Goal: Complete application form

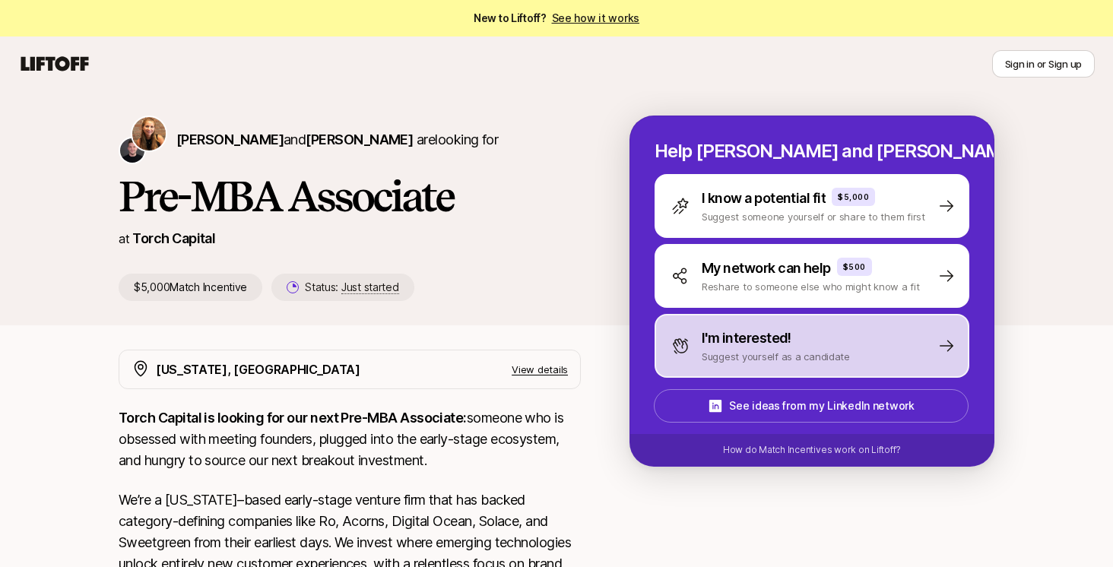
click at [822, 344] on div "I'm interested!" at bounding box center [776, 338] width 148 height 21
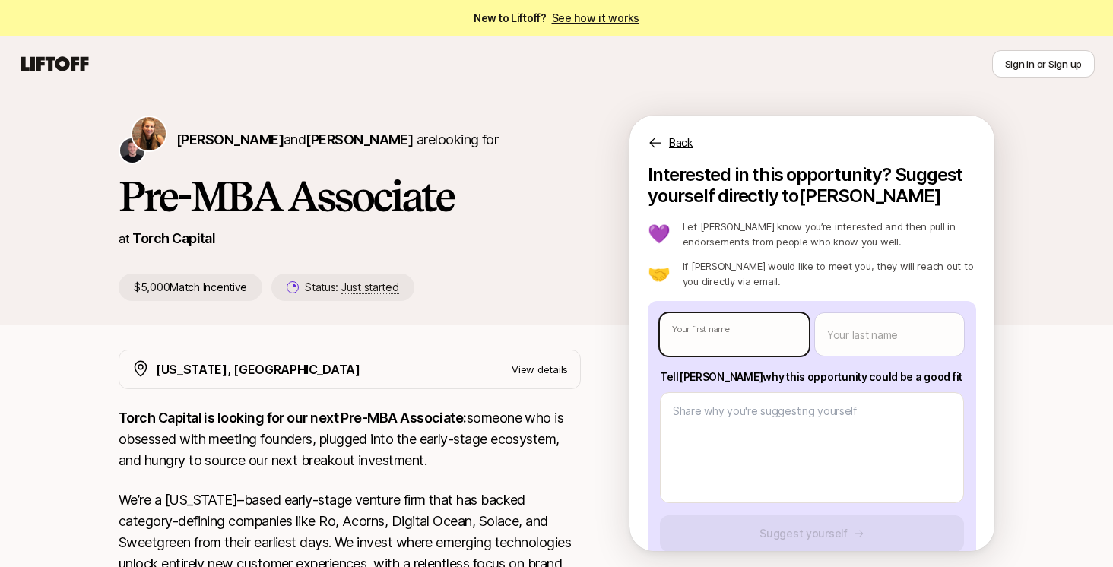
type textarea "x"
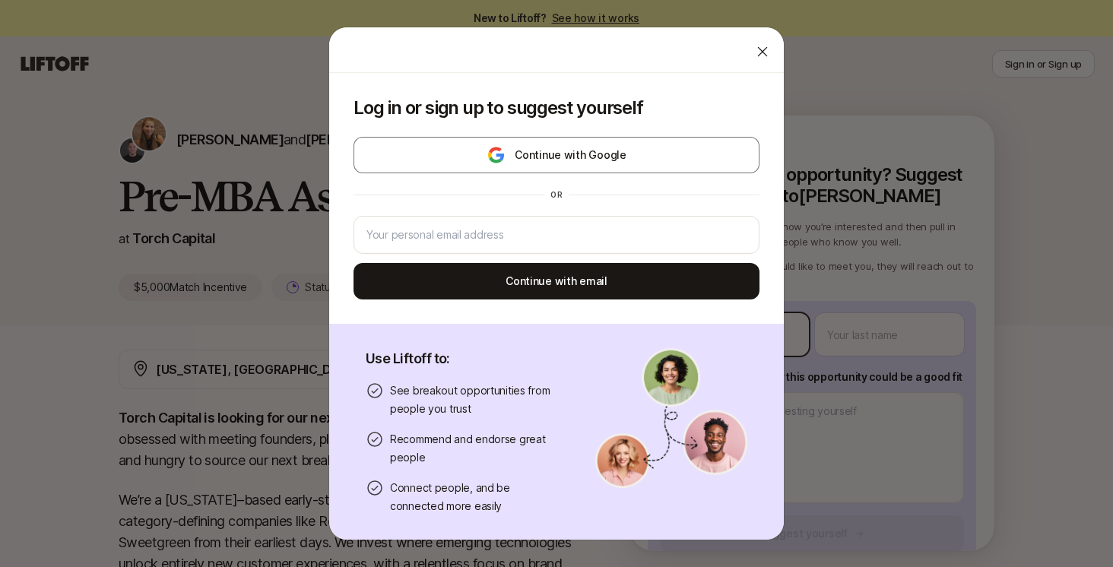
click at [750, 345] on body "New to Liftoff? See how it works Sign in or Sign up Sign in or Sign up [PERSON_…" at bounding box center [556, 283] width 1113 height 567
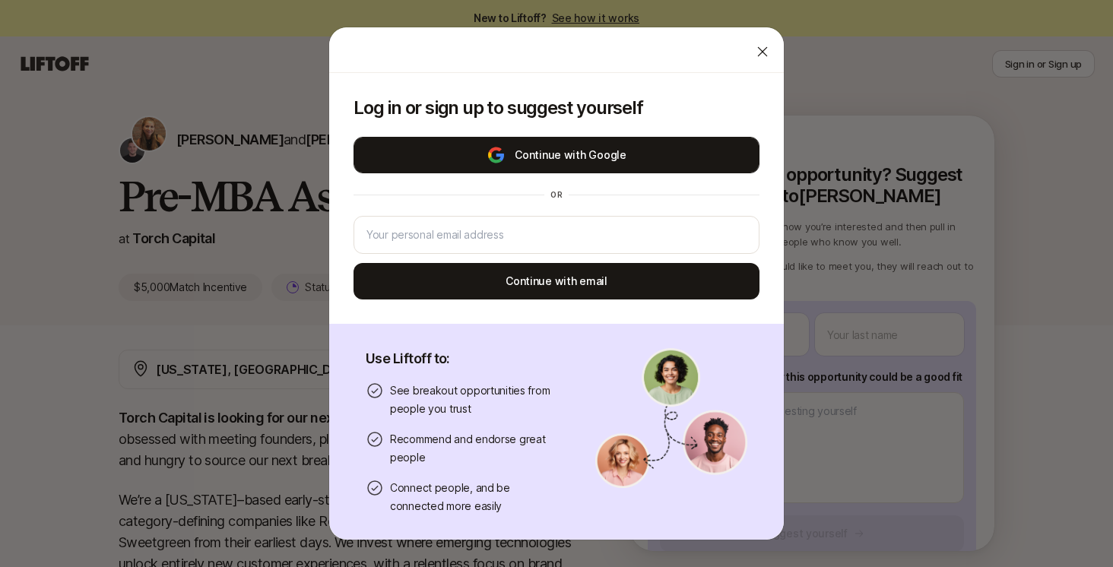
click at [573, 163] on button "Continue with Google" at bounding box center [556, 155] width 406 height 36
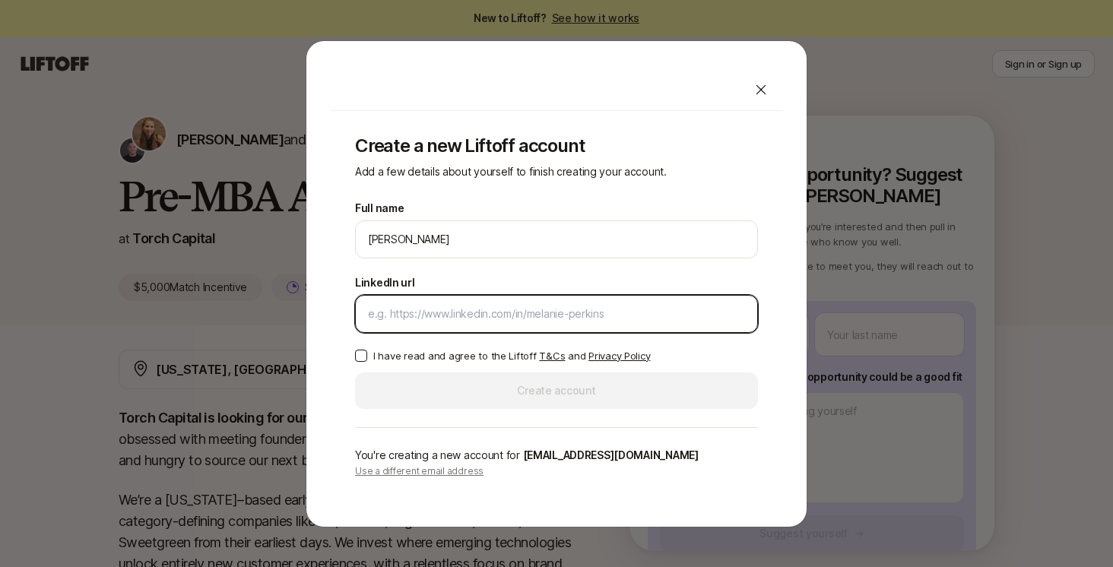
click at [500, 312] on input "LinkedIn url" at bounding box center [556, 314] width 377 height 18
paste input "[URL][DOMAIN_NAME]"
type input "[URL][DOMAIN_NAME]"
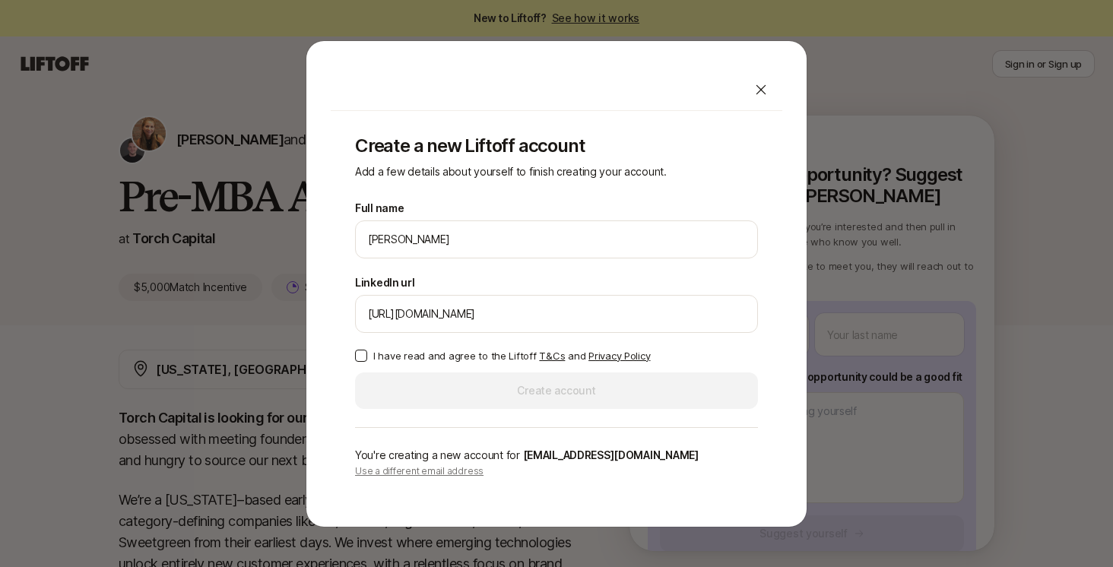
click at [357, 355] on button "I have read and agree to the Liftoff T&Cs and Privacy Policy" at bounding box center [361, 356] width 12 height 12
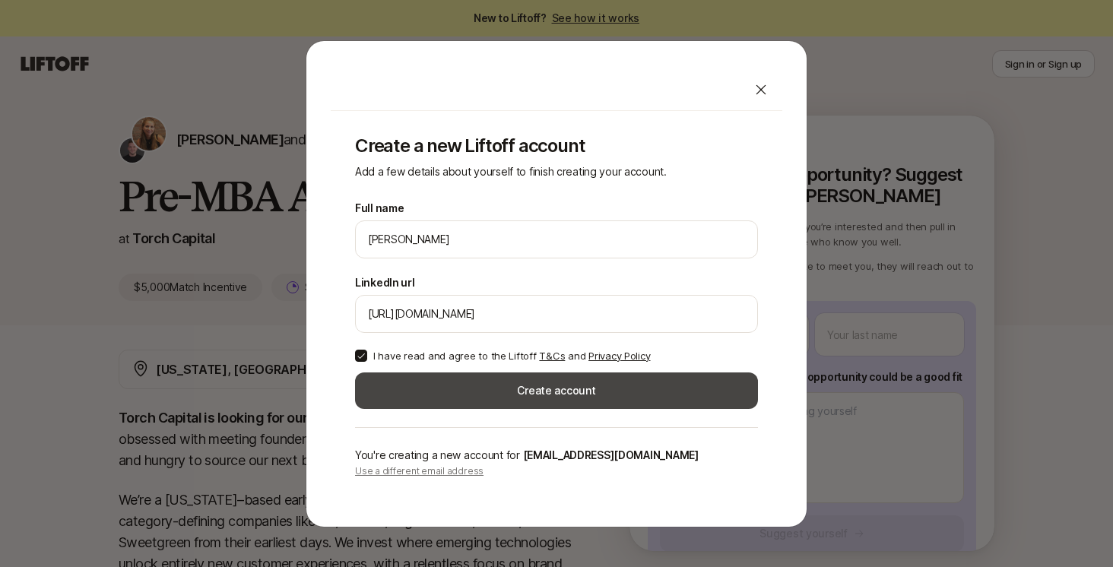
click at [569, 388] on button "Create account" at bounding box center [556, 390] width 403 height 36
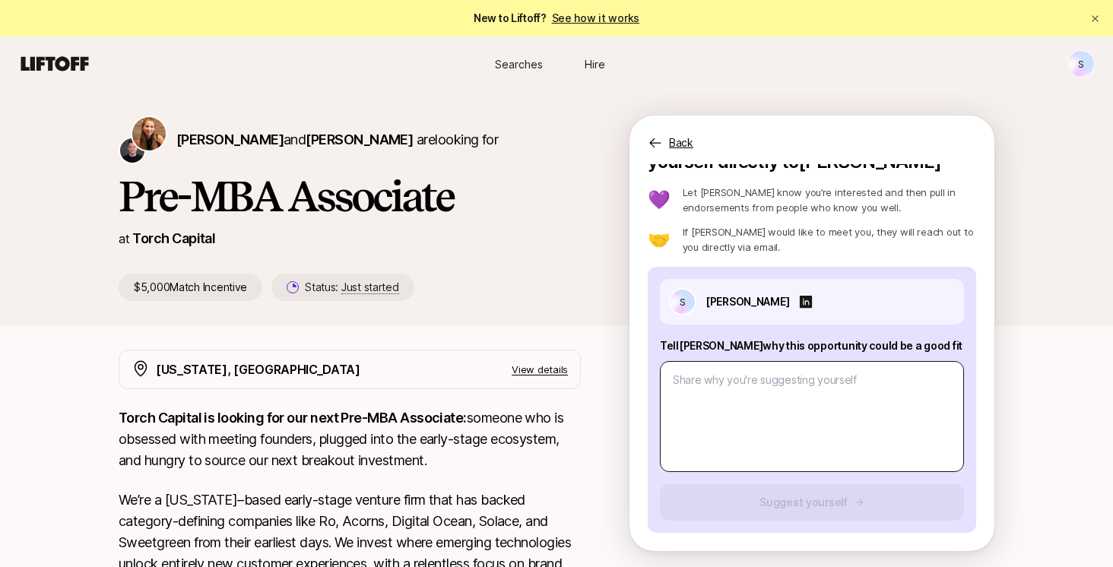
scroll to position [34, 0]
click at [811, 391] on textarea at bounding box center [812, 416] width 304 height 111
click at [742, 385] on textarea at bounding box center [812, 416] width 304 height 111
paste textarea "Lorem Ip & Dol Sitam C’a elitsed do eiusm tem inc Utlaboree dolo ma Aliqu Enima…"
type textarea "x"
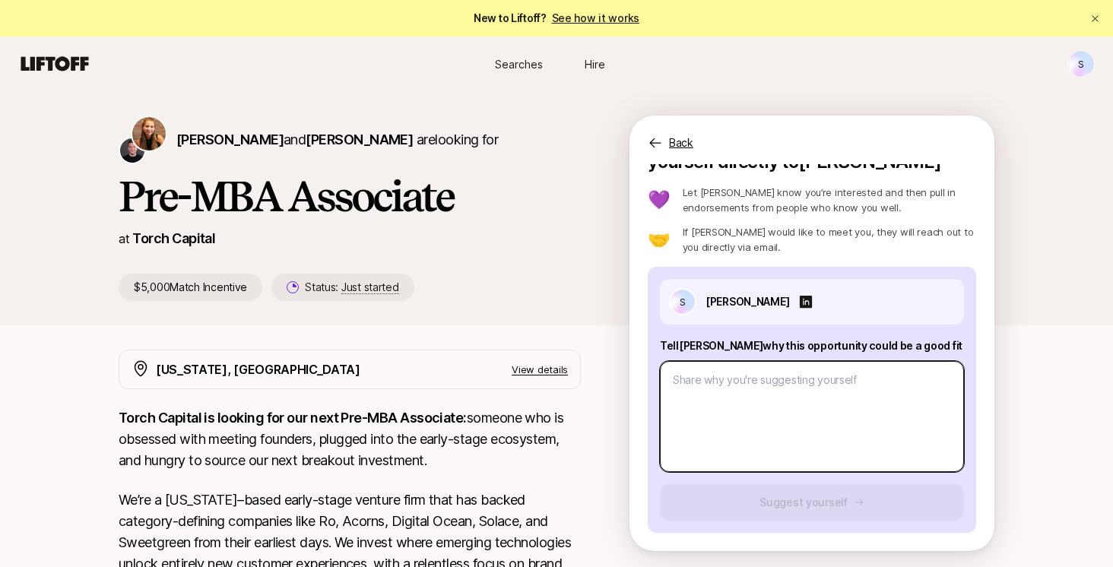
type textarea "Lorem Ip & Dol Sitam C’a elitsed do eiusm tem inc Utlaboree dolo ma Aliqu Enima…"
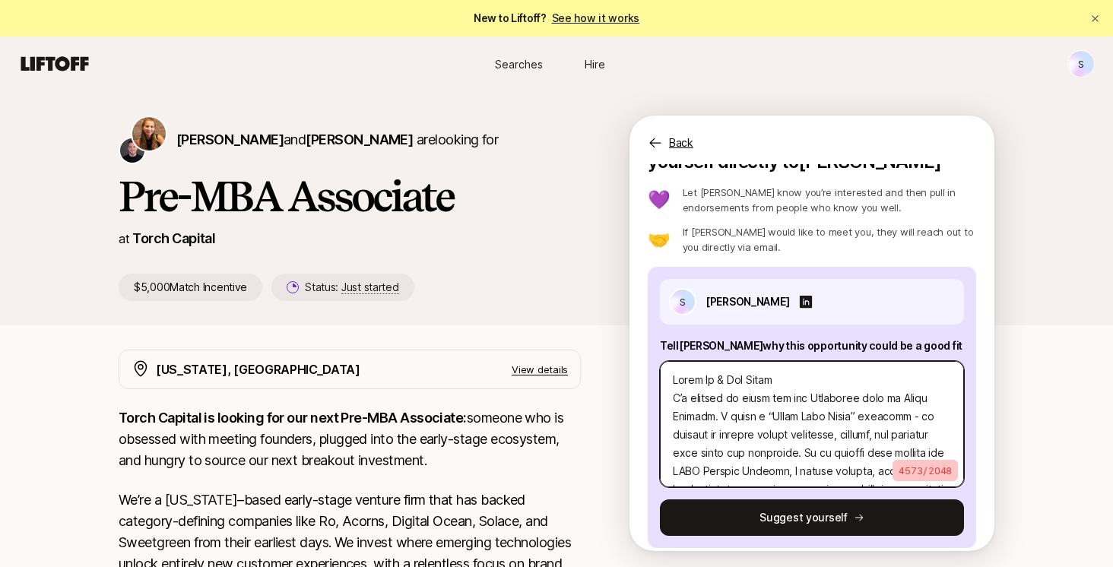
scroll to position [0, 0]
drag, startPoint x: 669, startPoint y: 401, endPoint x: 660, endPoint y: 371, distance: 30.8
click at [660, 371] on textarea at bounding box center [812, 424] width 304 height 126
type textarea "x"
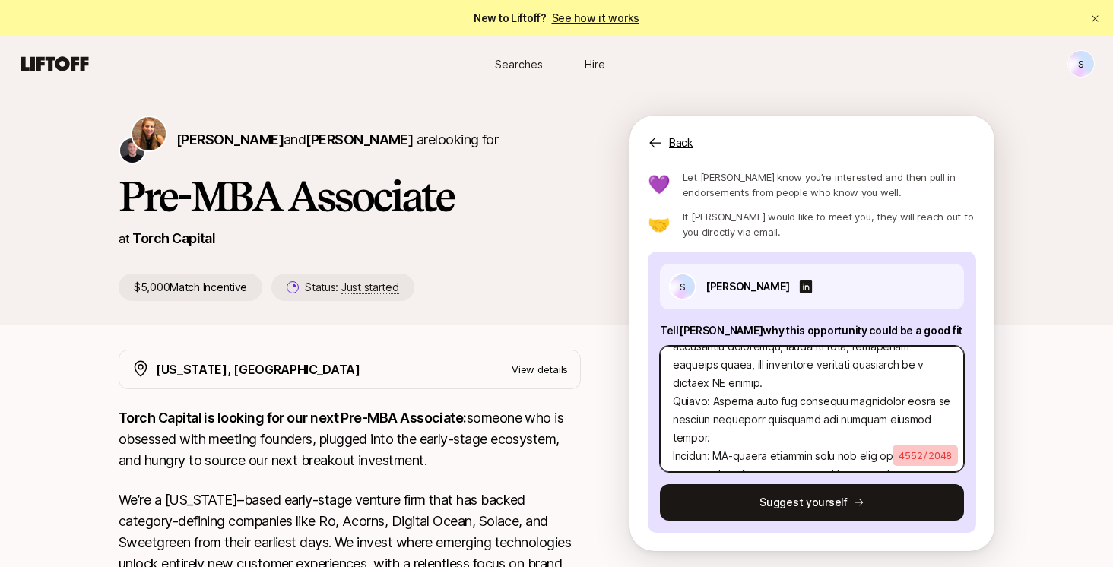
scroll to position [49, 0]
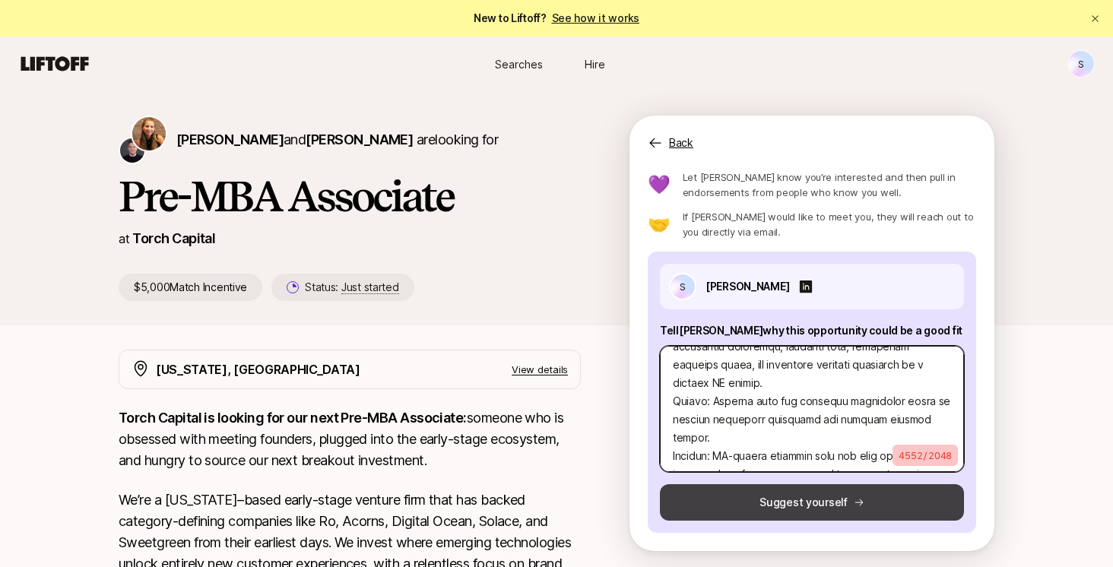
type textarea "L’i dolorsi am conse adi eli Seddoeius temp in Utlab Etdolor. M aliqu e “Admin …"
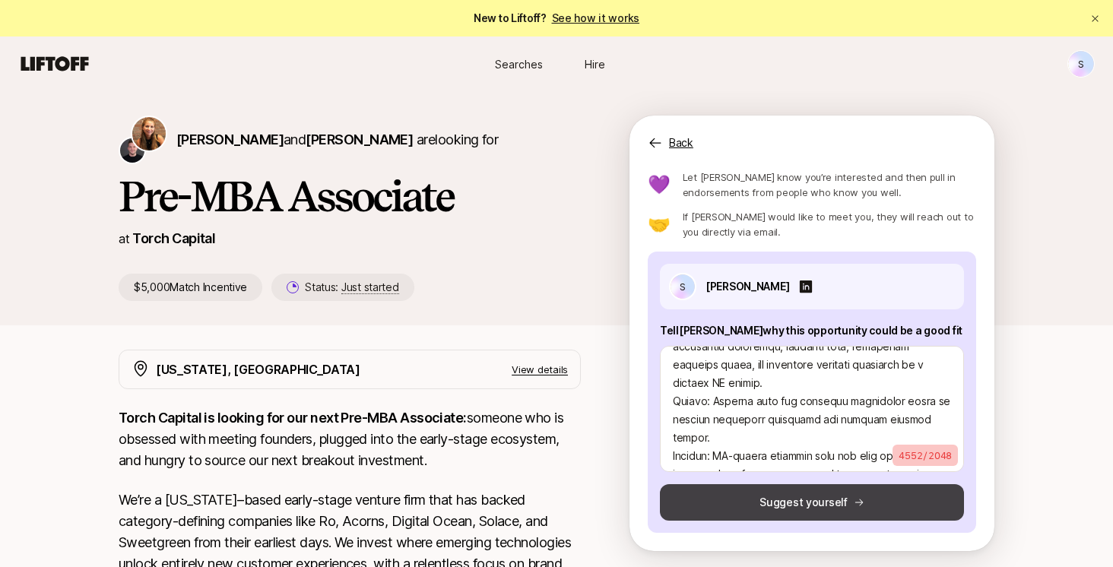
click at [766, 504] on button "Suggest yourself" at bounding box center [812, 502] width 304 height 36
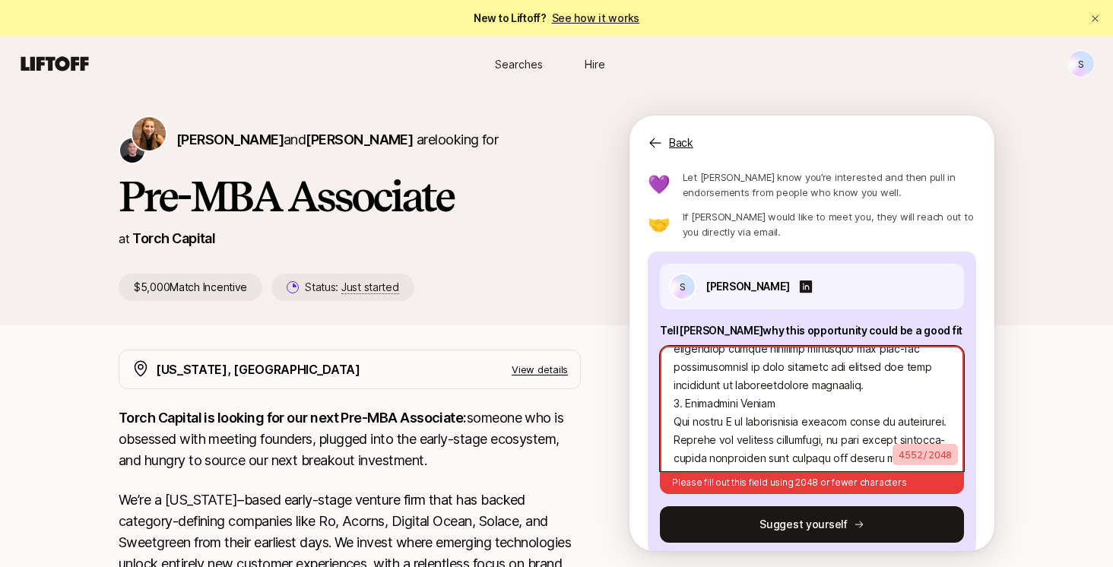
scroll to position [0, 0]
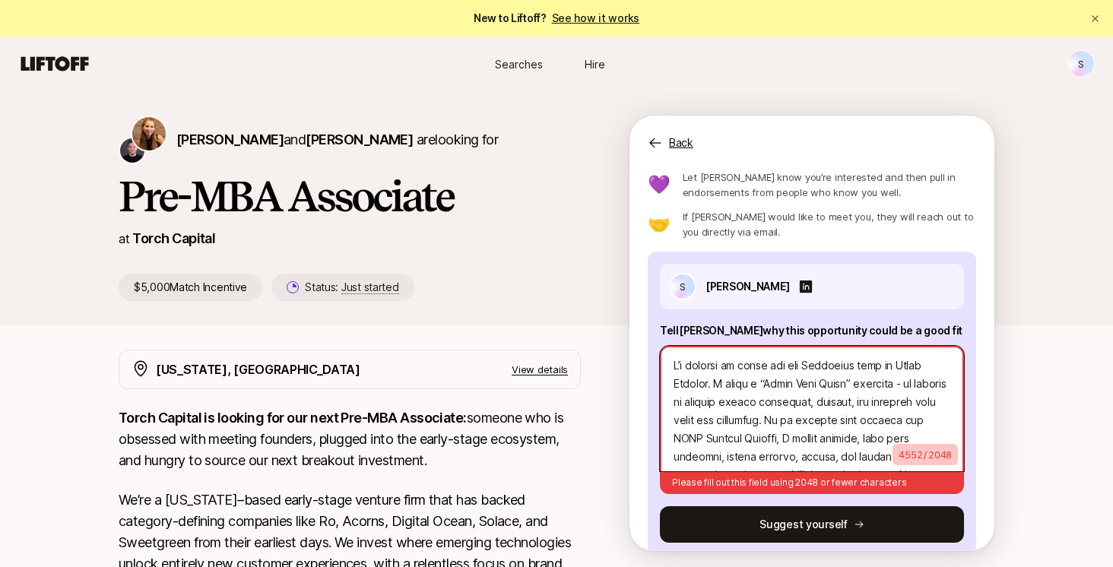
drag, startPoint x: 788, startPoint y: 454, endPoint x: 617, endPoint y: 264, distance: 255.6
click at [617, 264] on div "[PERSON_NAME] and [PERSON_NAME] are looking for Pre-MBA Associate at Torch Capi…" at bounding box center [557, 208] width 876 height 185
type textarea "x"
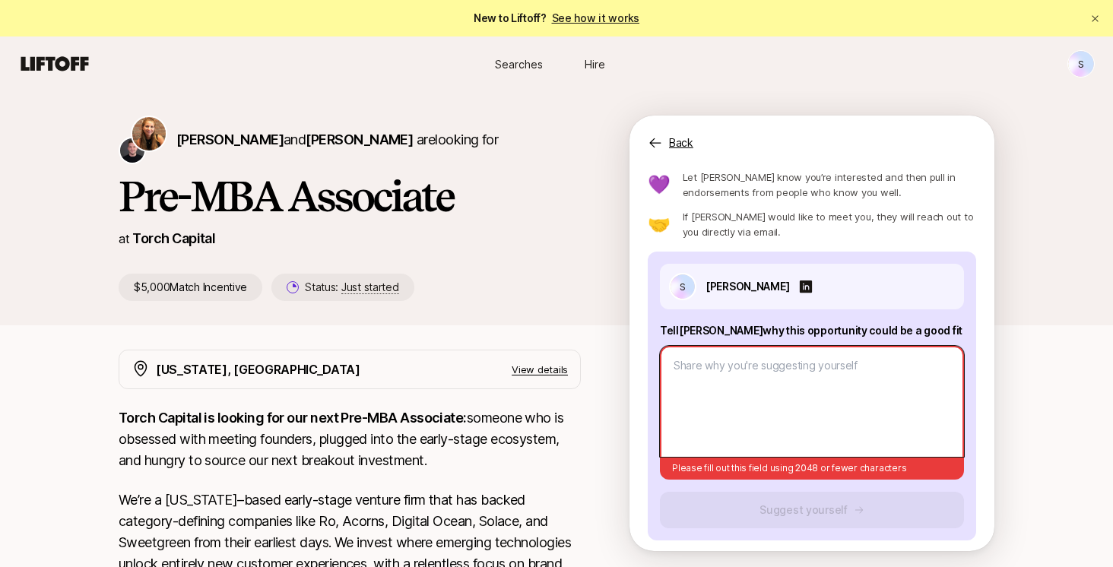
paste textarea "Lorem Ip & Dol Sitam C’a elitsed do eiusm tem inc Utlaboree dolo ma Aliqu Enima…"
type textarea "x"
type textarea "Lorem Ip & Dol Sitam C’a elitsed do eiusm tem inc Utlaboree dolo ma Aliqu Enima…"
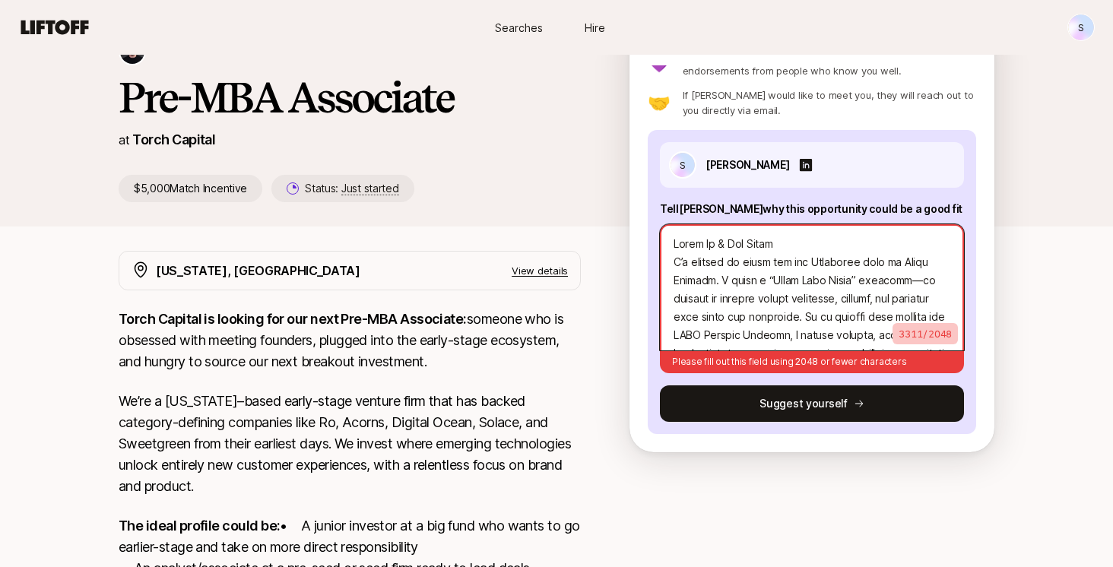
drag, startPoint x: 861, startPoint y: 319, endPoint x: 654, endPoint y: 223, distance: 228.9
click at [654, 223] on div "S [PERSON_NAME] Tell [PERSON_NAME] why this opportunity could be a good fit 331…" at bounding box center [812, 282] width 328 height 304
type textarea "x"
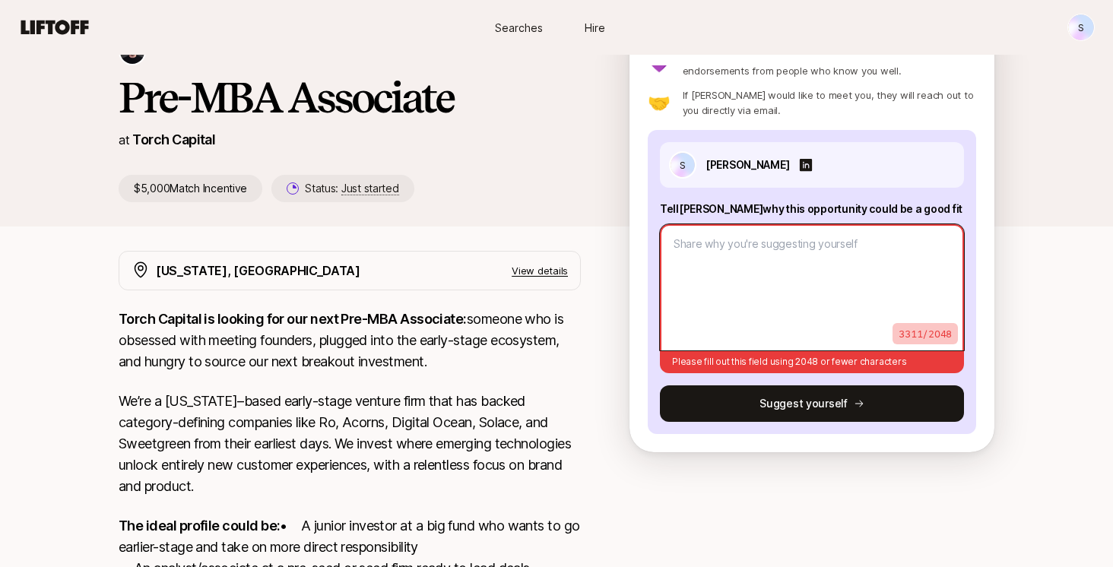
scroll to position [57, 0]
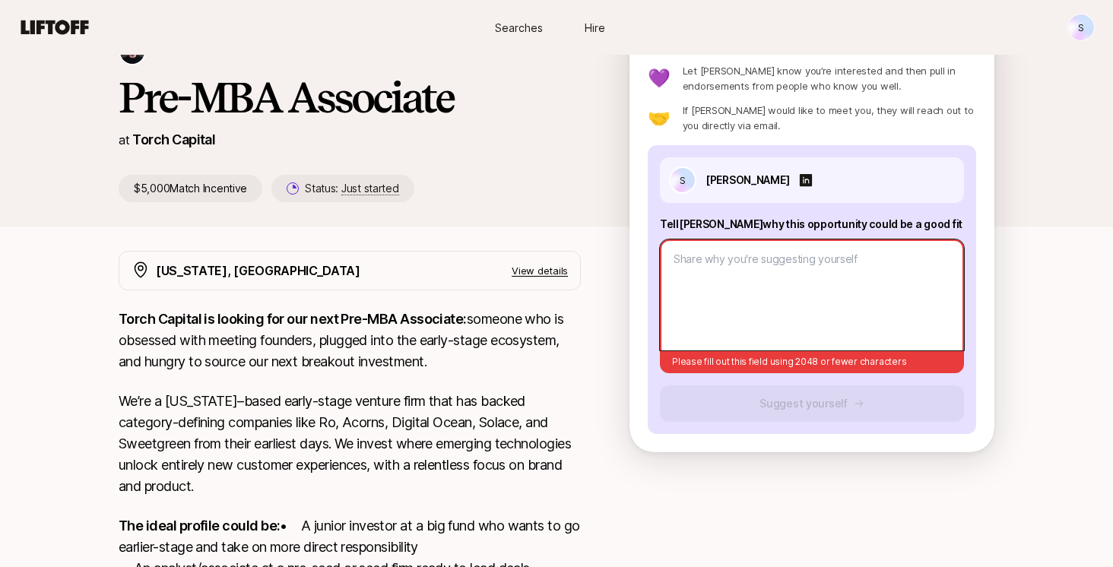
paste textarea "Lorem Ip & Dol Sitam C’a elitsed do eiusm tem inc Utlaboree dolo ma Aliqu Enima…"
type textarea "x"
type textarea "Lorem Ip & Dol Sitam C’a elitsed do eiusm tem inc Utlaboree dolo ma Aliqu Enima…"
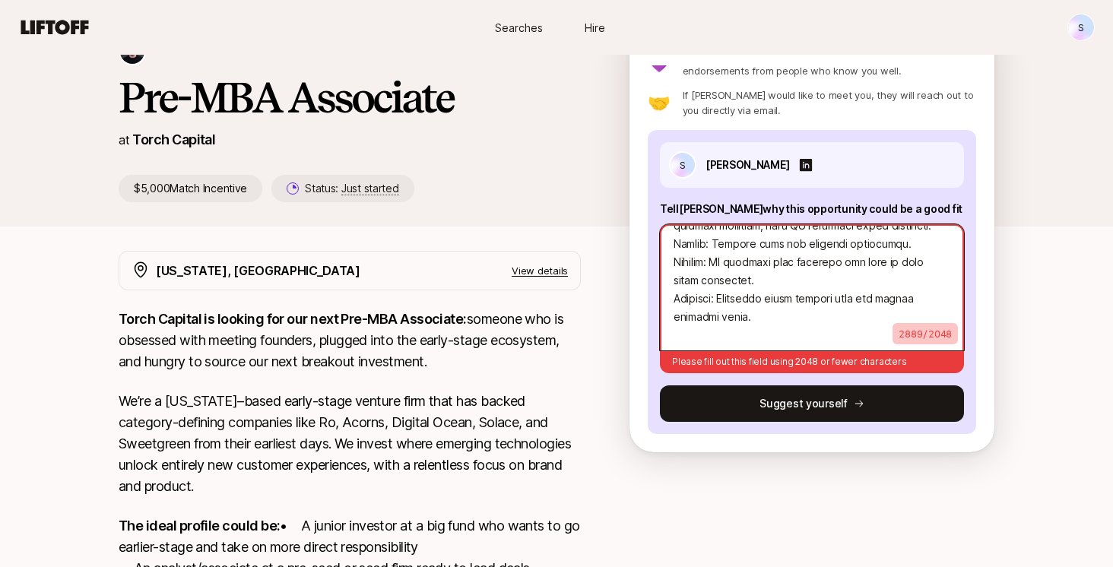
scroll to position [72, 0]
click at [735, 334] on textarea at bounding box center [812, 287] width 304 height 126
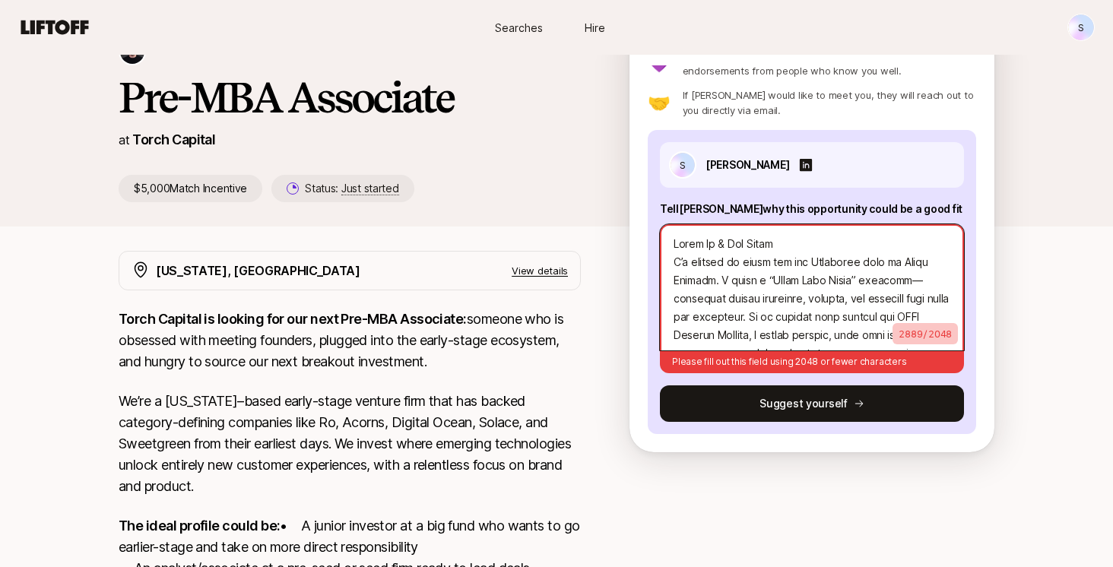
scroll to position [0, 0]
drag, startPoint x: 795, startPoint y: 244, endPoint x: 624, endPoint y: 244, distance: 171.0
click at [624, 244] on div "[PERSON_NAME] and [PERSON_NAME] are looking for Pre-MBA Associate at Torch Capi…" at bounding box center [556, 121] width 1113 height 258
type textarea "x"
type textarea "L’i dolorsi am conse adi eli Seddoeius temp in Utlab Etdolor. M aliqu e “Admin …"
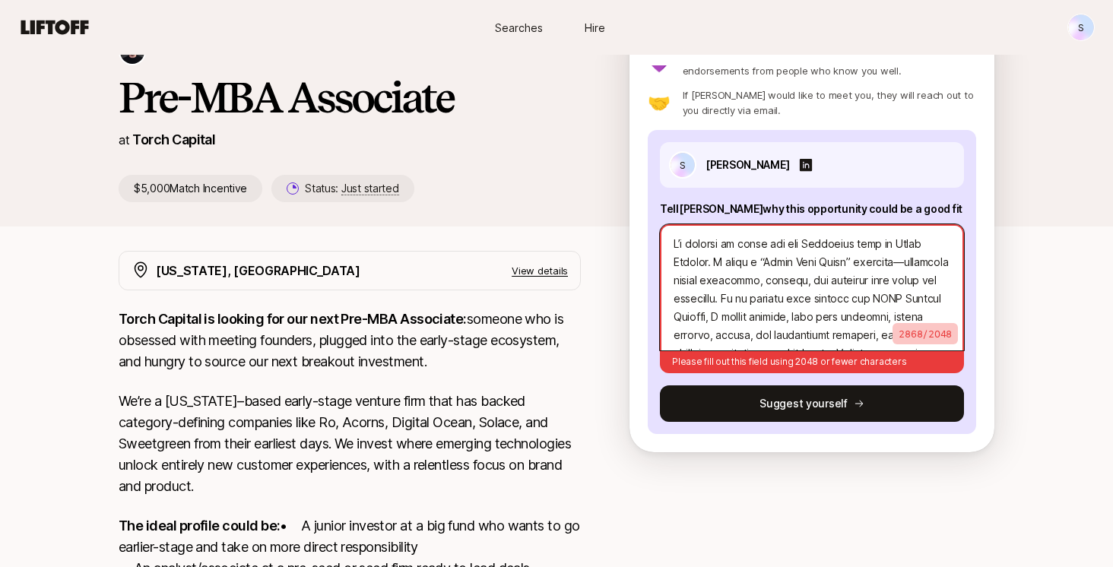
type textarea "x"
type textarea "L’i dolorsi am conse adi eli Seddoeius temp in Utlab Etdolor. M aliqu e “Admin …"
drag, startPoint x: 754, startPoint y: 318, endPoint x: 653, endPoint y: 241, distance: 127.4
click at [653, 241] on div "S [PERSON_NAME] Tell [PERSON_NAME] why this opportunity could be a good fit 286…" at bounding box center [812, 282] width 328 height 304
type textarea "x"
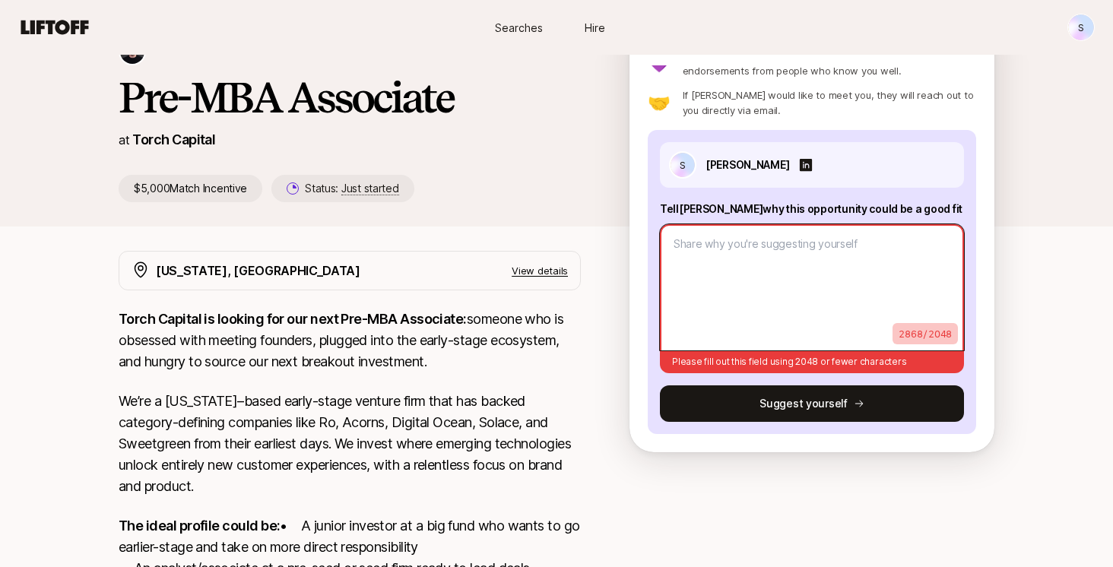
scroll to position [57, 0]
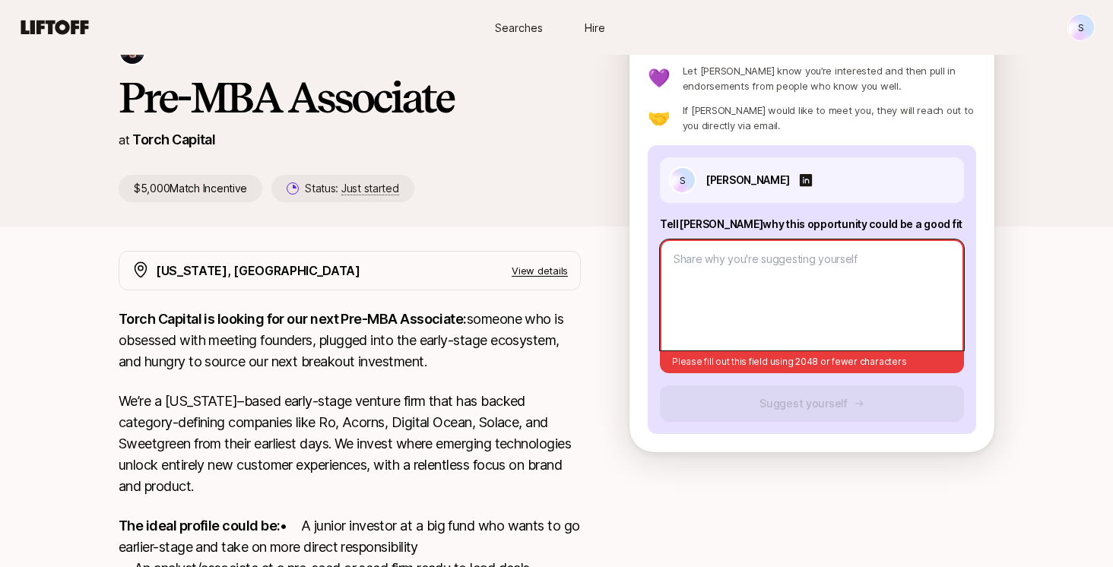
paste textarea "Lorem Ip & Dol Sitam C’a elitsed do eiusm tem inc Utlaboree dolo ma Aliqu Enima…"
type textarea "x"
type textarea "Lorem Ip & Dol Sitam C’a elitsed do eiusm tem inc Utlaboree dolo ma Aliqu Enima…"
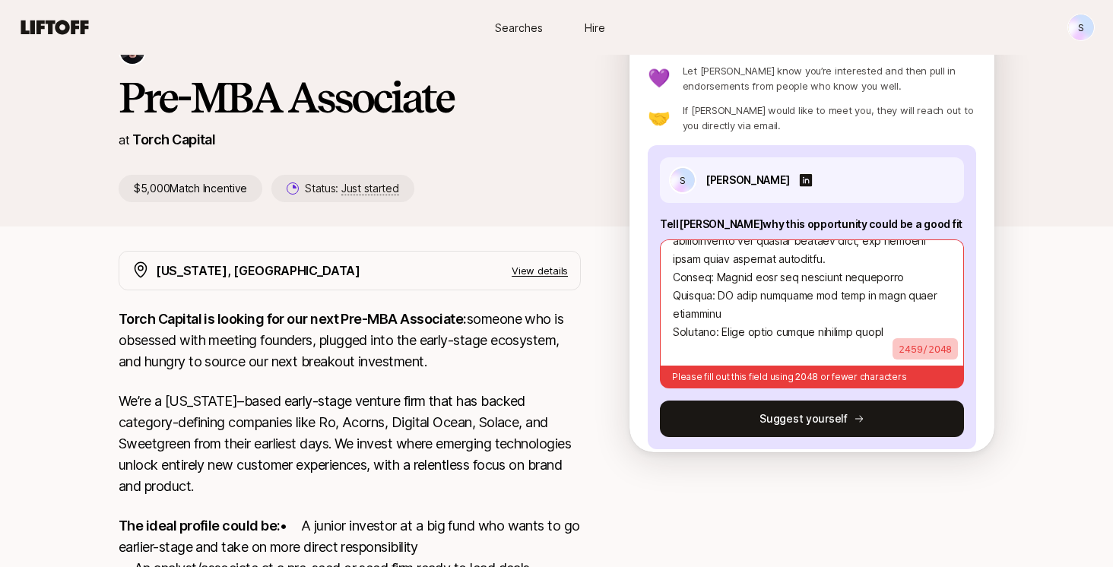
scroll to position [875, 0]
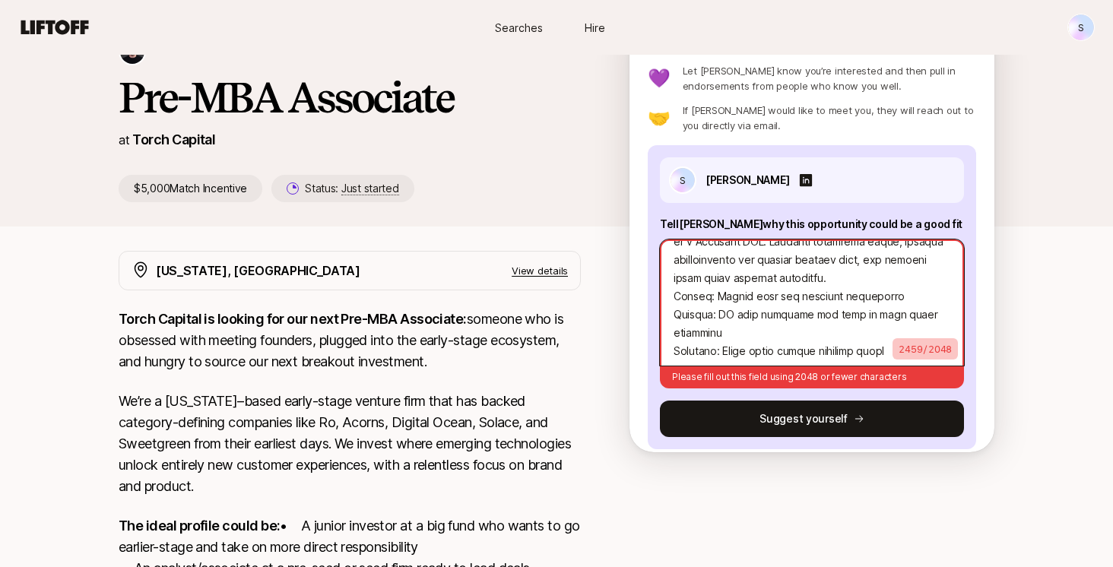
drag, startPoint x: 892, startPoint y: 335, endPoint x: 808, endPoint y: 274, distance: 103.8
click at [808, 274] on textarea at bounding box center [812, 302] width 304 height 126
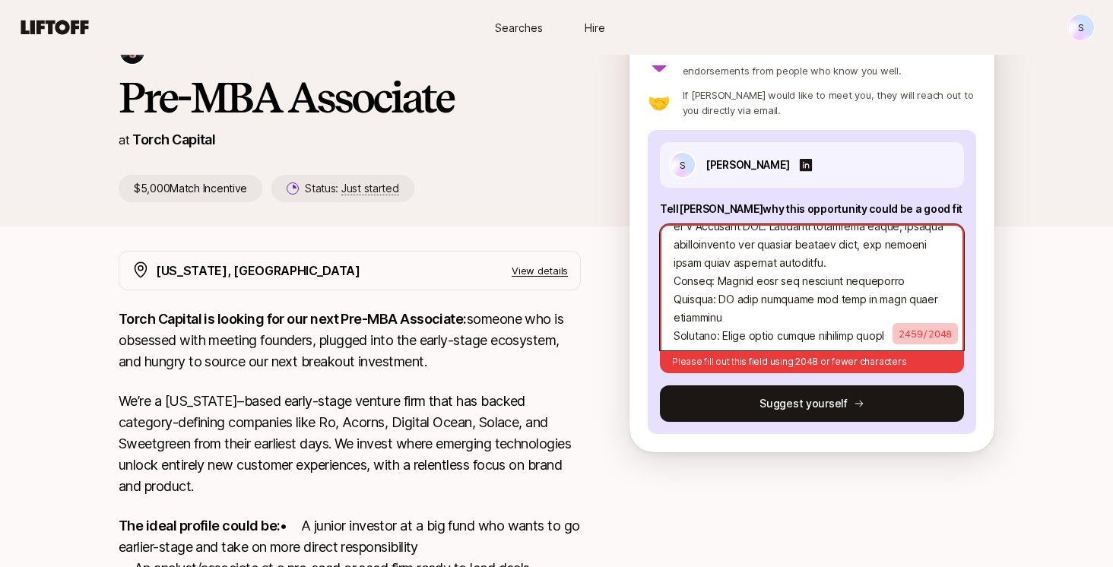
scroll to position [72, 0]
click at [874, 306] on textarea at bounding box center [812, 287] width 304 height 126
drag, startPoint x: 887, startPoint y: 317, endPoint x: 727, endPoint y: 293, distance: 162.1
click at [727, 293] on textarea at bounding box center [812, 287] width 304 height 126
click at [721, 322] on textarea at bounding box center [812, 287] width 304 height 126
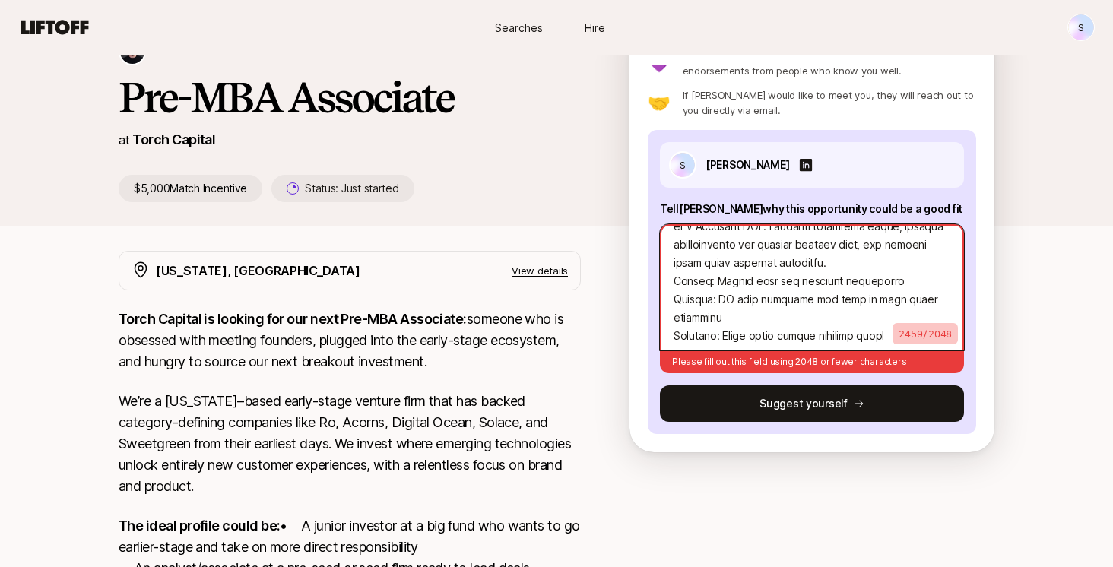
click at [676, 318] on textarea at bounding box center [812, 287] width 304 height 126
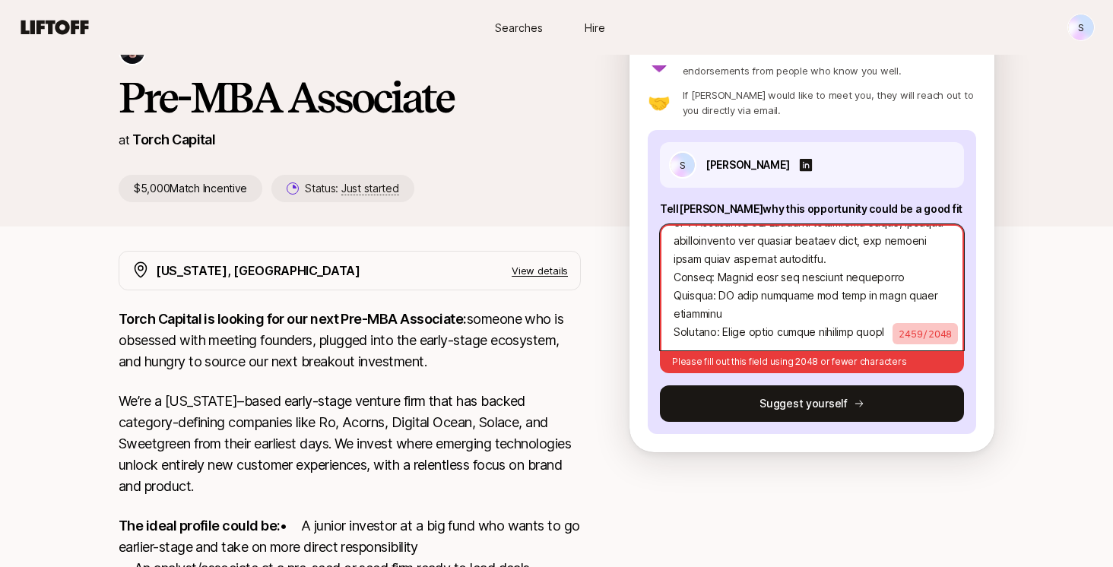
type textarea "x"
type textarea "Lorem Ip & Dol Sitam C’a elitsed do eiusm tem inc Utlaboree dolo ma Aliqu Enima…"
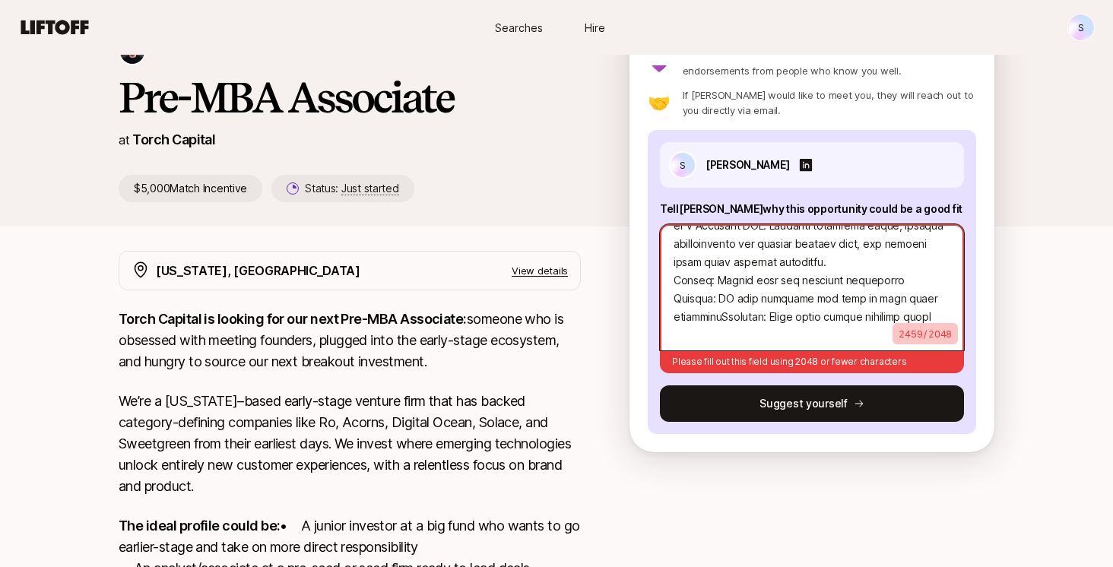
scroll to position [876, 0]
type textarea "x"
type textarea "Lorem Ip & Dol Sitam C’a elitsed do eiusm tem inc Utlaboree dolo ma Aliqu Enima…"
click at [792, 323] on textarea at bounding box center [812, 287] width 304 height 126
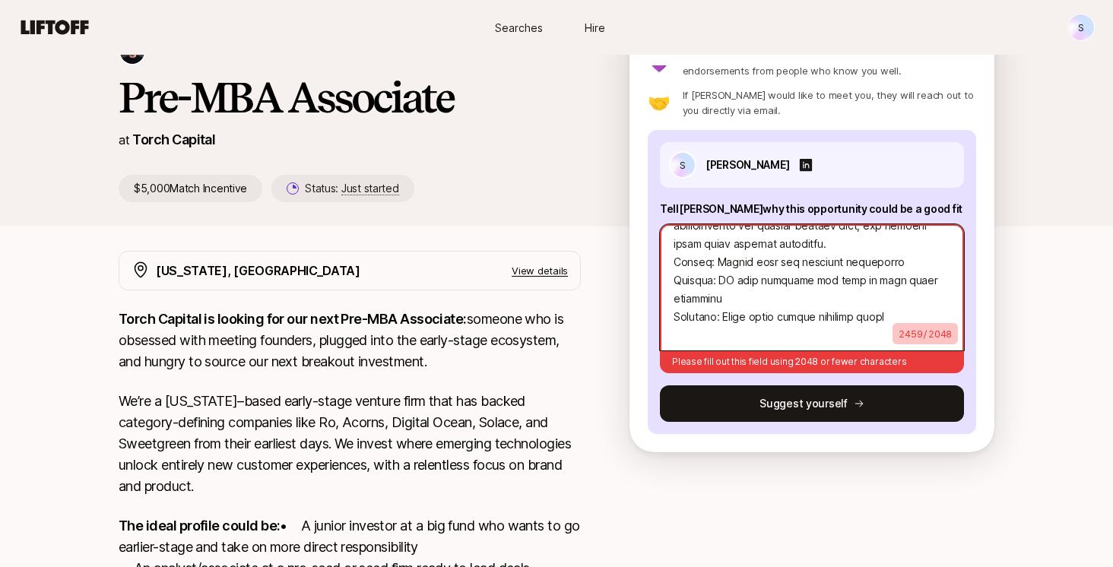
scroll to position [894, 0]
click at [674, 319] on textarea at bounding box center [812, 287] width 304 height 126
type textarea "x"
type textarea "Lorem Ip & Dol Sitam C’a elitsed do eiusm tem inc Utlaboree dolo ma Aliqu Enima…"
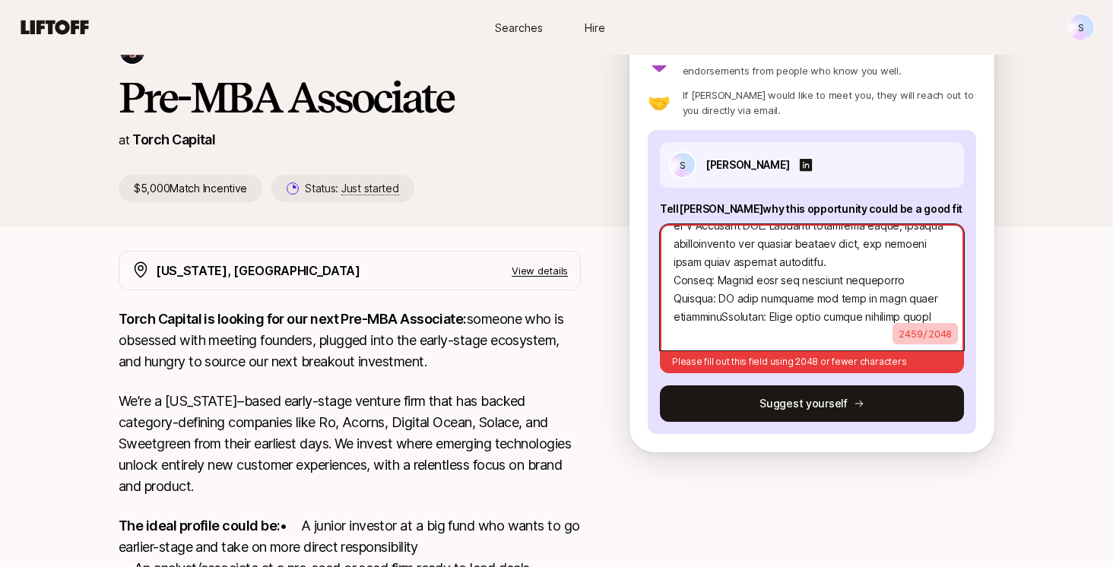
scroll to position [876, 0]
click at [757, 317] on textarea at bounding box center [812, 287] width 304 height 126
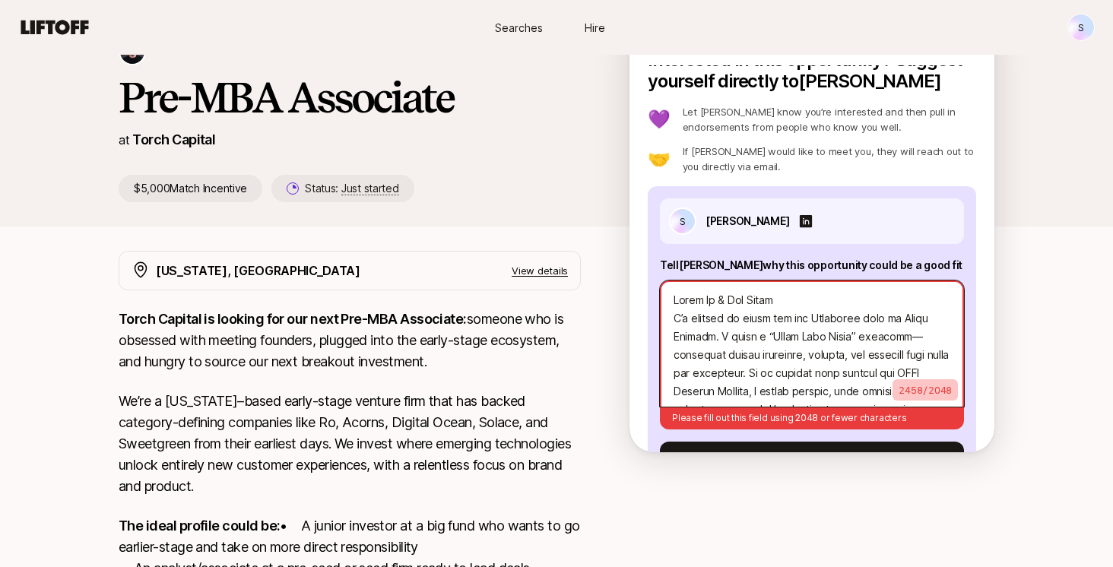
scroll to position [0, 0]
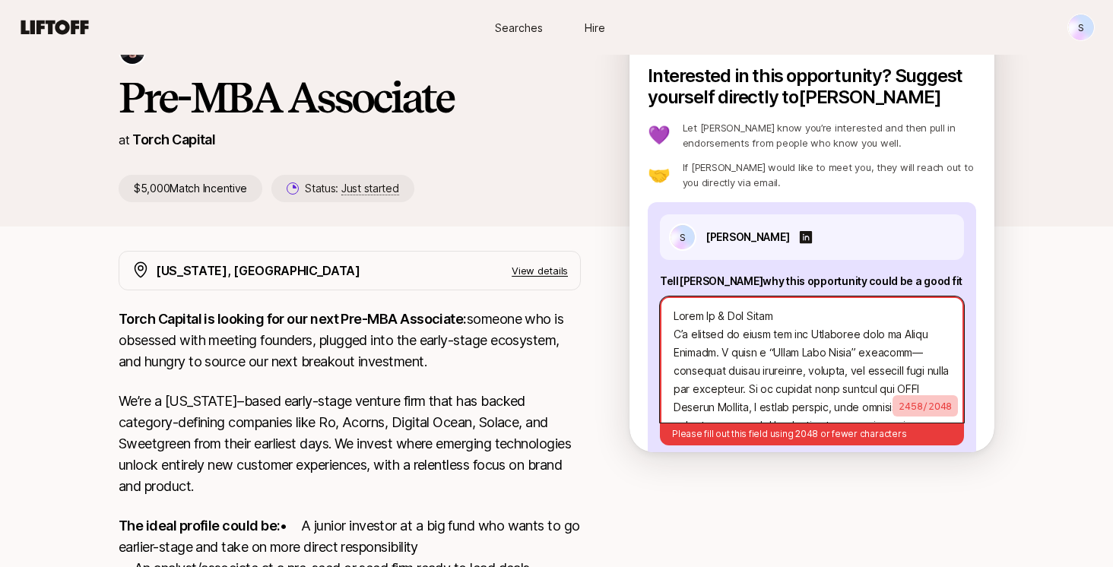
drag, startPoint x: 935, startPoint y: 315, endPoint x: 610, endPoint y: 316, distance: 324.5
click at [610, 316] on div "[PERSON_NAME] and [PERSON_NAME] are looking for Pre-MBA Associate at Torch Capi…" at bounding box center [556, 401] width 1113 height 818
type textarea "x"
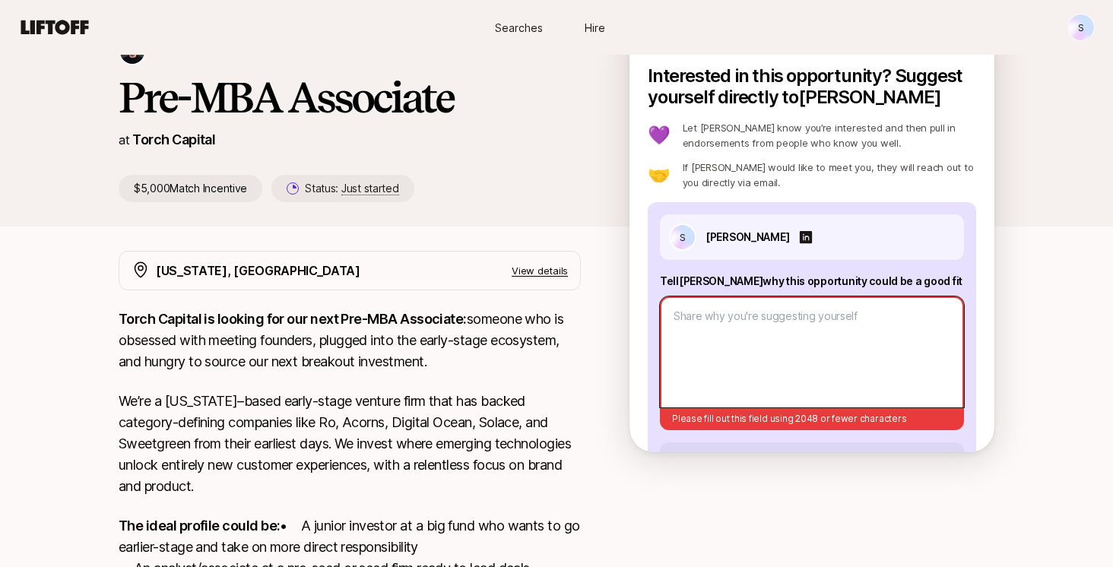
click at [724, 328] on textarea at bounding box center [812, 351] width 304 height 111
paste textarea "Lorem Ip & Dol Sitam C’a elitsed do eiusm tem inc Utlaboree dolo ma Aliqu Enima…"
type textarea "x"
type textarea "Lorem Ip & Dol Sitam C’a elitsed do eiusm tem inc Utlaboree dolo ma Aliqu Enima…"
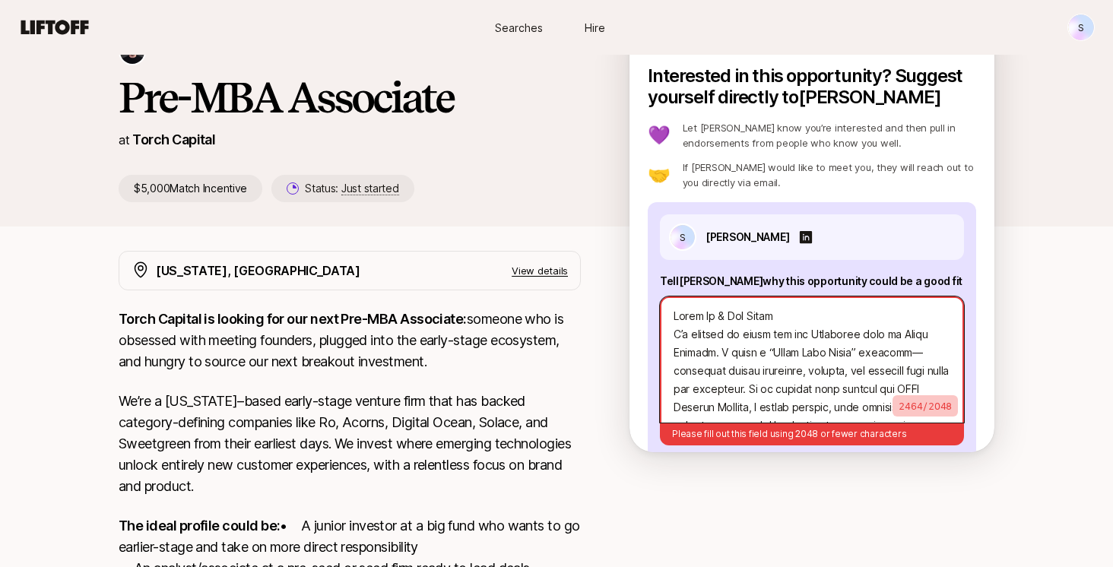
drag, startPoint x: 886, startPoint y: 389, endPoint x: 657, endPoint y: 322, distance: 239.3
click at [657, 322] on div "S [PERSON_NAME] Tell [PERSON_NAME] why this opportunity could be a good fit 246…" at bounding box center [812, 354] width 328 height 304
type textarea "x"
type textarea "Adoption: Safer model builds provider trust"
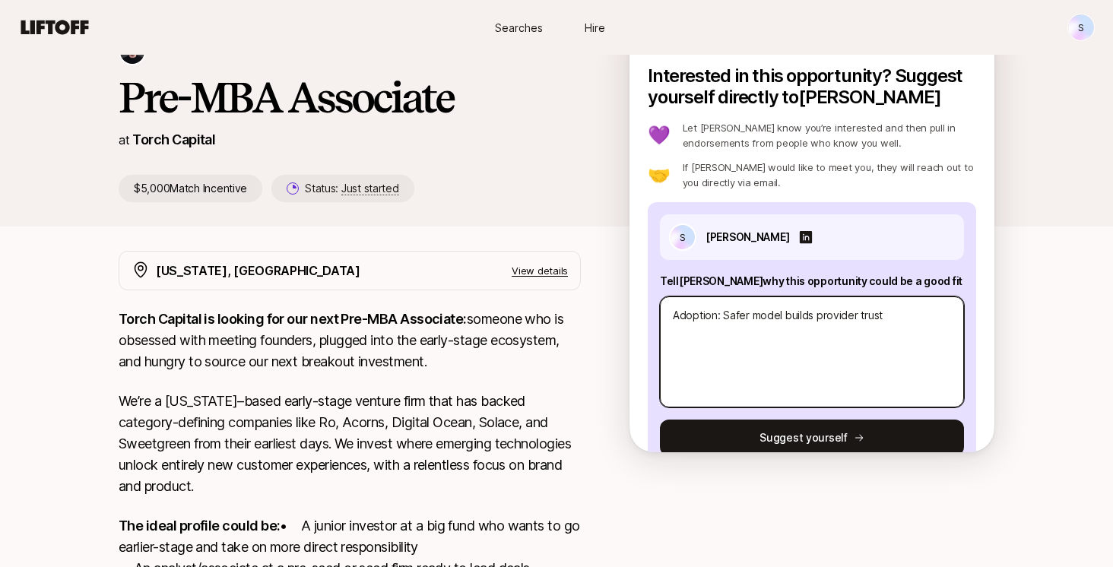
click at [867, 378] on textarea "Adoption: Safer model builds provider trust" at bounding box center [812, 351] width 304 height 111
type textarea "x"
type textarea "Adoption: Safer model builds provider trus"
type textarea "x"
type textarea "Adoption: Safer model builds provider tru"
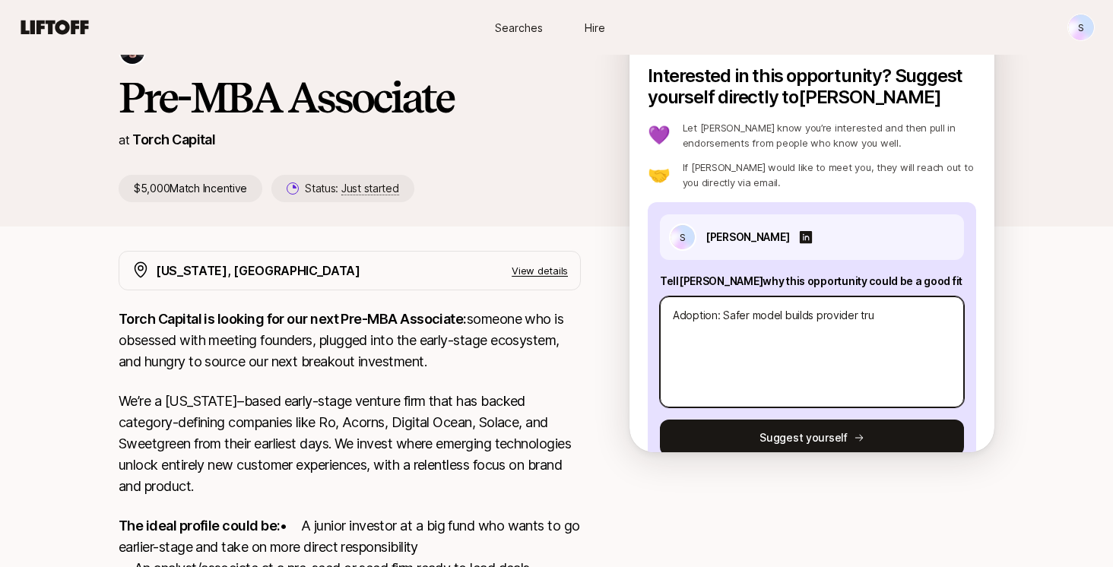
type textarea "x"
type textarea "Adoption: Safer model builds provider tr"
type textarea "x"
type textarea "Adoption: Safer model builds provider t"
type textarea "x"
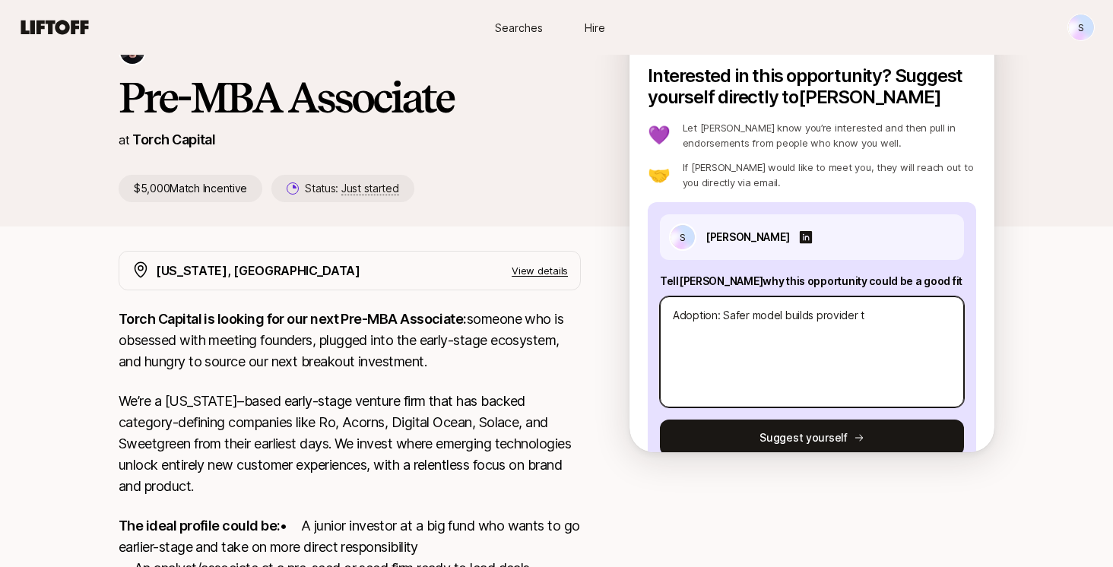
type textarea "Adoption: Safer model builds provider"
type textarea "x"
type textarea "Adoption: Safer model builds provider"
type textarea "x"
type textarea "Adoption: Safer model builds provide"
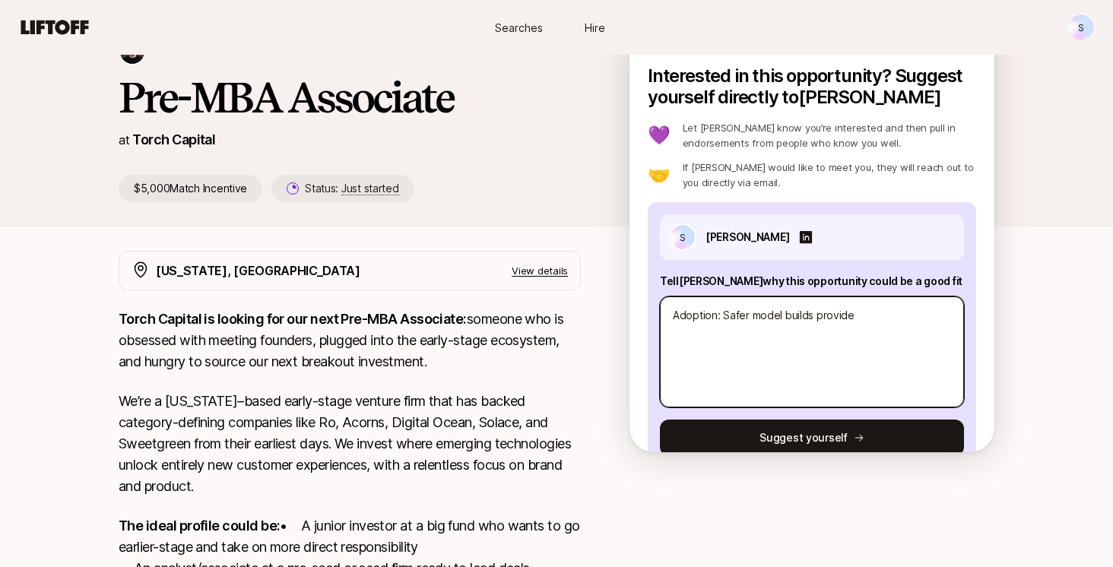
type textarea "x"
type textarea "Adoption: Safer model builds provid"
type textarea "x"
type textarea "Adoption: Safer model builds provi"
type textarea "x"
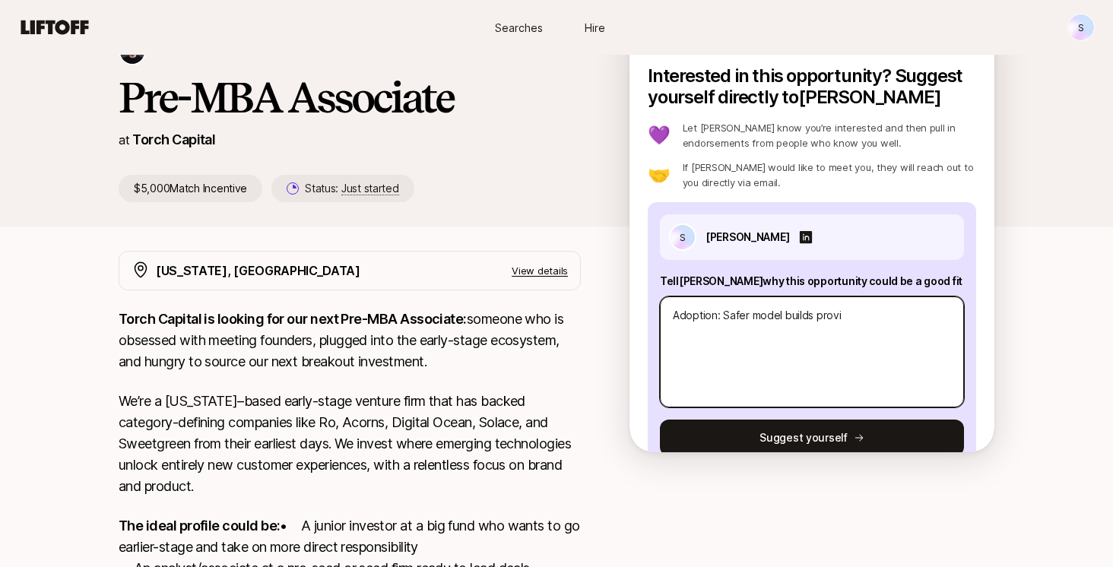
type textarea "Adoption: Safer model builds prov"
type textarea "x"
type textarea "Adoption: Safer model builds pro"
type textarea "x"
type textarea "Adoption: Safer model builds pr"
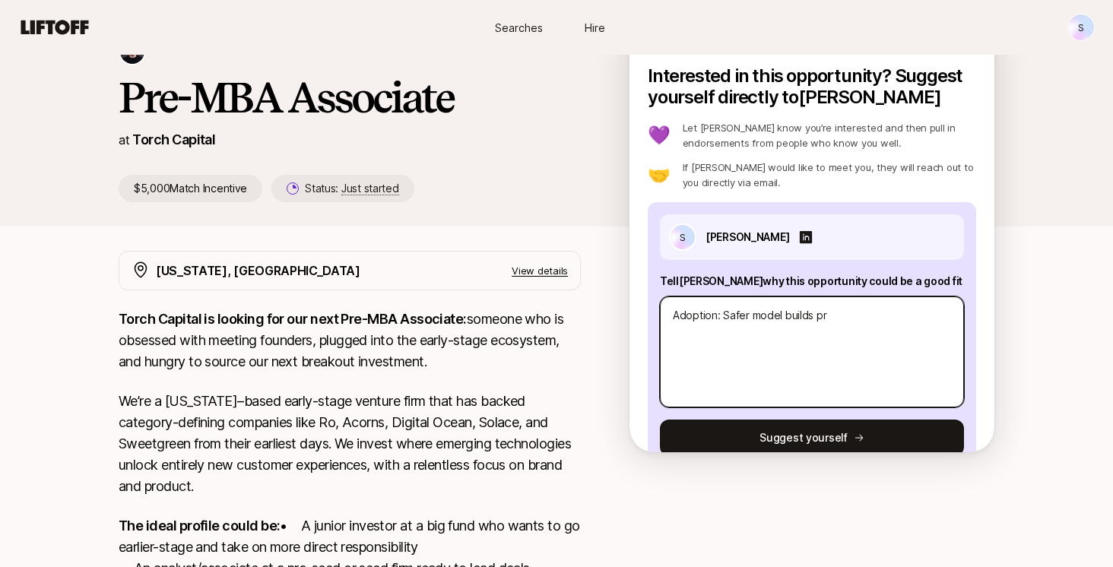
type textarea "x"
type textarea "Adoption: Safer model builds p"
type textarea "x"
type textarea "Adoption: Safer model builds"
type textarea "x"
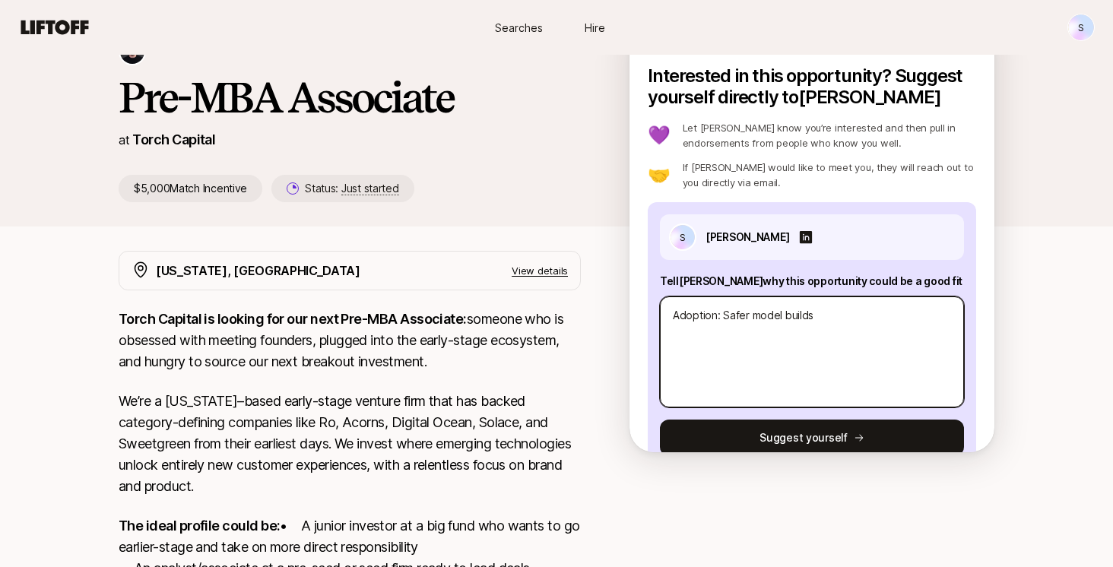
type textarea "Adoption: Safer model builds"
type textarea "x"
type textarea "Adoption: Safer model build"
type textarea "x"
type textarea "Adoption: Safer model buil"
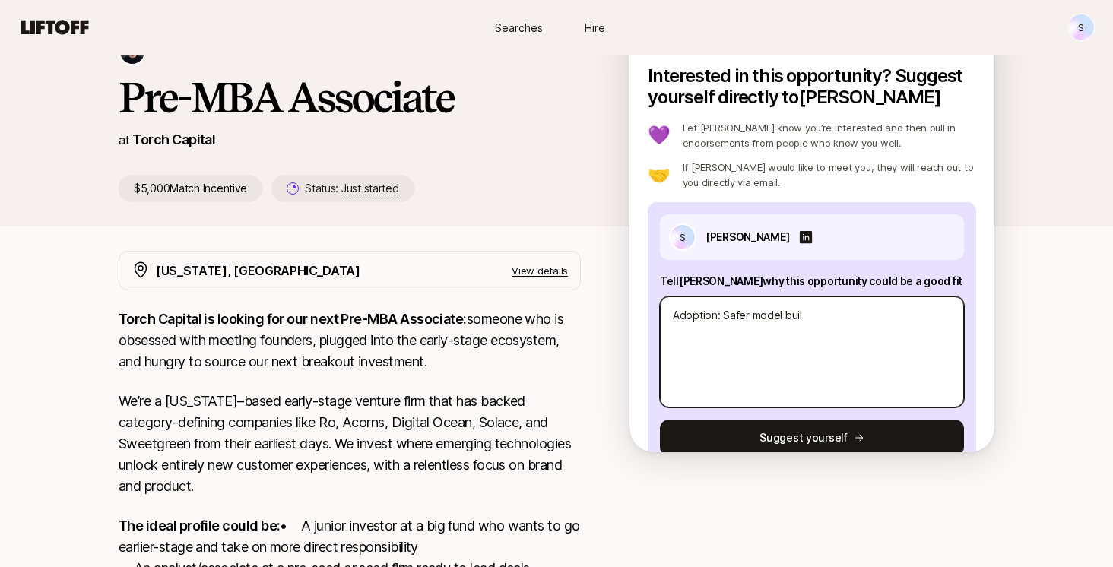
type textarea "x"
type textarea "Adoption: Safer model [PERSON_NAME]"
type textarea "x"
type textarea "Adoption: Safer model bu"
type textarea "x"
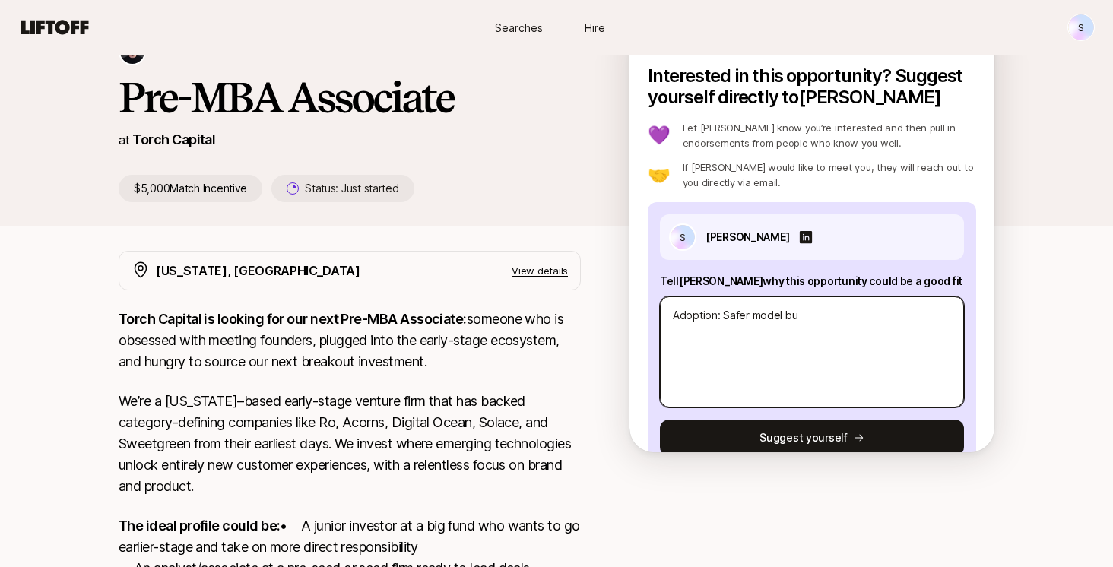
type textarea "Adoption: Safer model b"
type textarea "x"
type textarea "Adoption: Safer model"
type textarea "x"
type textarea "Adoption: Safer model"
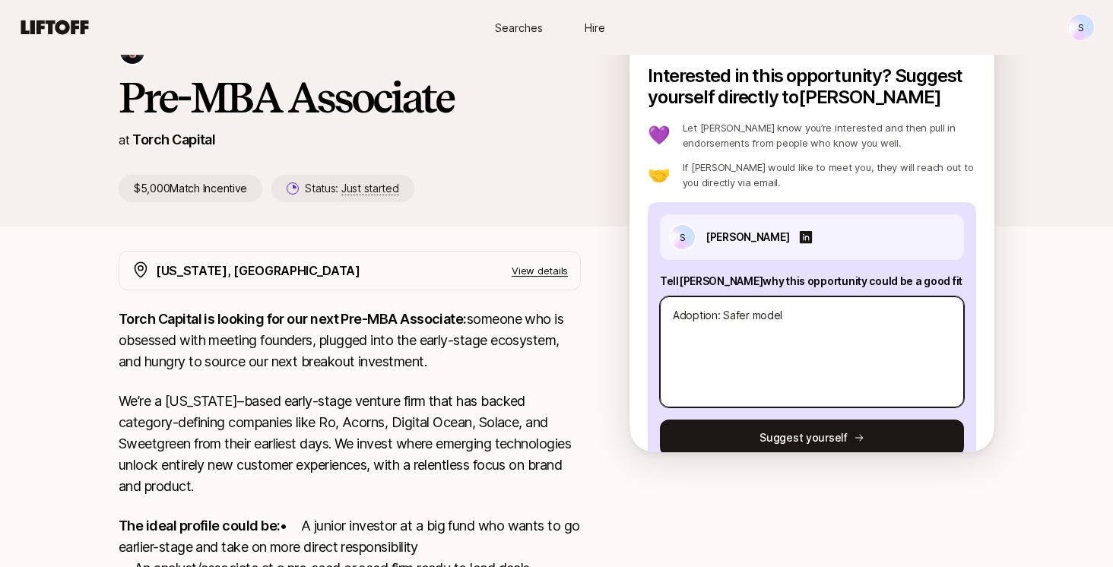
type textarea "x"
type textarea "Adoption: Safer mode"
type textarea "x"
type textarea "Adoption: Safer mod"
type textarea "x"
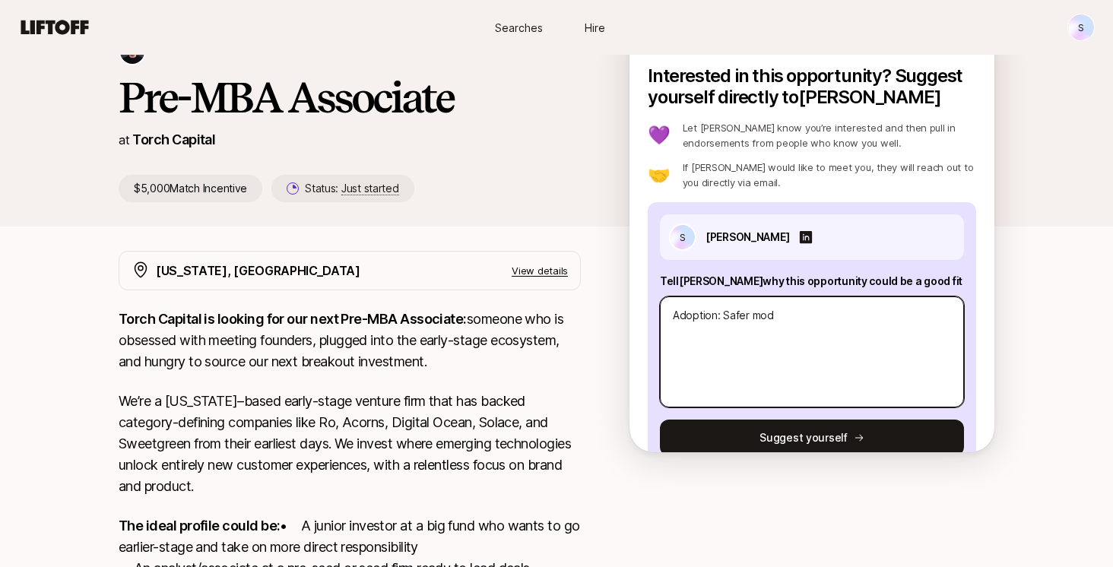
type textarea "Adoption: Safer mo"
type textarea "x"
type textarea "Adoption: Safer m"
type textarea "x"
type textarea "Adoption: Safer"
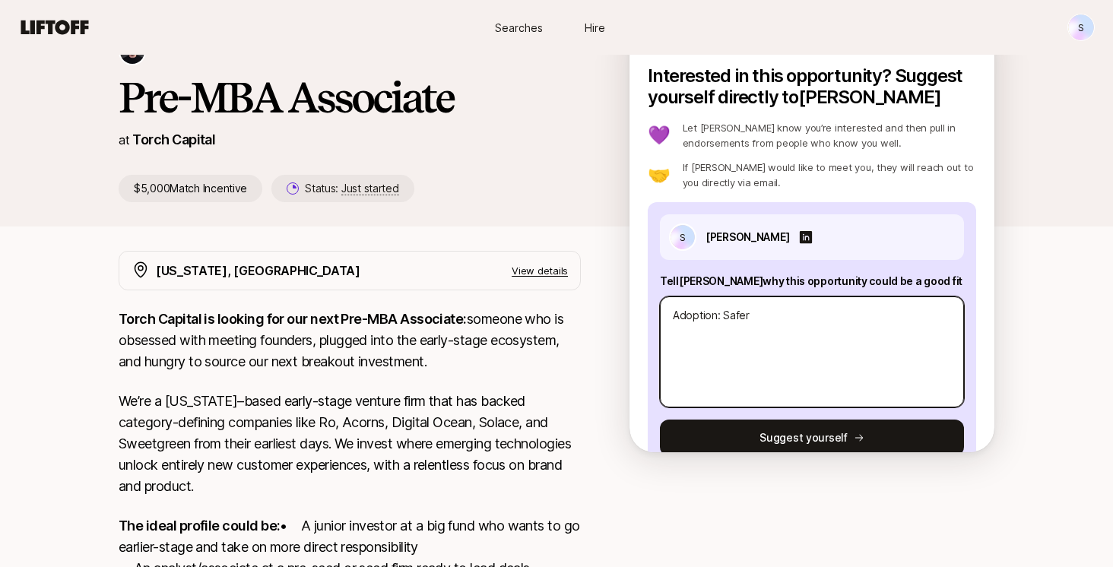
type textarea "x"
type textarea "Adoption: Safer"
type textarea "x"
type textarea "Adoption: Safe"
type textarea "x"
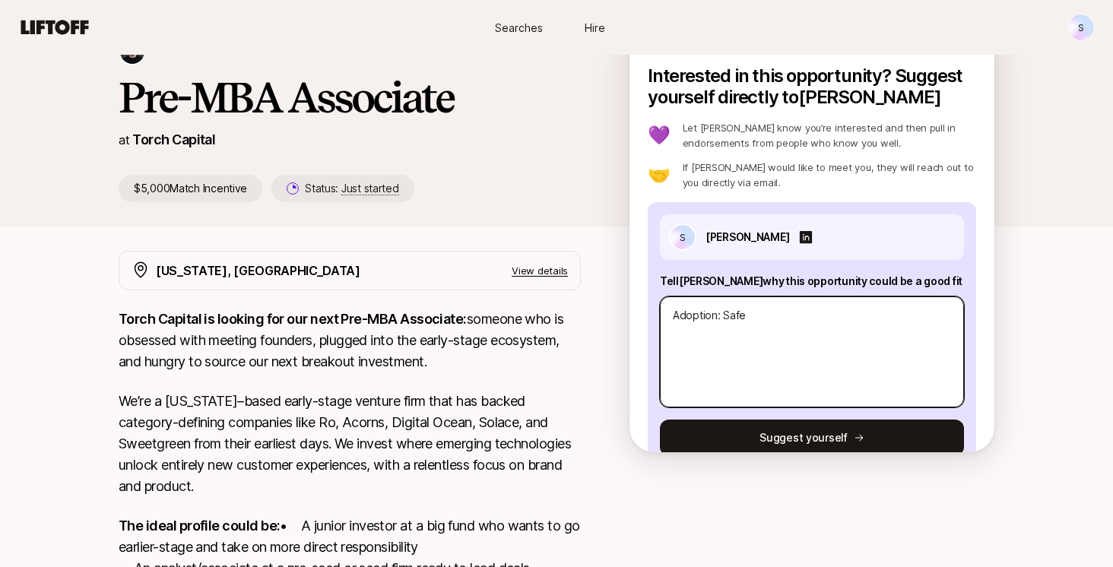
type textarea "Adoption: Saf"
type textarea "x"
type textarea "Adoption: Sa"
type textarea "x"
type textarea "Adoption: S"
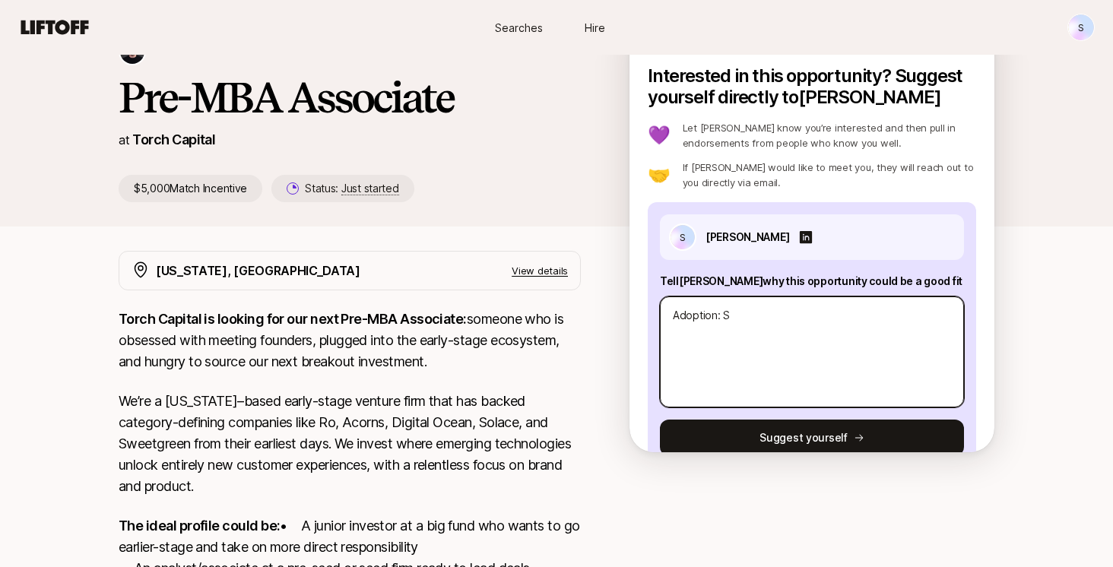
type textarea "x"
type textarea "Adoption:"
type textarea "x"
type textarea "Adoption:"
type textarea "x"
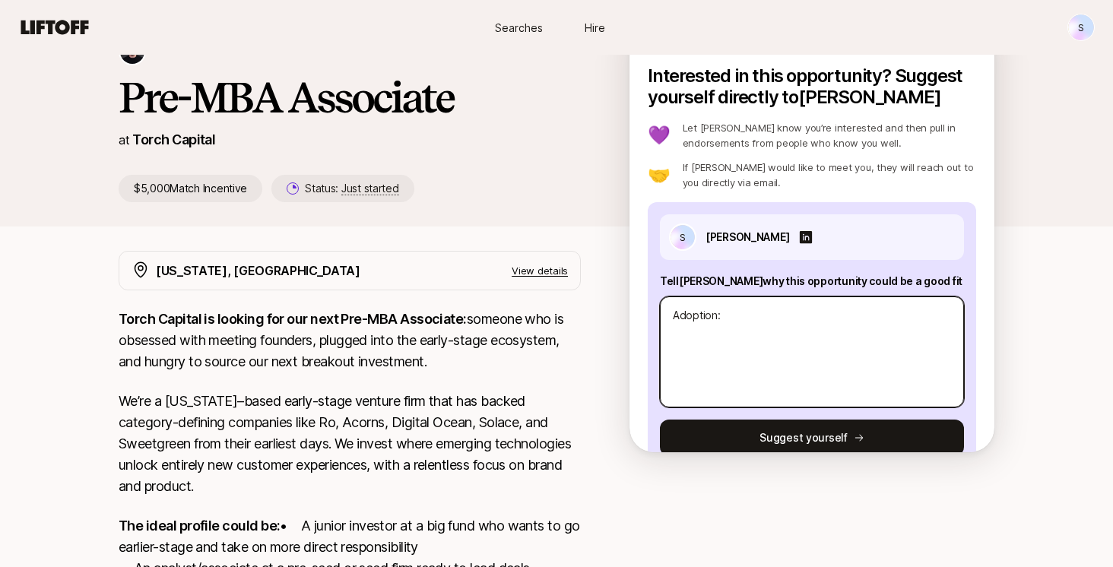
type textarea "Adoption"
type textarea "x"
type textarea "Adoptio"
type textarea "x"
type textarea "Adopti"
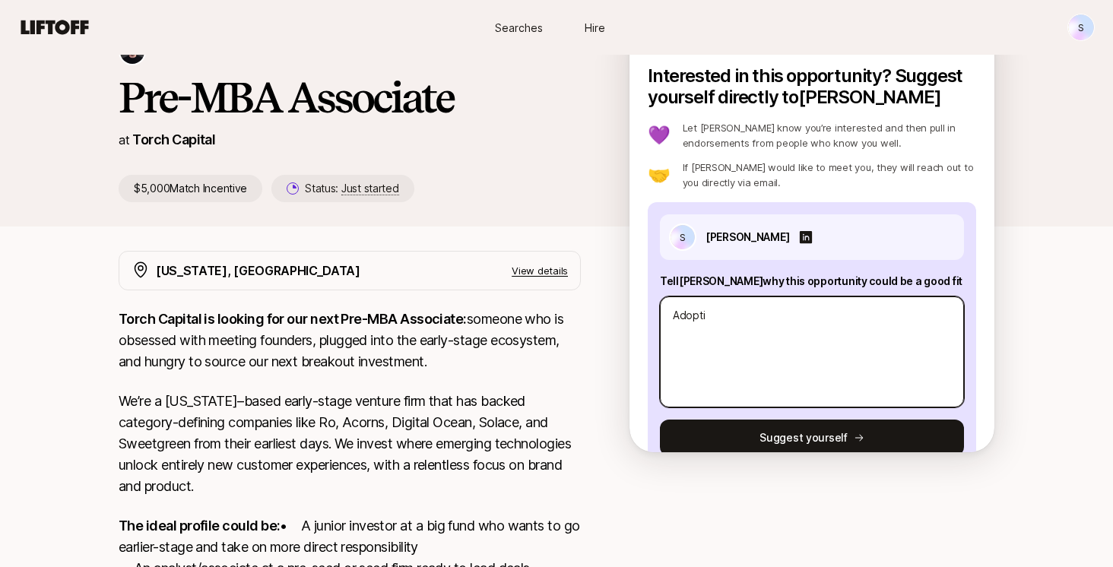
type textarea "x"
type textarea "Adopt"
type textarea "x"
type textarea "Adop"
type textarea "x"
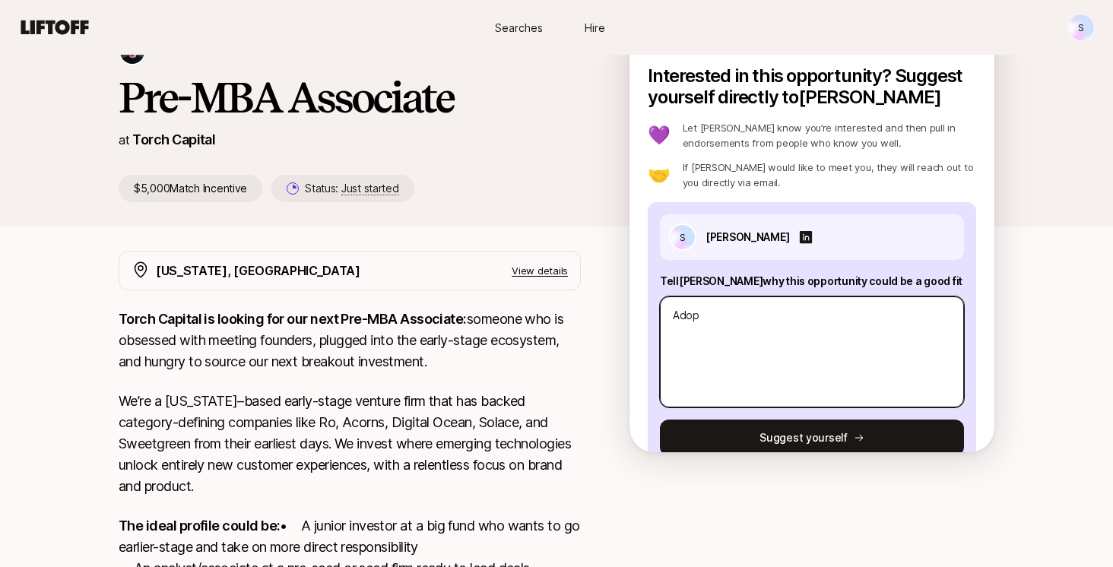
type textarea "Ado"
type textarea "x"
type textarea "Ad"
type textarea "x"
type textarea "A"
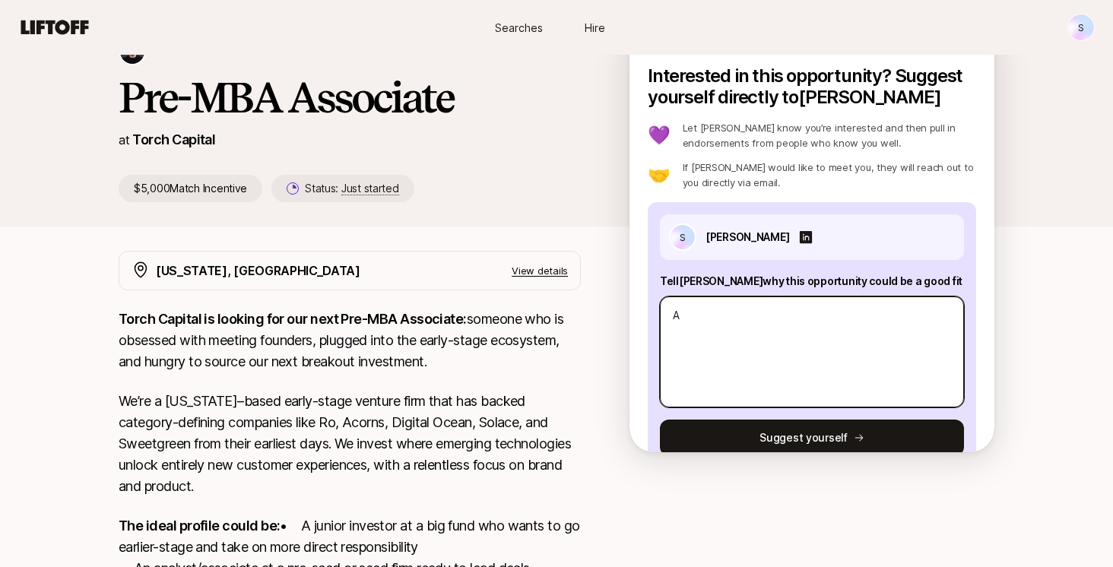
type textarea "x"
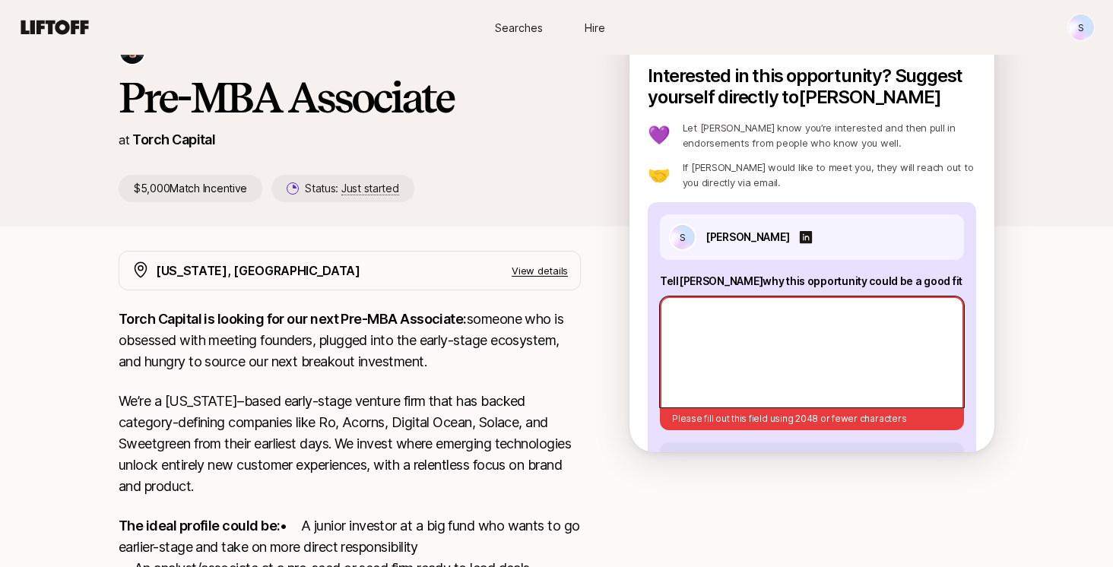
type textarea "x"
click at [722, 328] on textarea at bounding box center [812, 351] width 304 height 111
paste textarea "L’i dolorsi am conse adi eli Seddoeius temp in Utlab Etdolor. M aliqu e “Admin …"
type textarea "x"
type textarea "L’i dolorsi am conse adi eli Seddoeius temp in Utlab Etdolor. M aliqu e “Admin …"
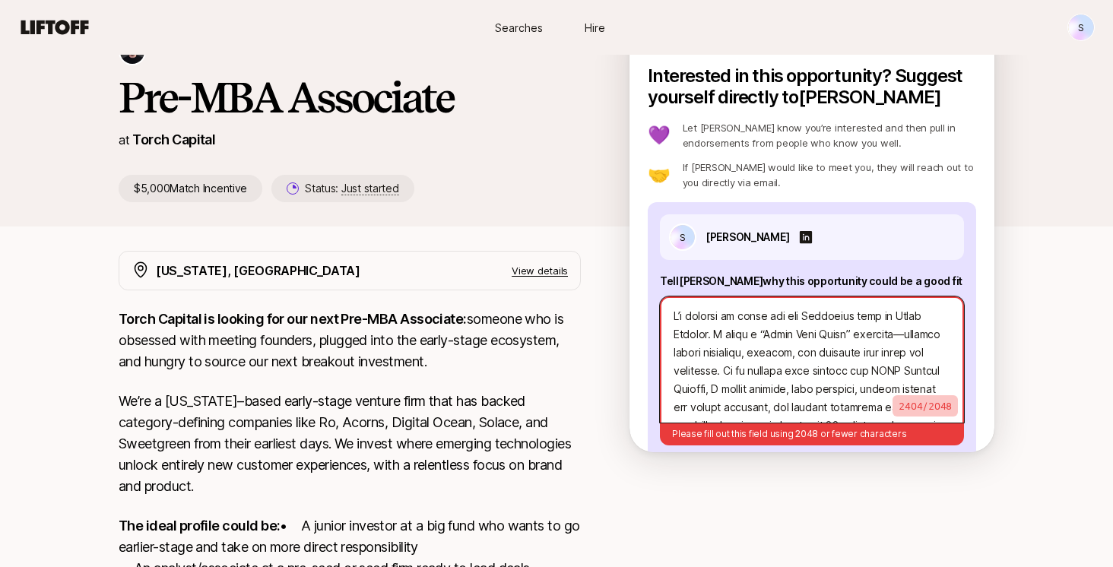
scroll to position [894, 0]
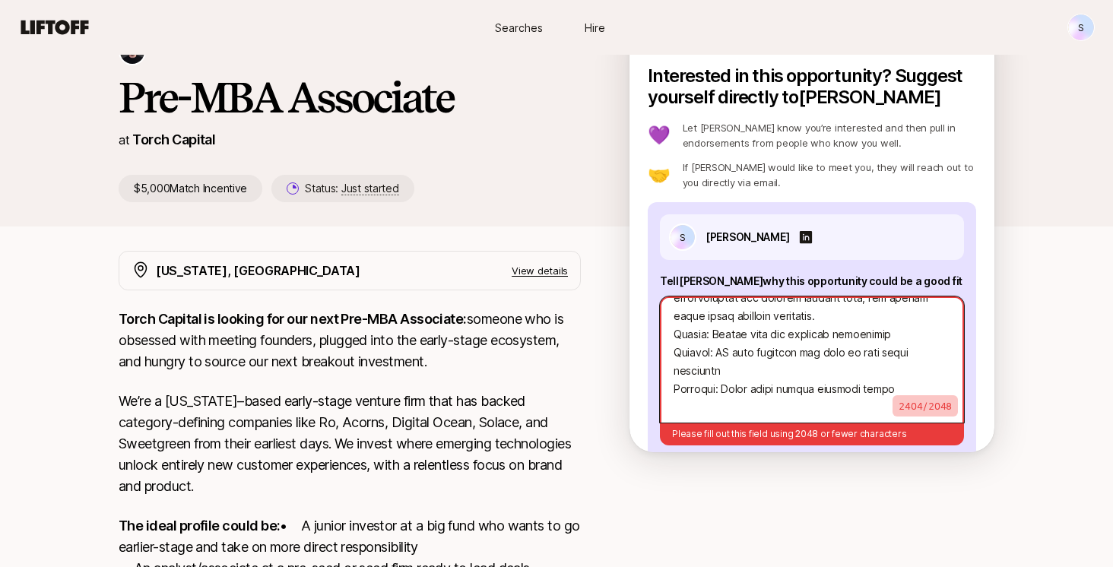
type textarea "x"
type textarea "L’i dolorsi am conse adi eli Seddoeius temp in Utlab Etdolor. M aliqu e “Admin …"
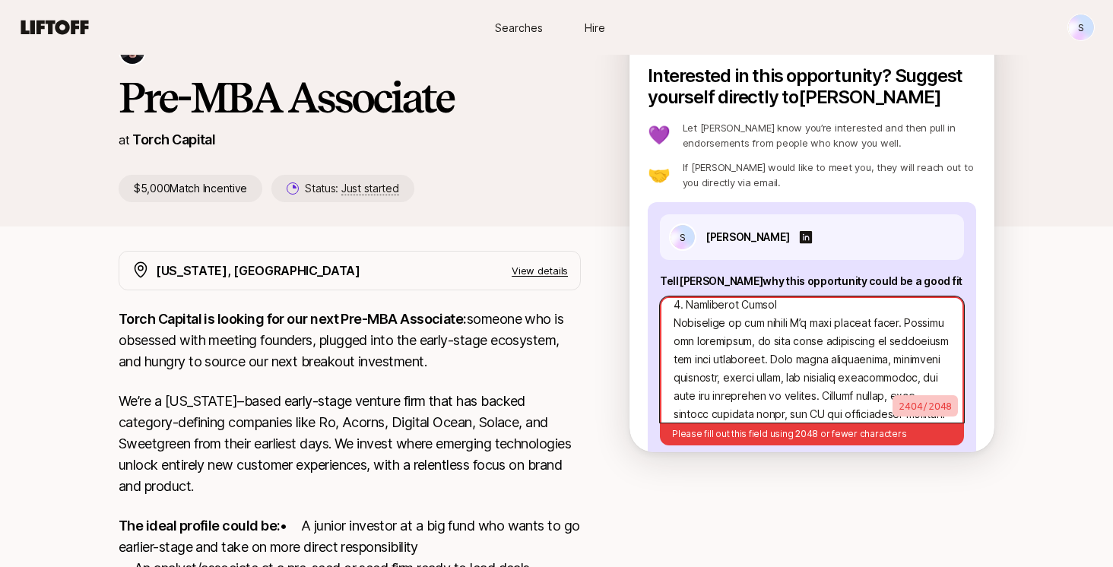
scroll to position [0, 0]
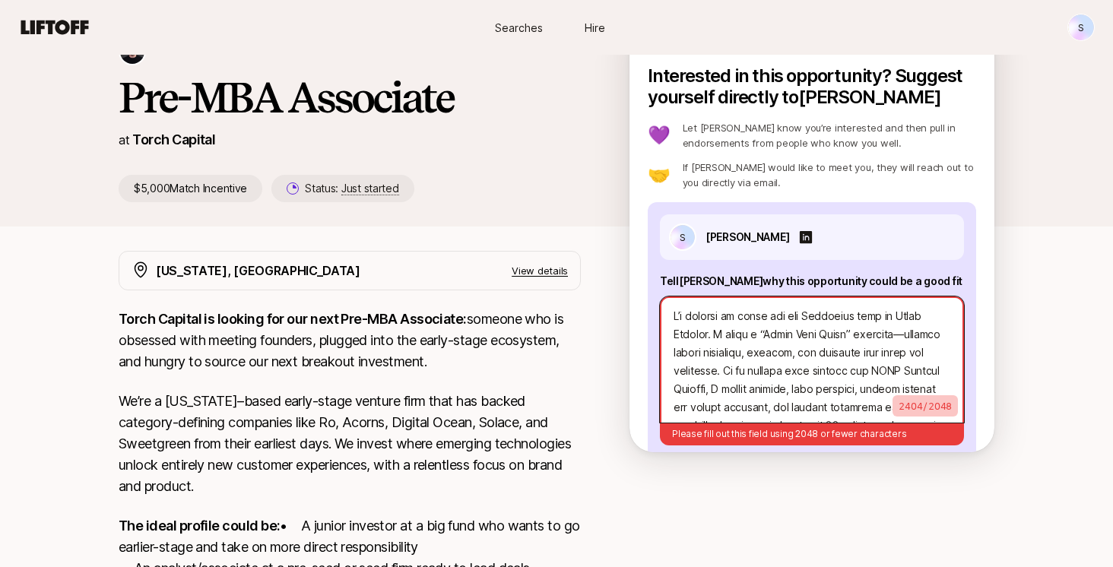
drag, startPoint x: 895, startPoint y: 389, endPoint x: 632, endPoint y: 220, distance: 312.9
click at [632, 220] on div "Interested in this opportunity? Suggest yourself directly to [PERSON_NAME] 💜 Le…" at bounding box center [811, 258] width 365 height 387
type textarea "x"
type textarea "er oversight Adoption: Safer model builds provider trust"
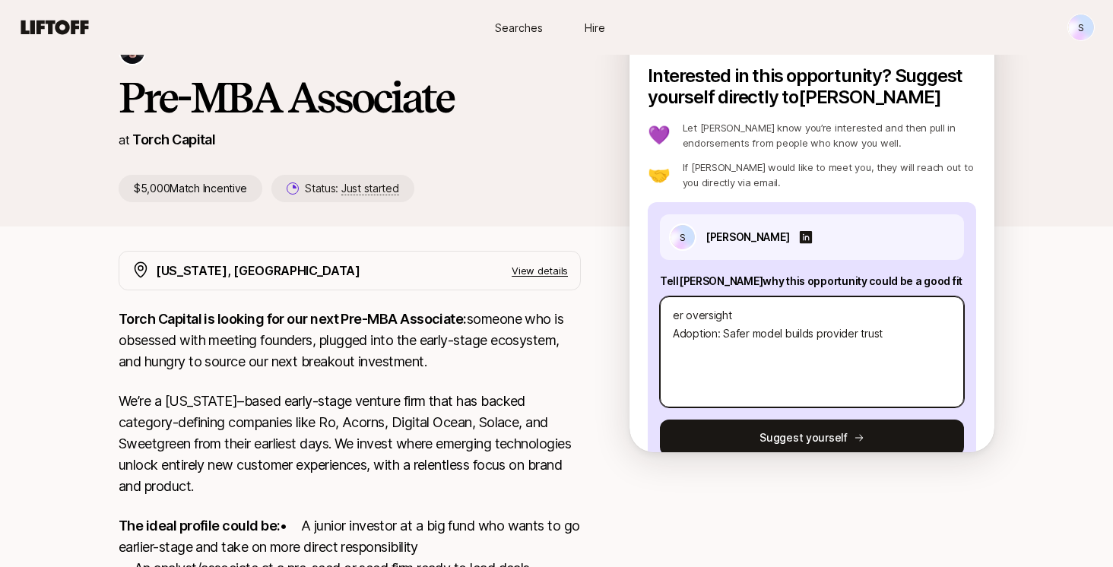
drag, startPoint x: 901, startPoint y: 332, endPoint x: 653, endPoint y: 288, distance: 252.4
click at [653, 288] on div "S [PERSON_NAME] Tell [PERSON_NAME] why this opportunity could be a good fit er …" at bounding box center [812, 335] width 328 height 266
type textarea "x"
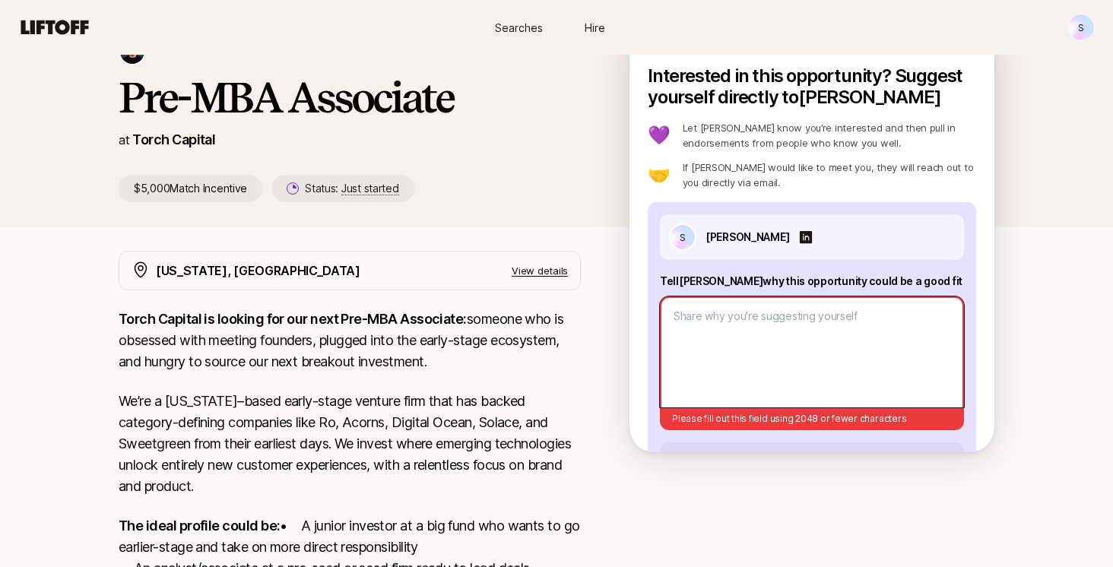
click at [697, 315] on textarea at bounding box center [812, 351] width 304 height 111
paste textarea "L’i dolorsi am conse adi eli Seddoeius temp in Utlab Etdolor. M aliqu e “Admin …"
type textarea "x"
type textarea "L’i dolorsi am conse adi eli Seddoeius temp in Utlab Etdolor. M aliqu e “Admin …"
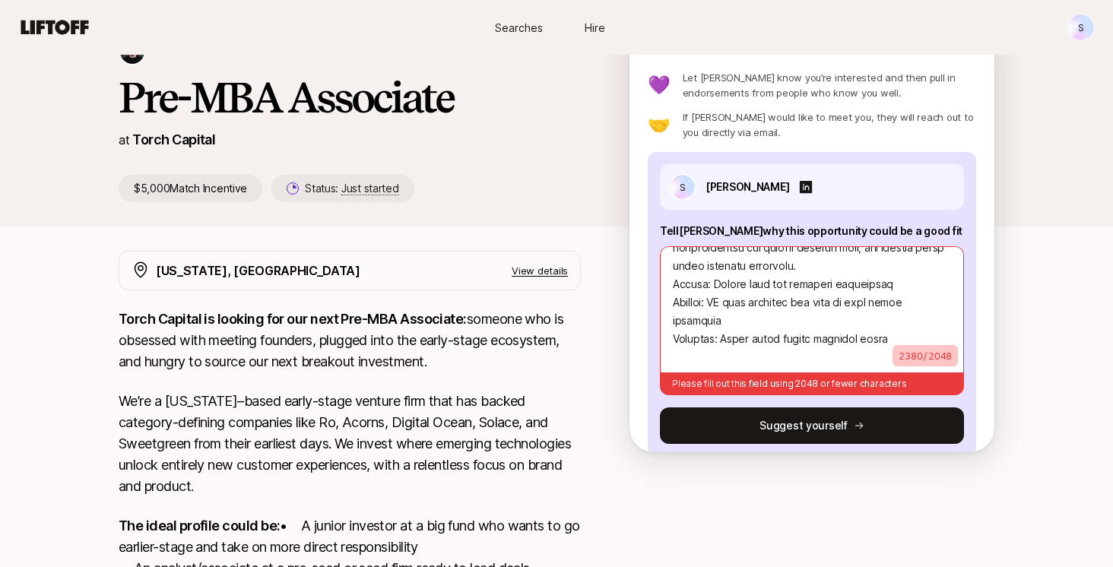
scroll to position [838, 0]
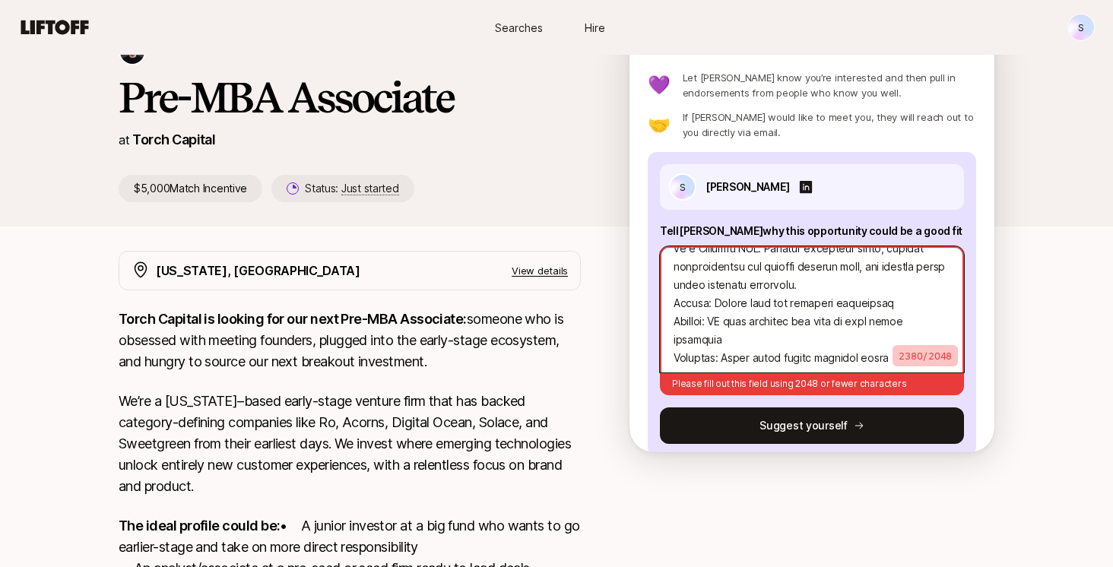
drag, startPoint x: 909, startPoint y: 341, endPoint x: 769, endPoint y: 249, distance: 167.4
click at [769, 249] on textarea at bounding box center [812, 309] width 304 height 126
drag, startPoint x: 890, startPoint y: 339, endPoint x: 811, endPoint y: 300, distance: 88.0
click at [811, 300] on textarea at bounding box center [812, 309] width 304 height 126
click at [791, 334] on textarea at bounding box center [812, 309] width 304 height 126
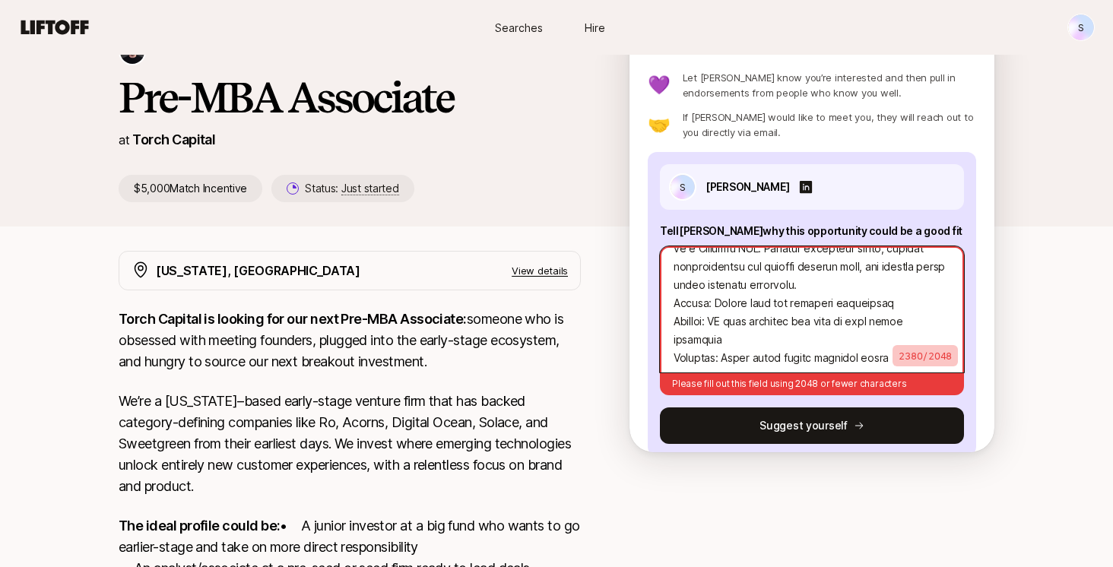
drag, startPoint x: 882, startPoint y: 340, endPoint x: 737, endPoint y: 297, distance: 151.3
click at [737, 297] on textarea at bounding box center [812, 309] width 304 height 126
type textarea "x"
type textarea "L’i dolorsi am conse adi eli Seddoeius temp in Utlab Etdolor. M aliqu e “Admin …"
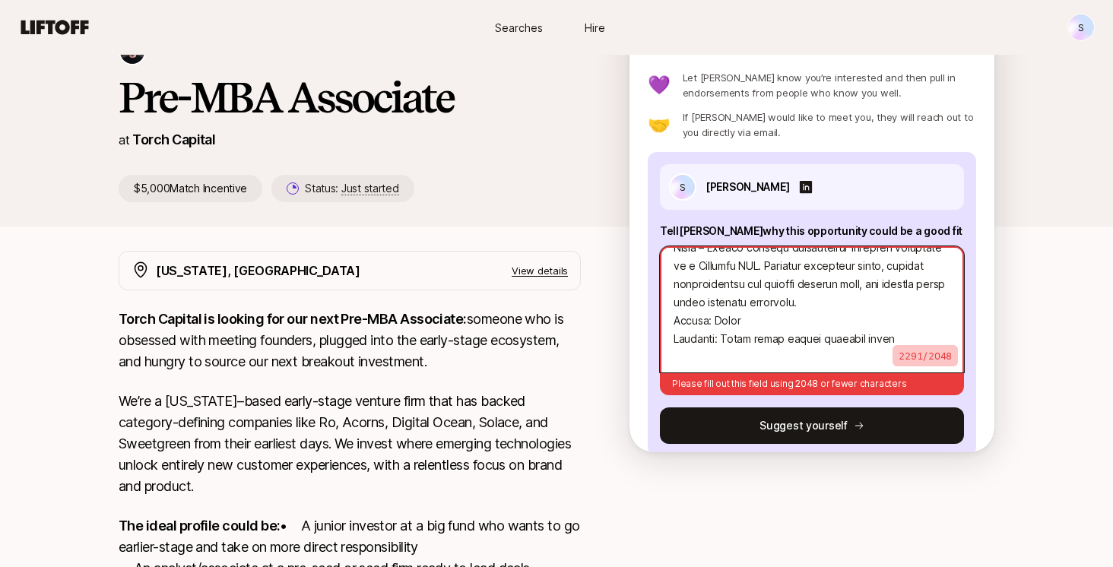
scroll to position [72, 0]
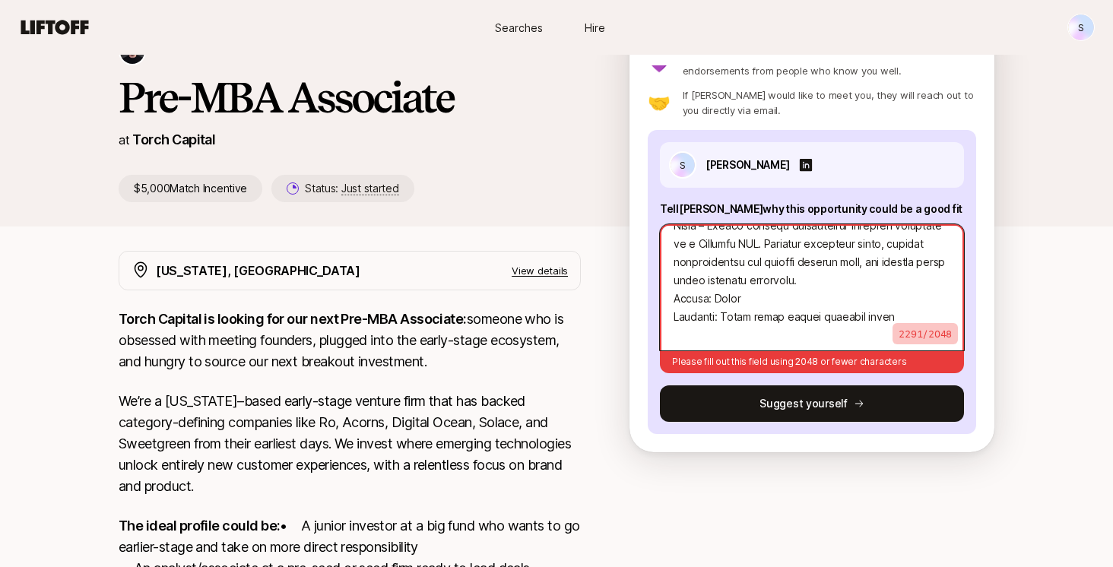
drag, startPoint x: 671, startPoint y: 266, endPoint x: 995, endPoint y: 472, distance: 383.8
click at [995, 472] on div "[PERSON_NAME] and [PERSON_NAME] are looking for Pre-MBA Associate at Torch Capi…" at bounding box center [556, 401] width 1113 height 818
type textarea "x"
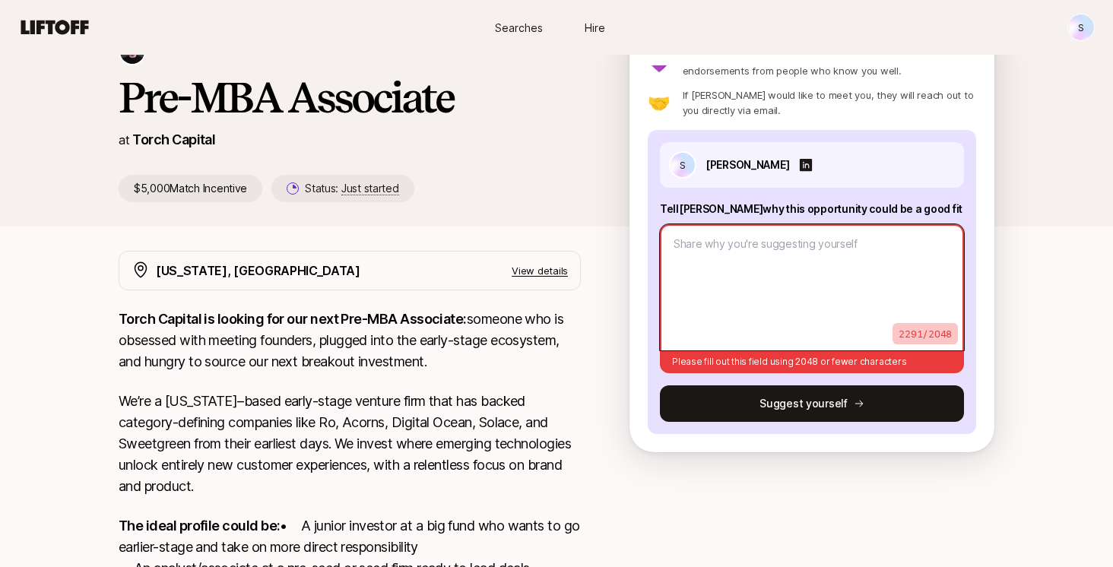
scroll to position [57, 0]
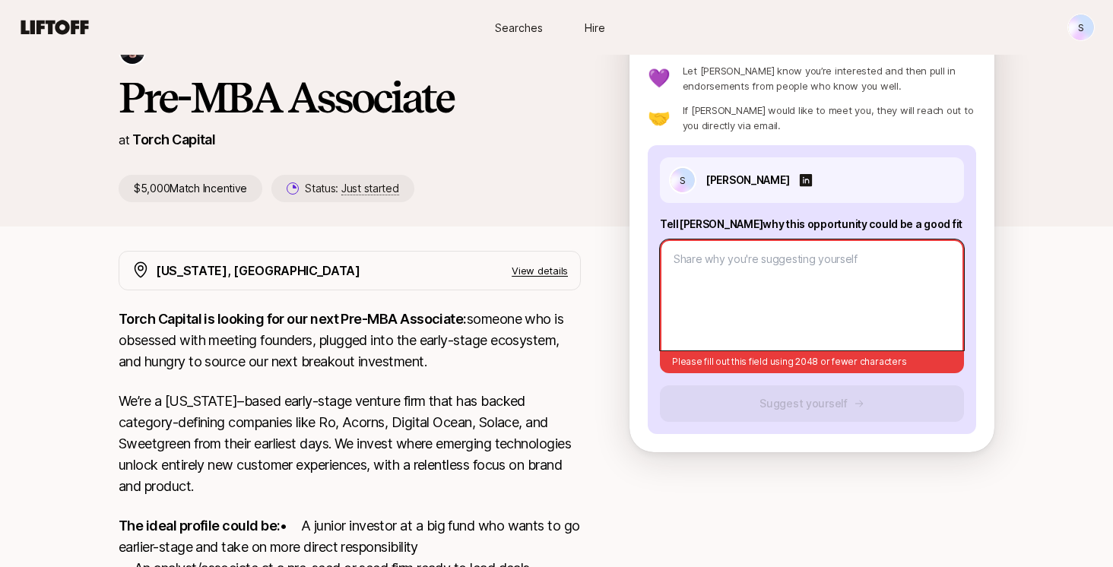
paste textarea "Lorem Ip & Dol Sitam C’a elitsed do eiusm tem inc Utlaboree dolo ma Aliqu Enima…"
type textarea "x"
type textarea "Lorem Ip & Dol Sitam C’a elitsed do eiusm tem inc Utlaboree dolo ma Aliqu Enima…"
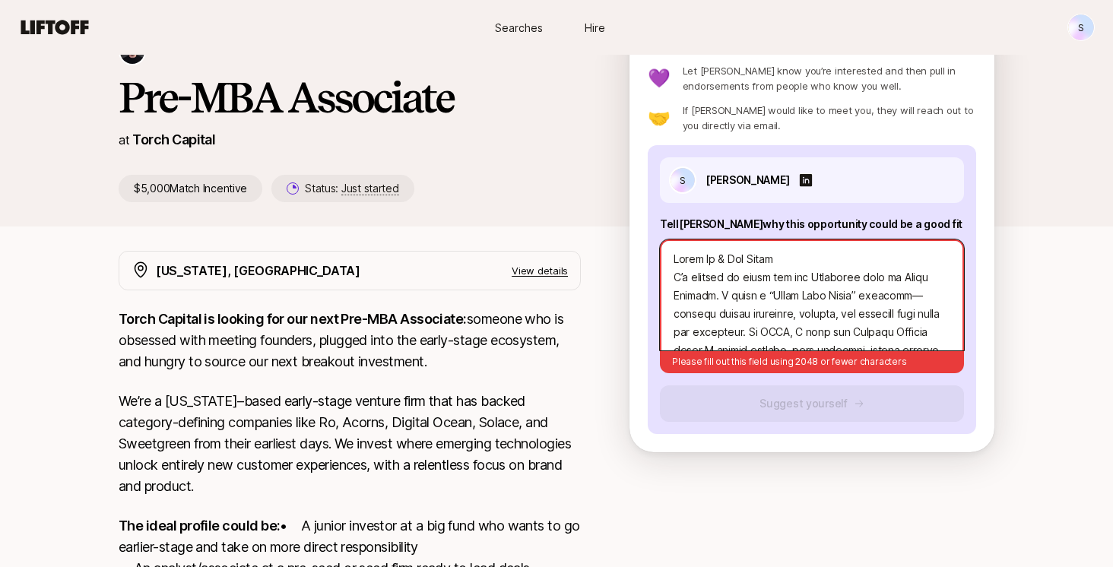
scroll to position [876, 0]
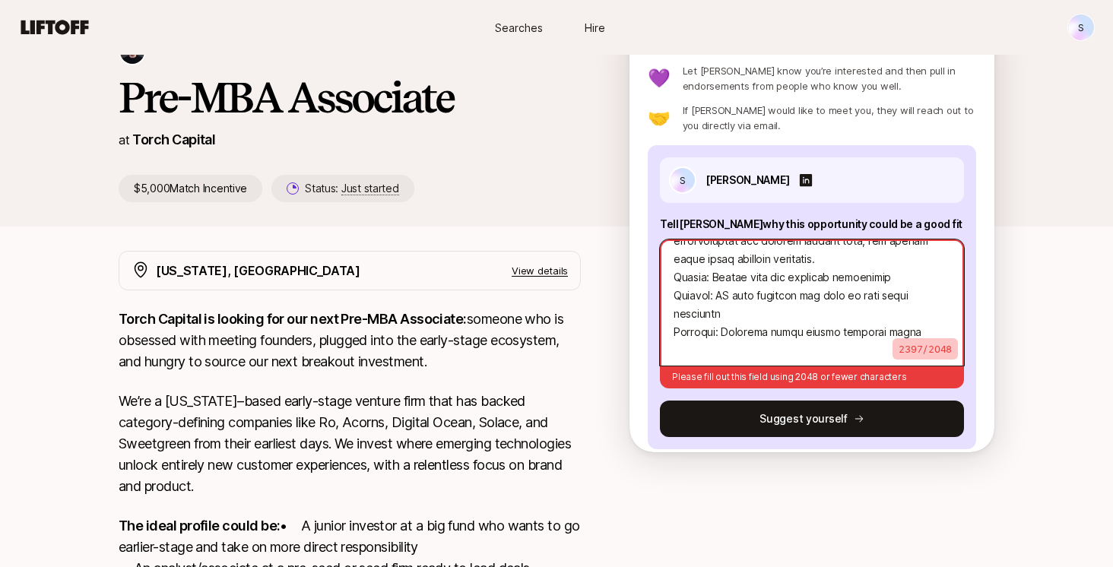
click at [692, 352] on textarea at bounding box center [812, 302] width 304 height 126
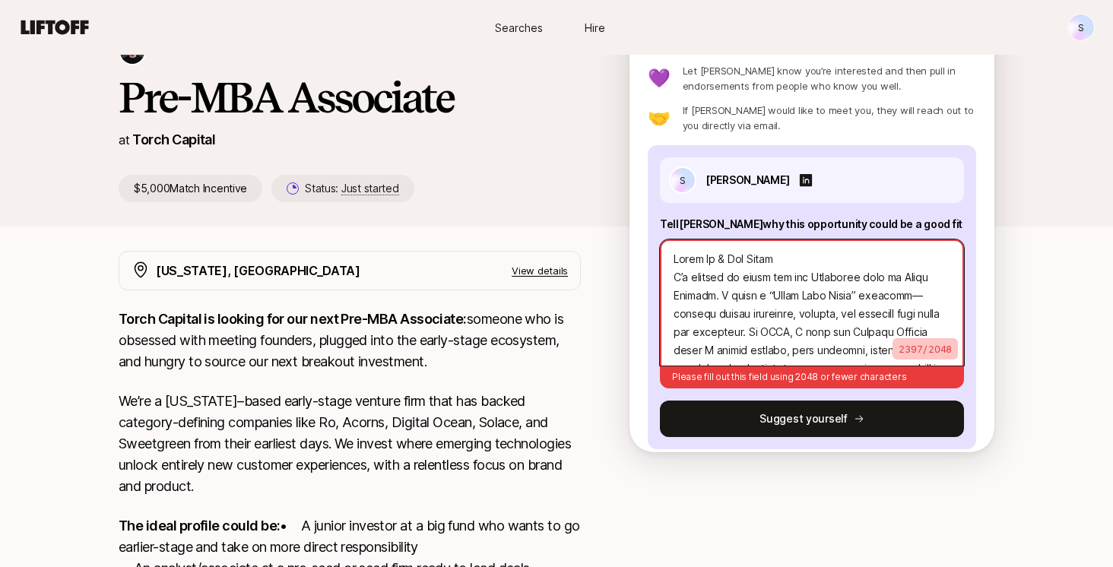
scroll to position [0, 0]
click at [673, 279] on textarea at bounding box center [812, 302] width 304 height 126
type textarea "x"
type textarea "Lorem Ip & Dol SitamE’c adipisc el seddo eiu tem Incididun utla et Dolor Magnaa…"
type textarea "x"
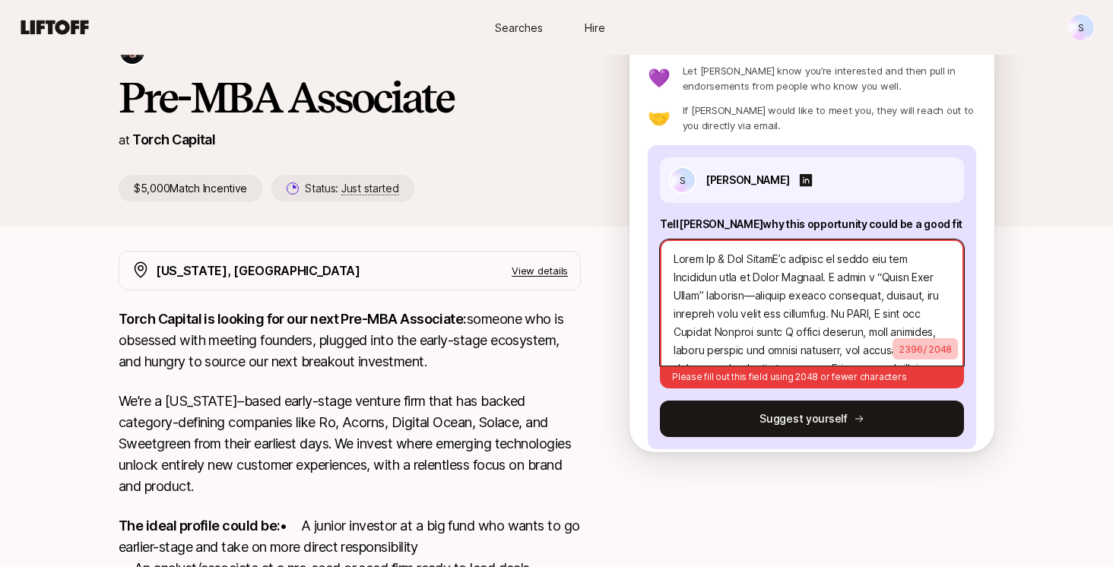
type textarea "Lorem Ip & Dol SitaM’c adipisc el seddo eiu tem Incididun utla et Dolor Magnaal…"
type textarea "x"
type textarea "Lorem Ip & Dol SitA’c adipisc el seddo eiu tem Incididun utla et Dolor Magnaal.…"
type textarea "x"
type textarea "Lorem Ip & Dol SiT’a consect ad elits doe tem Incididun utla et Dolor Magnaal. …"
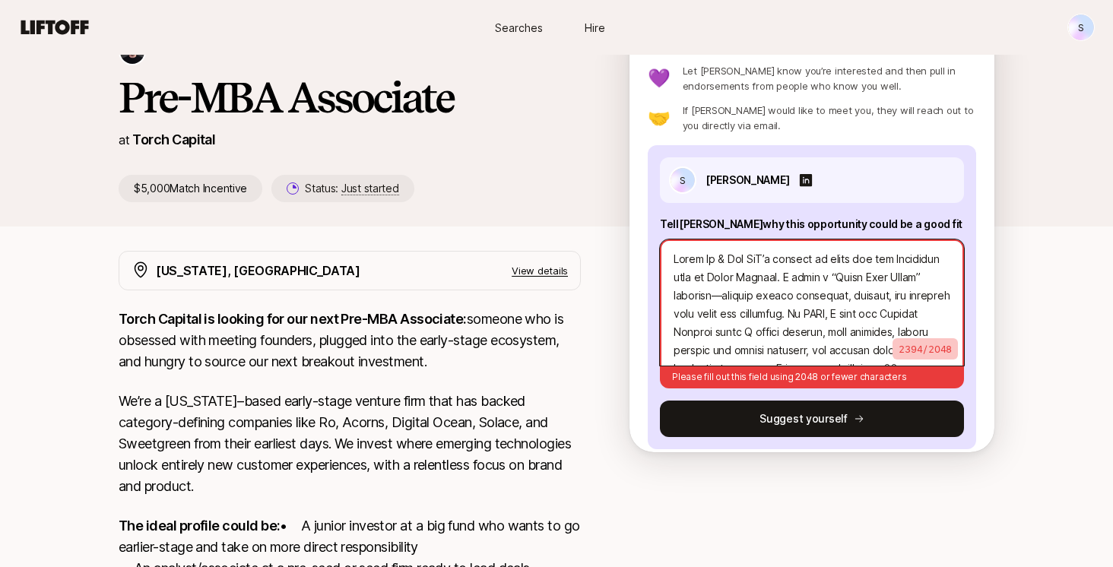
type textarea "x"
type textarea "Lorem Ip & Dol SI’a consect ad elits doe tem Incididun utla et Dolor Magnaal. E…"
type textarea "x"
type textarea "Lorem Ip & Dol S’a consect ad elits doe tem Incididun utla et Dolor Magnaal. E …"
type textarea "x"
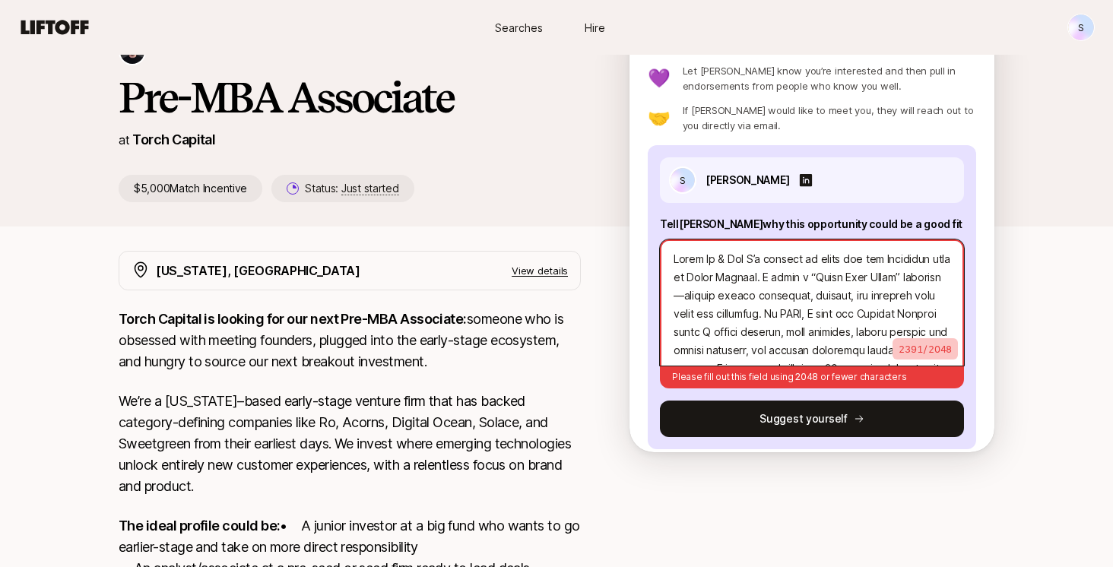
type textarea "Lorem Ip & DolO’s ametcon ad elits doe tem Incididun utla et Dolor Magnaal. E a…"
type textarea "x"
type textarea "Lorem Ip & DoL’s ametcon ad elits doe tem Incididun utla et Dolor Magnaal. E ad…"
type textarea "x"
type textarea "Lorem Ip & DO’s ametcon ad elits doe tem Incididun utla et Dolor Magnaal. E adm…"
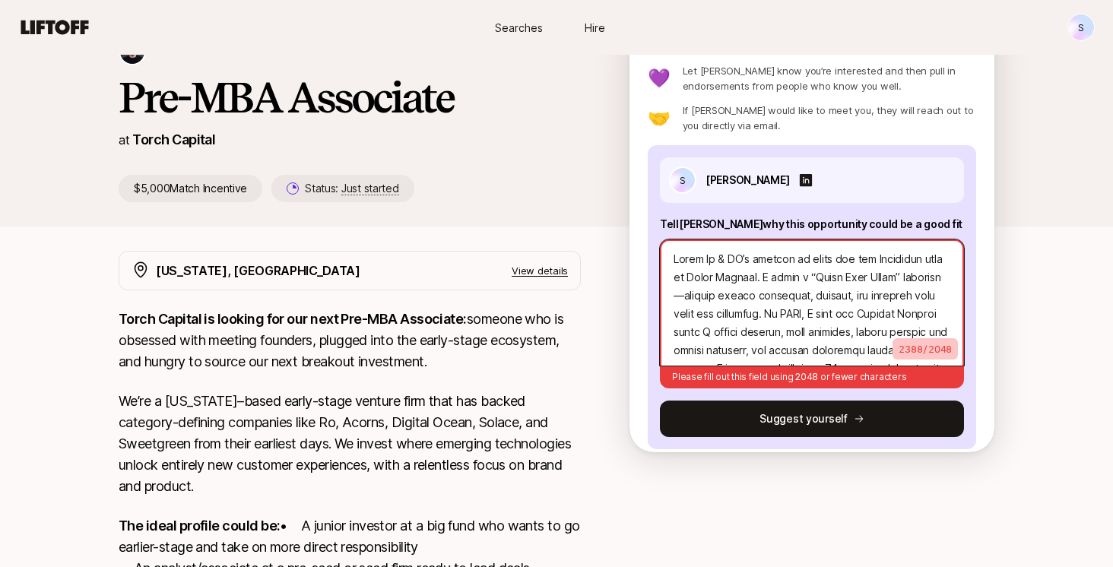
type textarea "x"
type textarea "Lorem Ip & D’s ametcon ad elits doe tem Incididun utla et Dolor Magnaal. E admi…"
type textarea "x"
type textarea "Lorem Ip &D’s ametcon ad elits doe tem Incididun utla et Dolor Magnaal. E admin…"
type textarea "x"
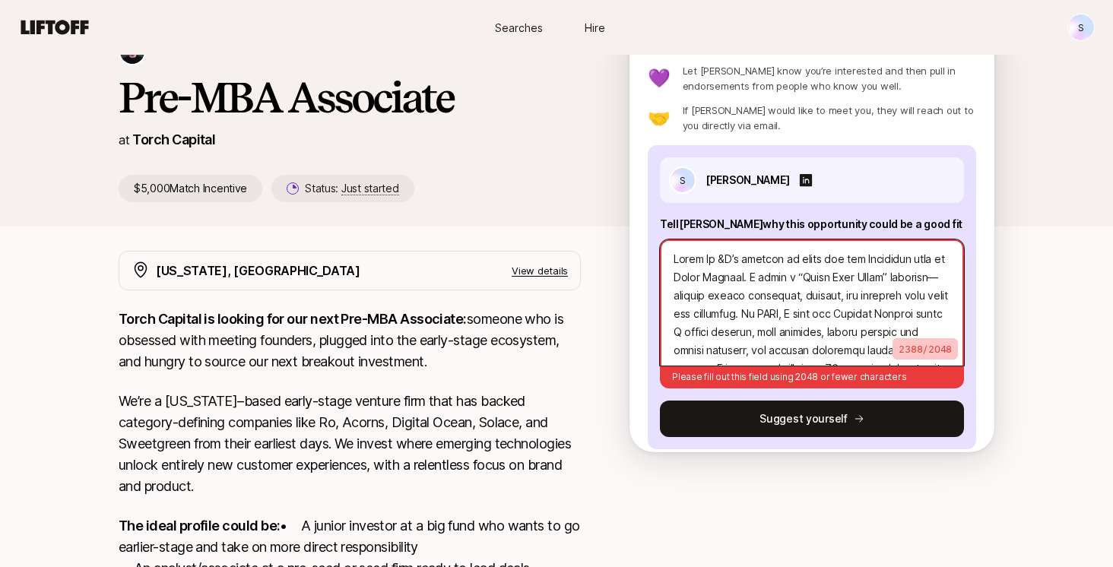
type textarea "Lorem Ip D’s ametcon ad elits doe tem Incididun utla et Dolor Magnaal. E admin …"
type textarea "x"
type textarea "Lorem IpS’d sitamet co adipi eli sed Doeiusmod temp in Utlab Etdolor. M aliqu e…"
type textarea "x"
type textarea "Lorem IP’d sitamet co adipi eli sed Doeiusmod temp in Utlab Etdolor. M aliqu e …"
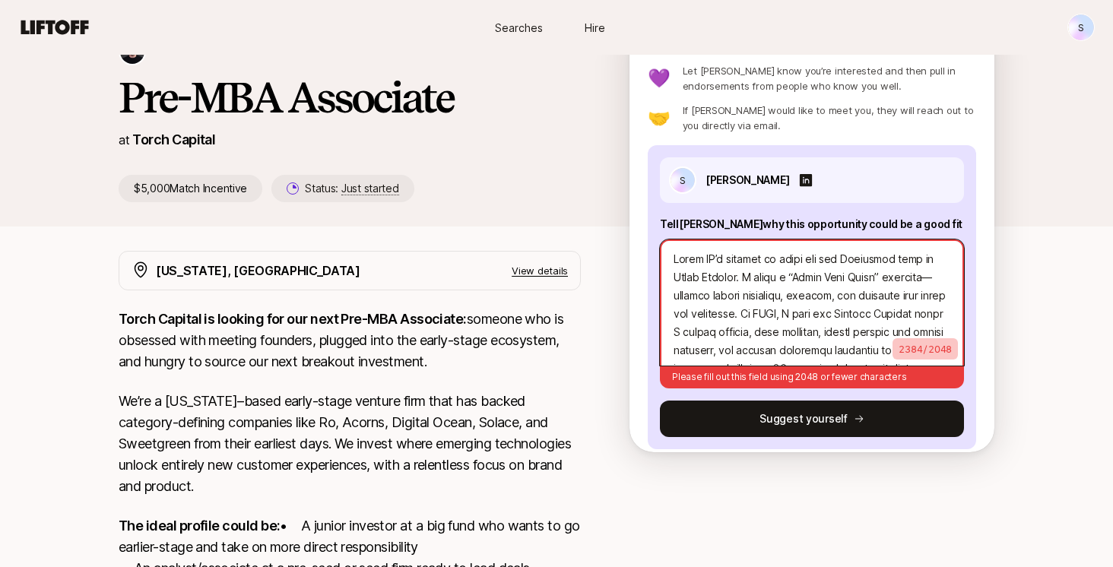
type textarea "x"
type textarea "Lorem I’d sitamet co adipi eli sed Doeiusmod temp in Utlab Etdolor. M aliqu e “…"
type textarea "x"
type textarea "LoremI’d sitamet co adipi eli sed Doeiusmod temp in Utlab Etdolor. M aliqu e “A…"
type textarea "x"
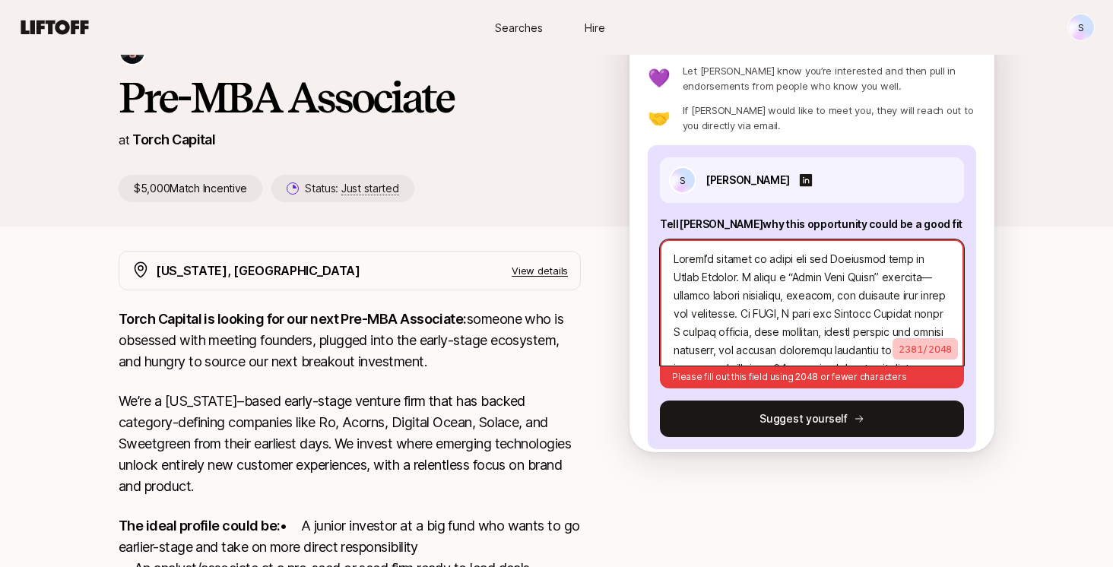
type textarea "LoreM’i dolorsi am conse adi eli Seddoeius temp in Utlab Etdolor. M aliqu e “Ad…"
type textarea "x"
type textarea "LorE’i dolorsi am conse adi eli Seddoeius temp in Utlab Etdolor. M aliqu e “Adm…"
type textarea "x"
type textarea "LoR’i dolorsi am conse adi eli Seddoeius temp in Utlab Etdolor. M aliqu e “Admi…"
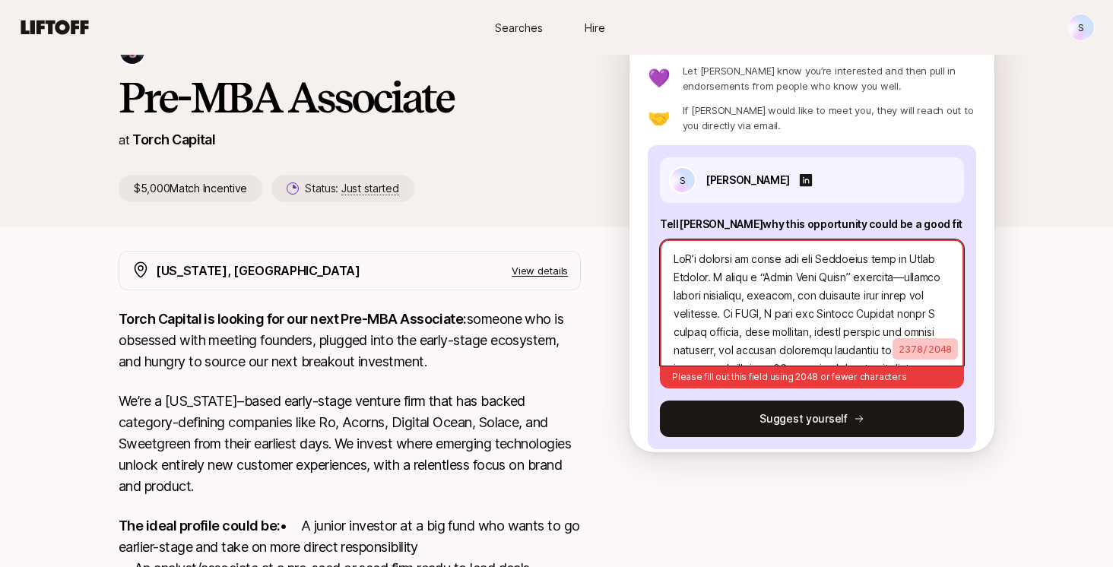
type textarea "x"
type textarea "LO’i dolorsi am conse adi eli Seddoeius temp in Utlab Etdolor. M aliqu e “Admin…"
type textarea "x"
type textarea "L’i dolorsi am conse adi eli Seddoeius temp in Utlab Etdolor. M aliqu e “Admin …"
drag, startPoint x: 892, startPoint y: 331, endPoint x: 668, endPoint y: 195, distance: 262.3
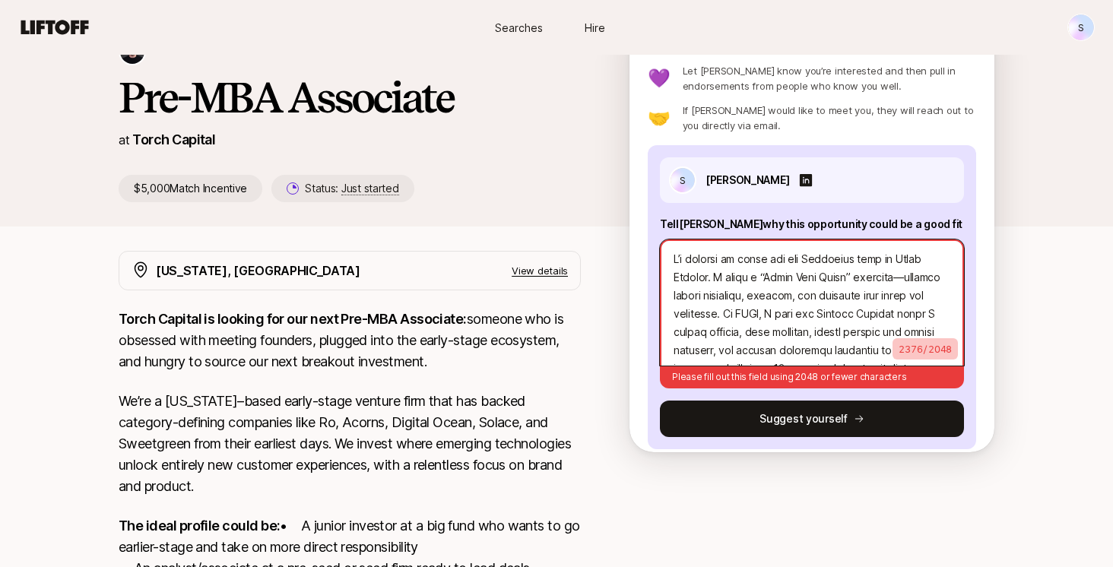
click at [668, 195] on div "S [PERSON_NAME] Tell [PERSON_NAME] why this opportunity could be a good fit 237…" at bounding box center [812, 297] width 328 height 304
type textarea "x"
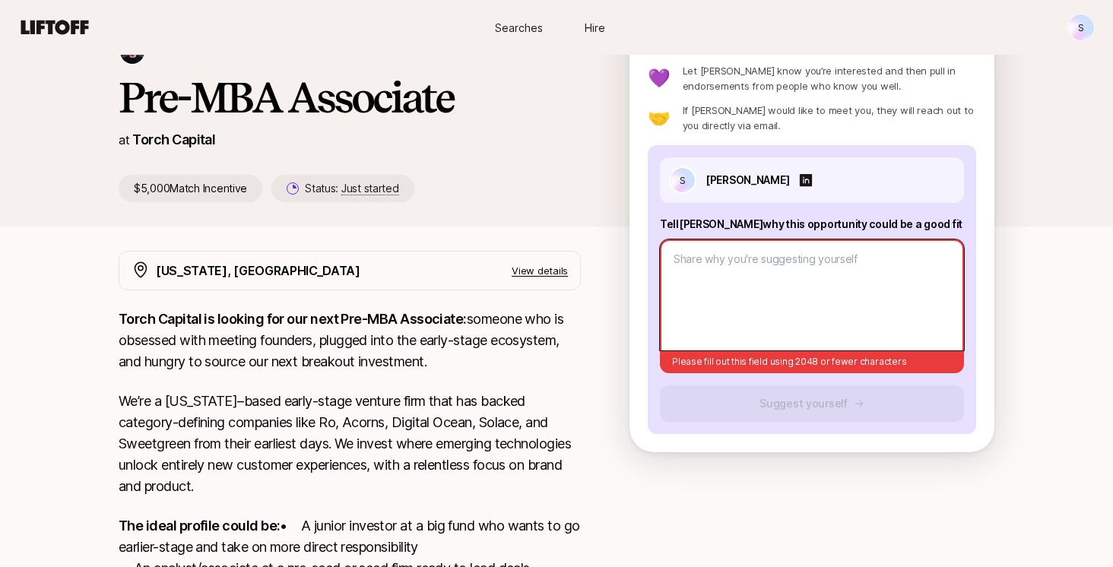
paste textarea "L’i dolorsi am conse adi eli Seddoeius temp in Utlab Etdolor. M aliqu e “Admin …"
type textarea "x"
type textarea "L’i dolorsi am conse adi eli Seddoeius temp in Utlab Etdolor. M aliqu e “Admin …"
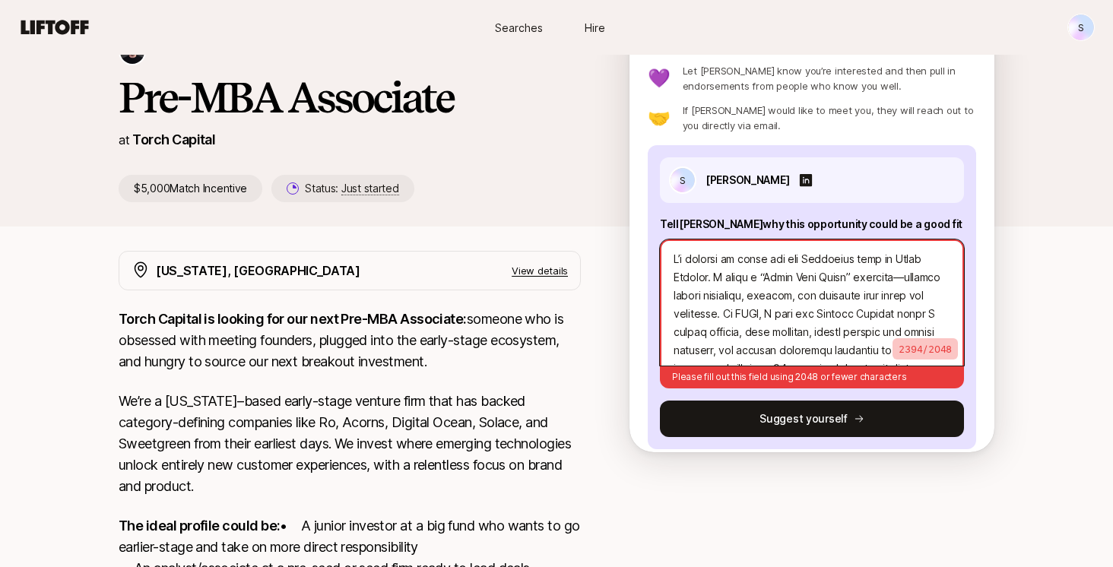
scroll to position [839, 0]
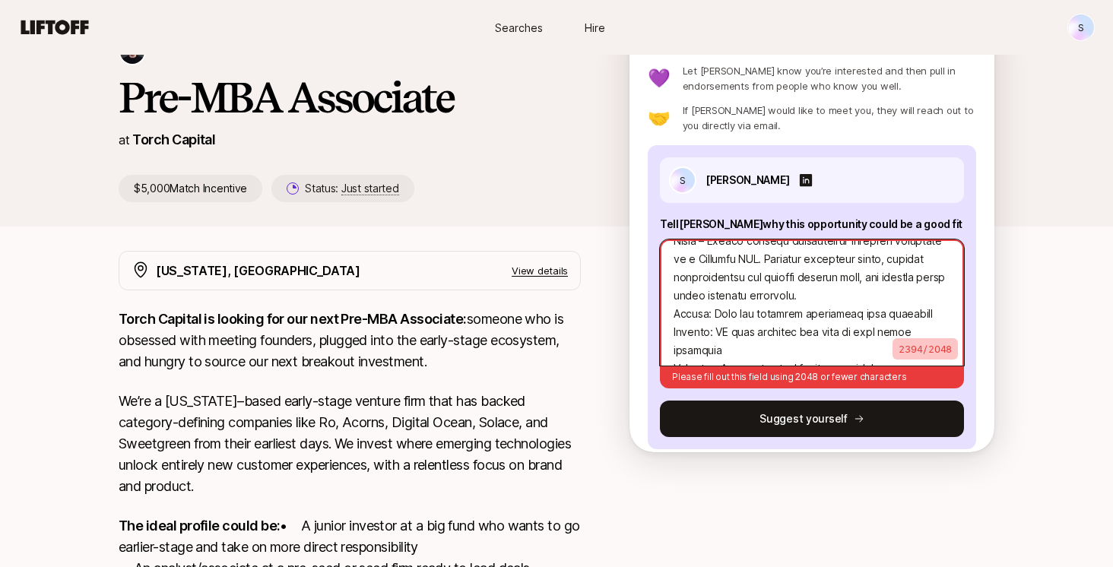
type textarea "x"
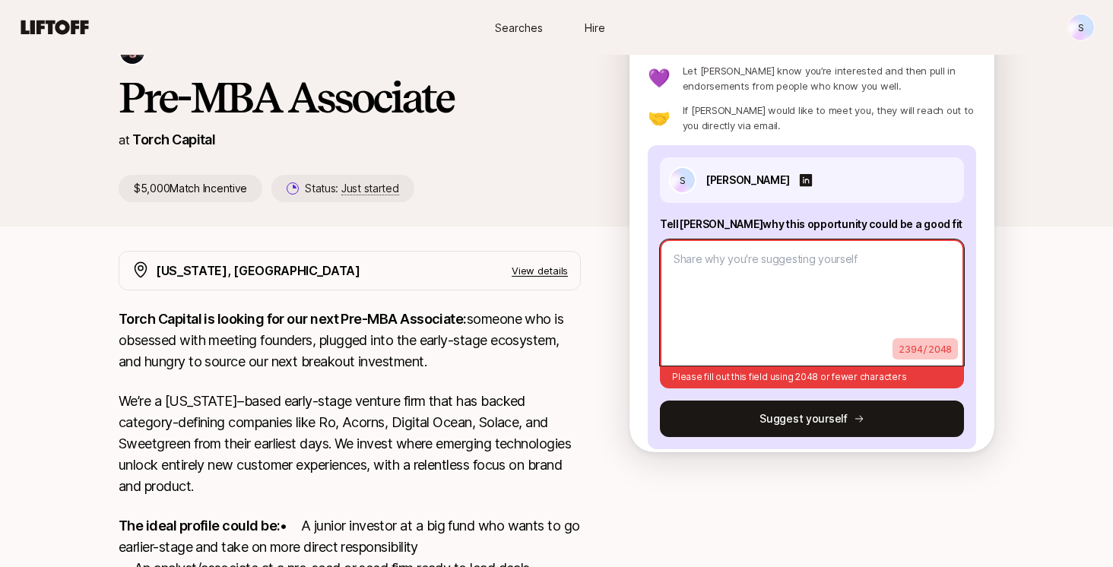
scroll to position [0, 0]
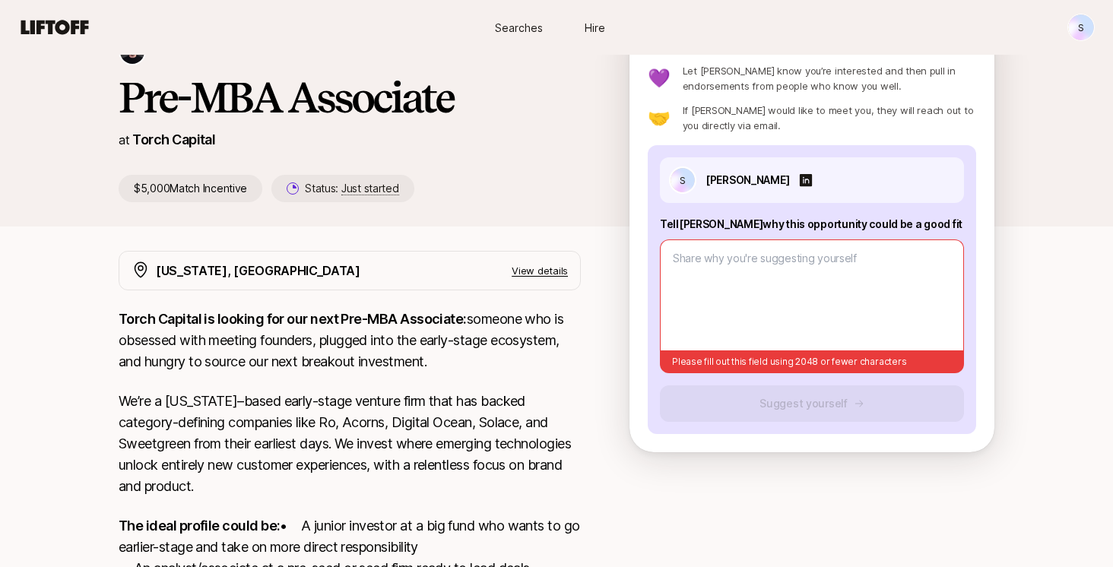
click at [508, 360] on p "Torch Capital is looking for our next Pre-MBA Associate: someone who is obsesse…" at bounding box center [350, 341] width 462 height 64
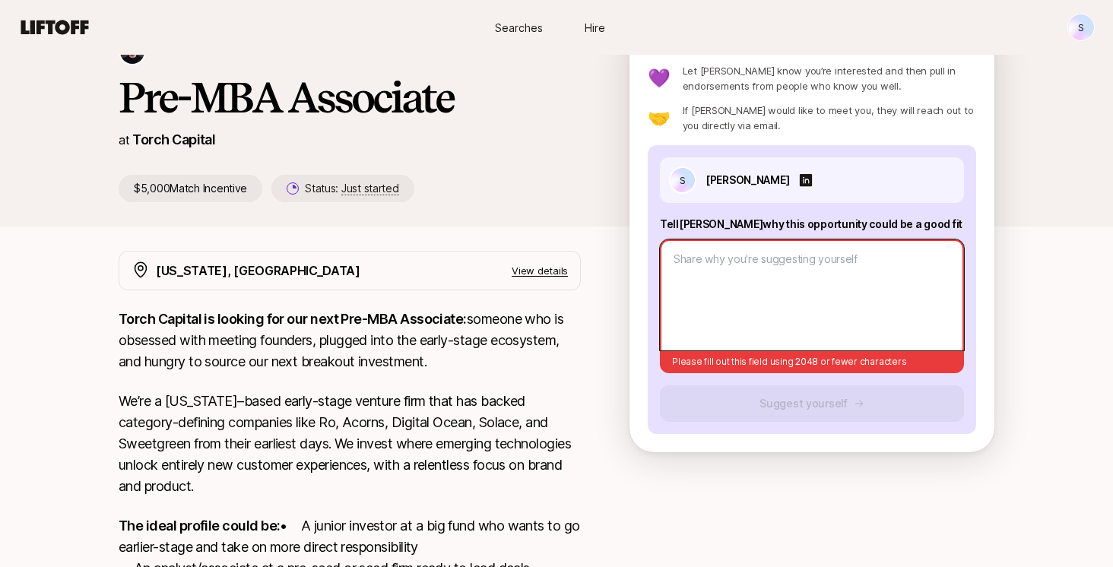
click at [763, 295] on textarea at bounding box center [812, 294] width 304 height 111
paste textarea "L’i dolorsi am conse adi eli Seddoeius temp in Utlab Etdolor. M aliqu e “Admin …"
type textarea "x"
type textarea "L’i dolorsi am conse adi eli Seddoeius temp in Utlab Etdolor. M aliqu e “Admin …"
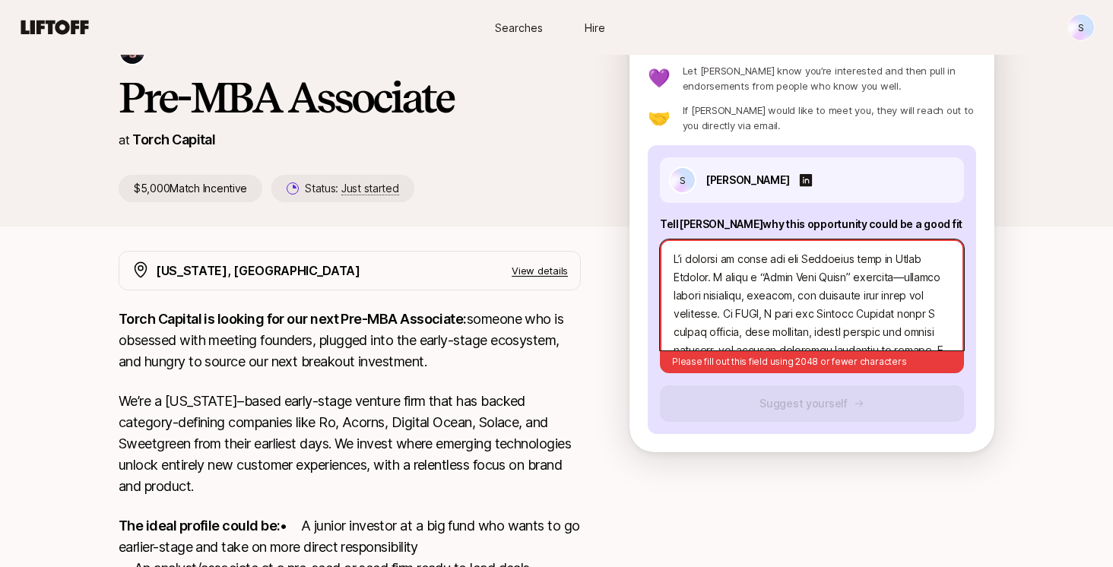
scroll to position [857, 0]
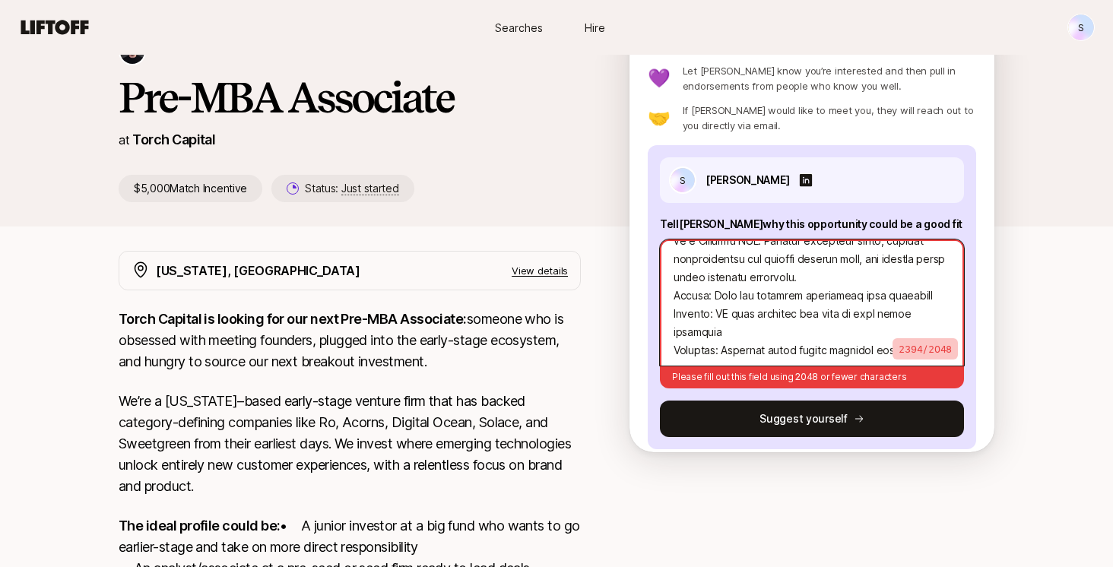
type textarea "x"
type textarea "L’i dolorsi am conse adi eli Seddoeius temp in Utlab Etdolor. M aliqu e “Admin …"
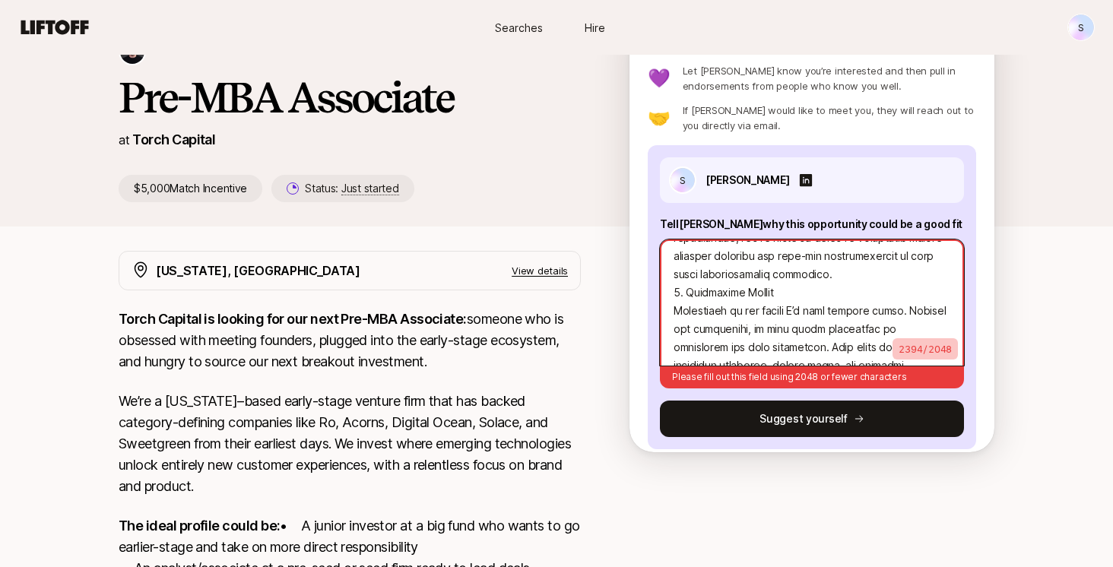
scroll to position [0, 0]
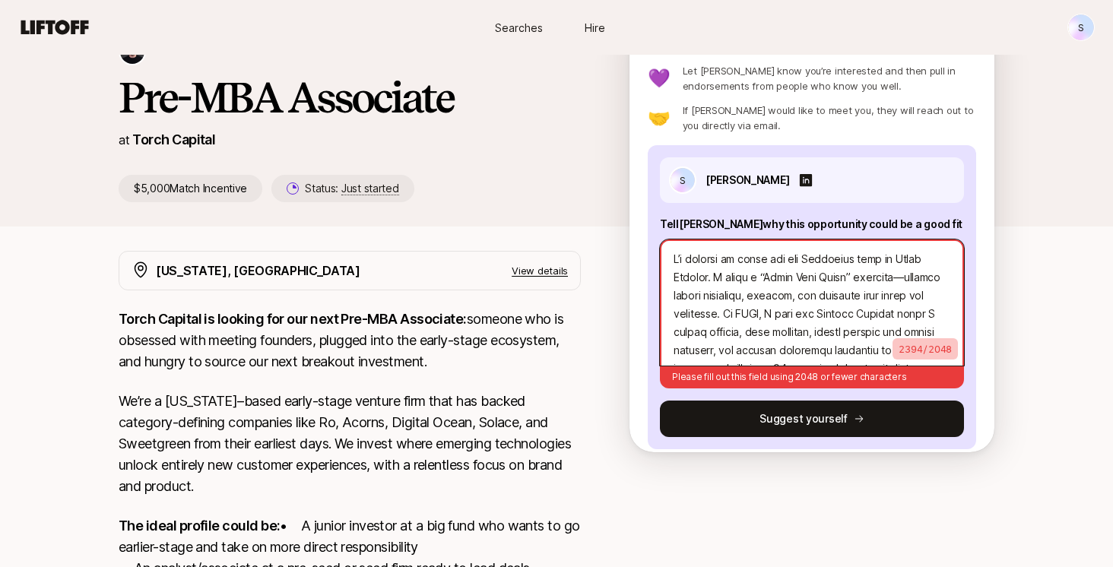
drag, startPoint x: 903, startPoint y: 336, endPoint x: 660, endPoint y: 166, distance: 296.3
click at [660, 166] on div "S [PERSON_NAME] Tell [PERSON_NAME] why this opportunity could be a good fit 239…" at bounding box center [812, 297] width 328 height 304
type textarea "x"
type textarea "Adoption: Clinical model builds provider trust"
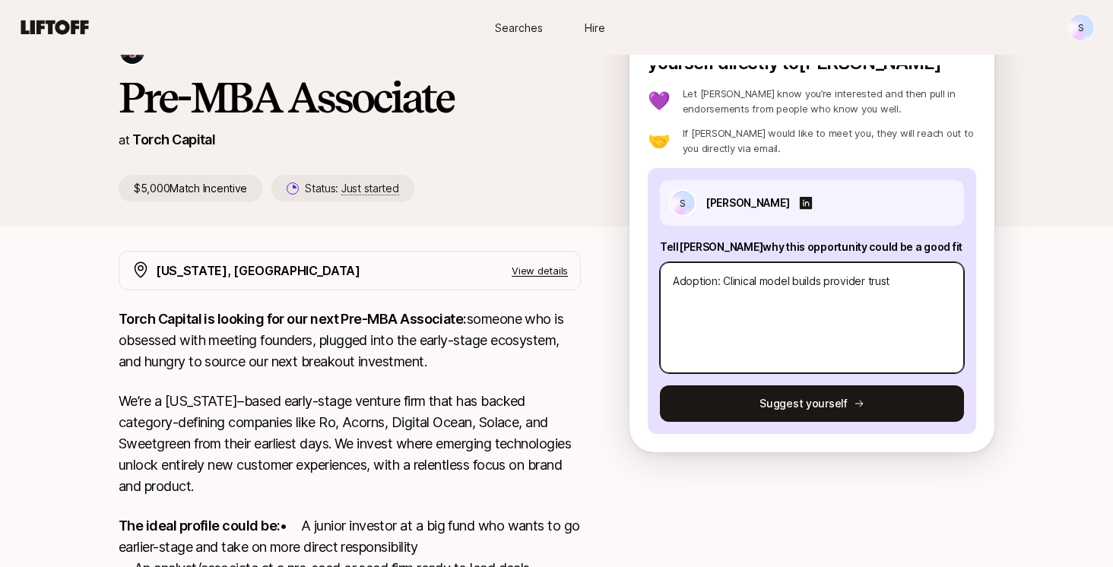
scroll to position [34, 0]
drag, startPoint x: 929, startPoint y: 319, endPoint x: 624, endPoint y: 265, distance: 309.5
click at [624, 265] on div "[PERSON_NAME] and [PERSON_NAME] are looking for Pre-MBA Associate at Torch Capi…" at bounding box center [556, 401] width 1113 height 818
type textarea "x"
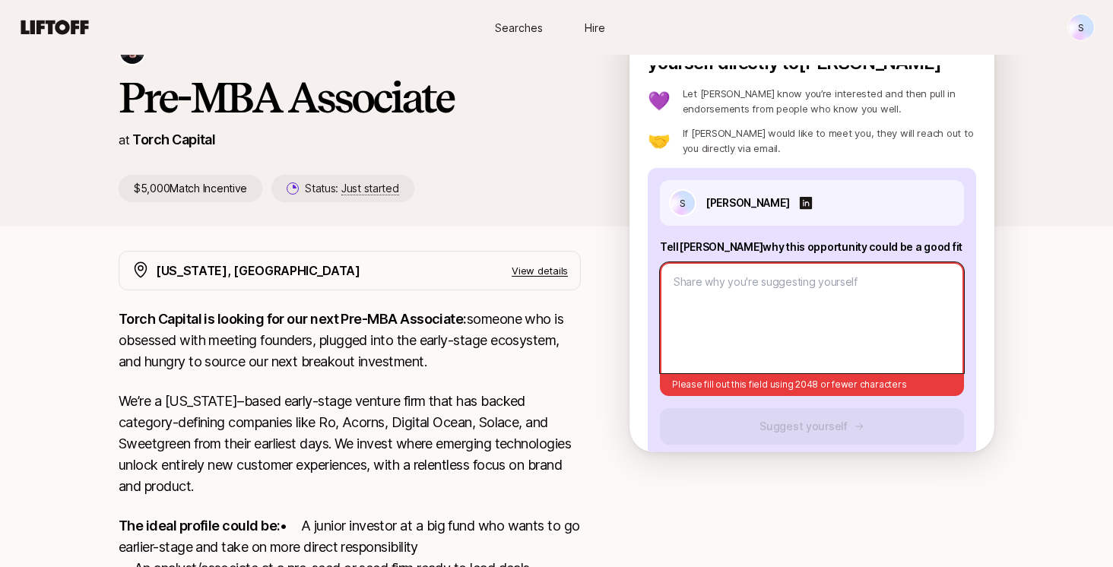
paste textarea "L’i dolorsi am conse adi eli Seddoeius temp in Utlab Etdolor. M aliqu e “Admin …"
type textarea "x"
type textarea "L’i dolorsi am conse adi eli Seddoeius temp in Utlab Etdolor. M aliqu e “Admin …"
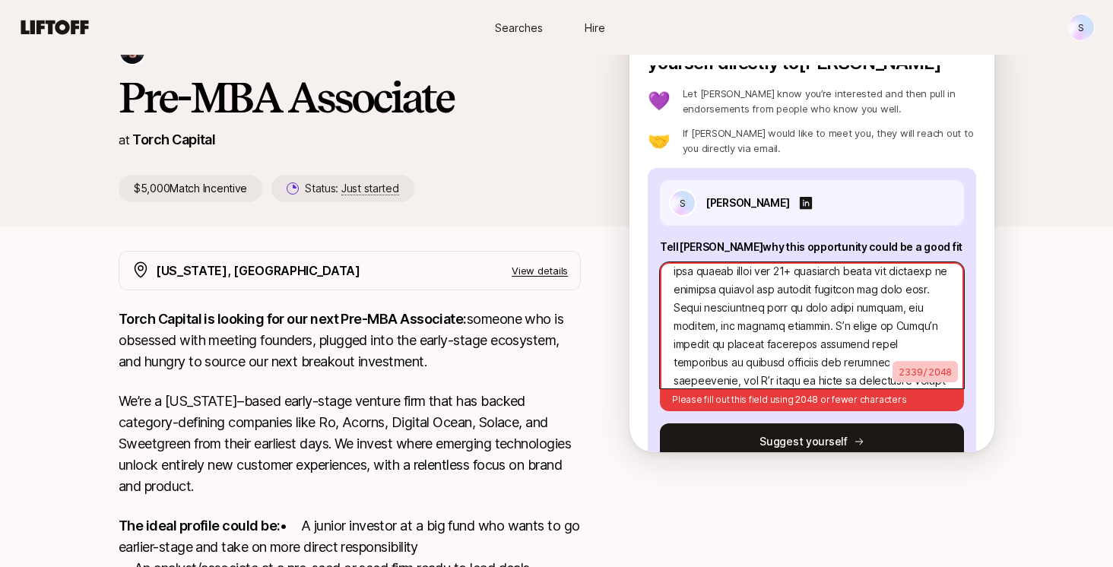
scroll to position [0, 0]
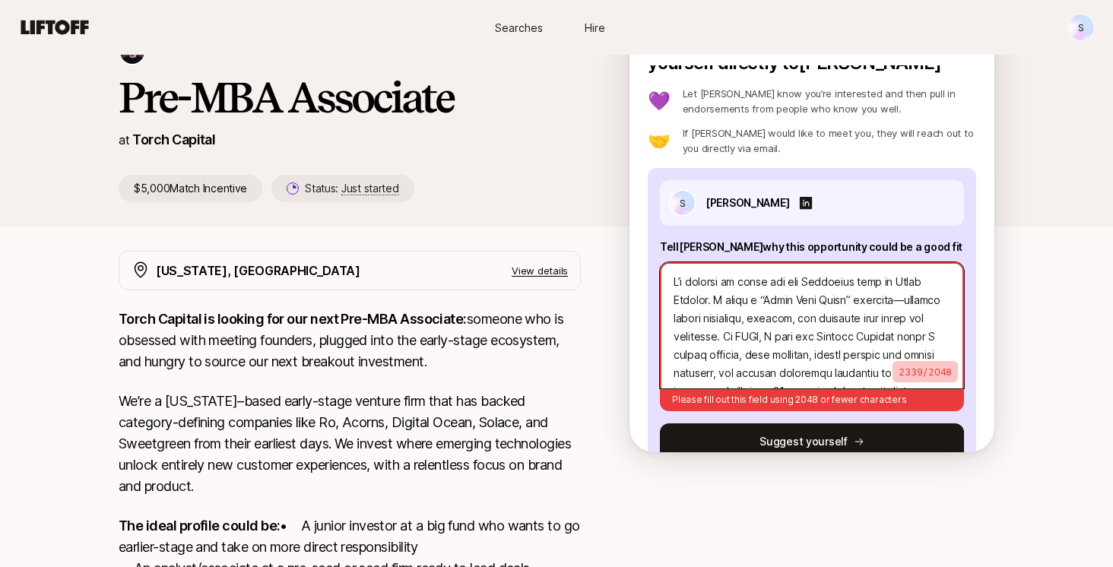
drag, startPoint x: 898, startPoint y: 358, endPoint x: 614, endPoint y: 187, distance: 331.7
click at [614, 187] on div "[PERSON_NAME] and [PERSON_NAME] are looking for Pre-MBA Associate at Torch Capi…" at bounding box center [557, 109] width 876 height 185
type textarea "x"
type textarea "Adoption: Clinical model builds provider trust"
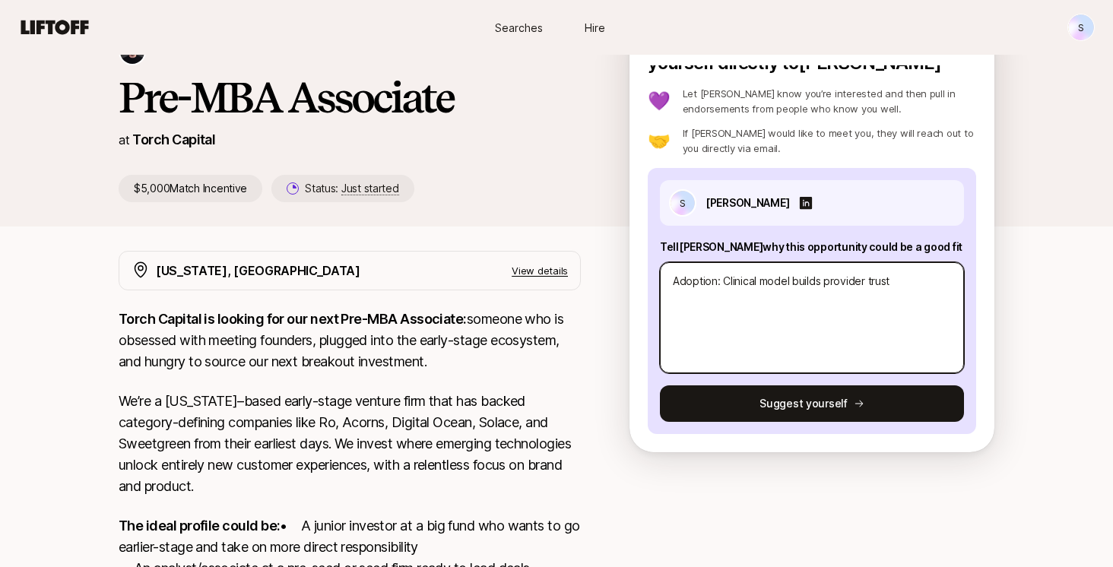
drag, startPoint x: 897, startPoint y: 306, endPoint x: 656, endPoint y: 259, distance: 245.4
click at [656, 259] on div "S [PERSON_NAME] Tell [PERSON_NAME] why this opportunity could be a good fit Ado…" at bounding box center [812, 301] width 328 height 266
type textarea "x"
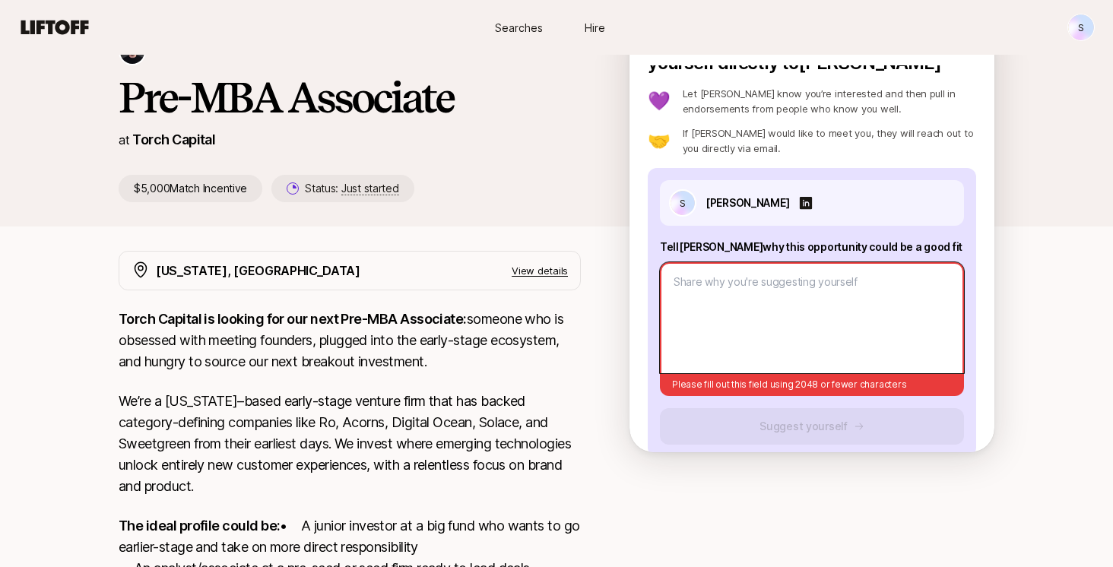
paste textarea "L’i dolorsi am conse adi eli Seddoeius temp in Utlab Etdolor. M aliqu e “Admin …"
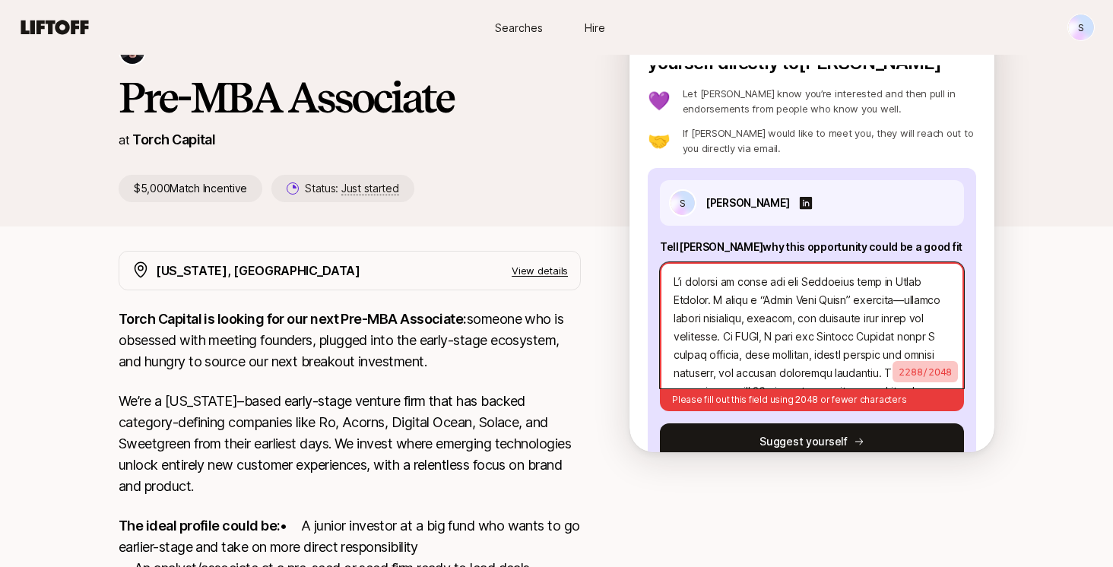
drag, startPoint x: 898, startPoint y: 352, endPoint x: 613, endPoint y: 189, distance: 327.5
click at [613, 189] on div "[PERSON_NAME] and [PERSON_NAME] are looking for Pre-MBA Associate at Torch Capi…" at bounding box center [557, 109] width 876 height 185
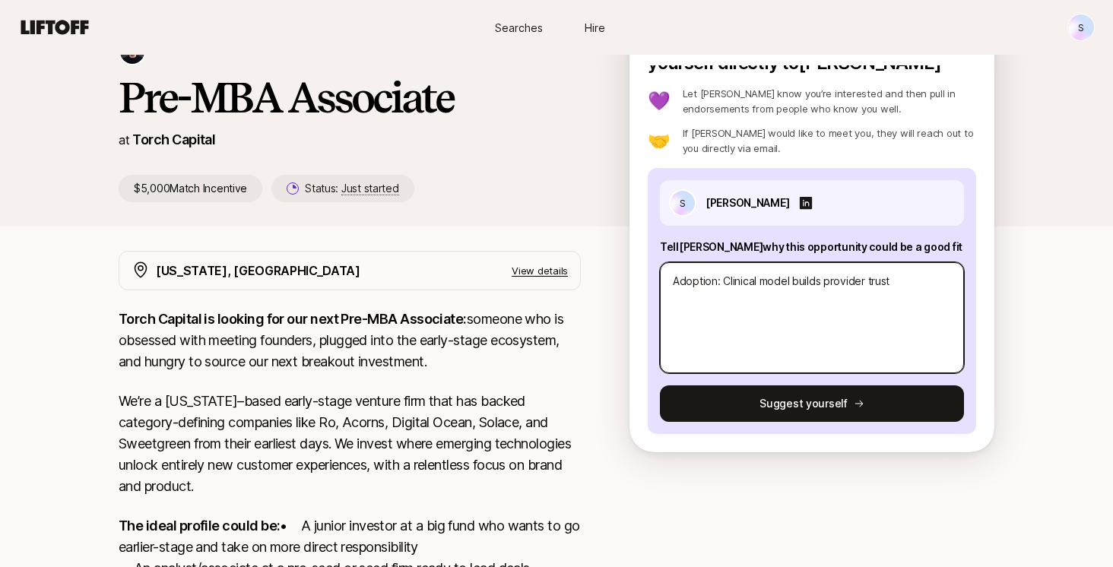
drag, startPoint x: 918, startPoint y: 306, endPoint x: 611, endPoint y: 231, distance: 316.0
click at [611, 231] on div "[PERSON_NAME] and [PERSON_NAME] are looking for Pre-MBA Associate at Torch Capi…" at bounding box center [556, 121] width 1113 height 258
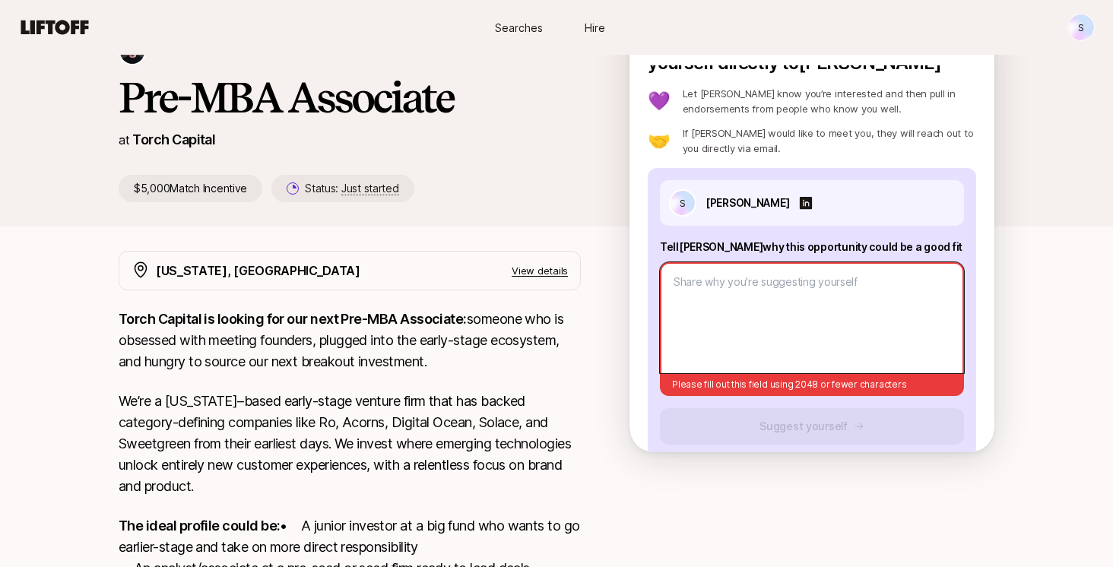
paste textarea "L’i dolorsi am conse adi eli Seddoeius temp in Utlab Etdolor. M aliqu e “Admin …"
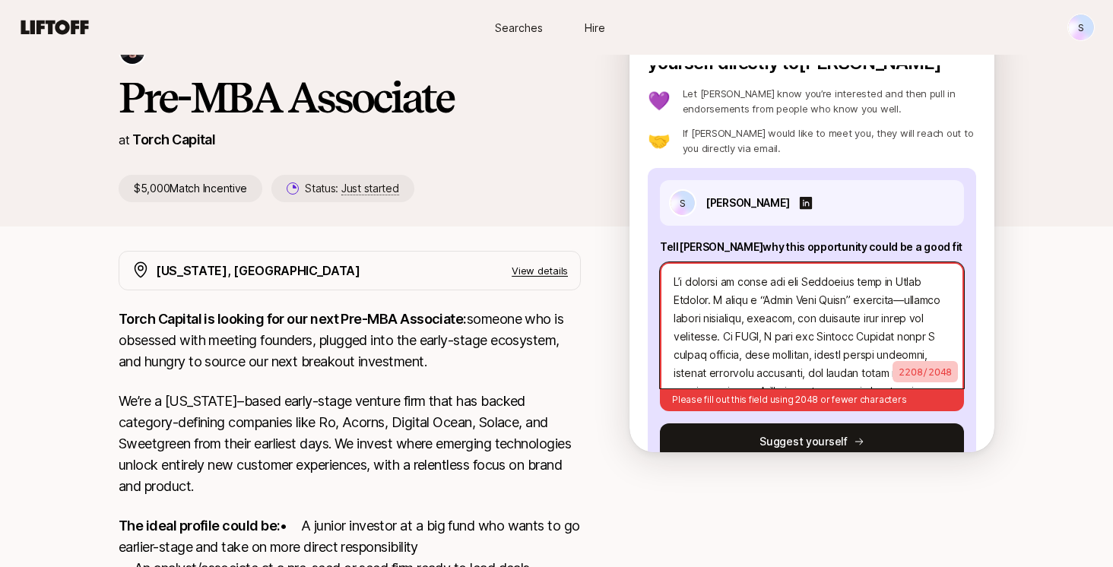
drag, startPoint x: 898, startPoint y: 354, endPoint x: 639, endPoint y: 211, distance: 296.0
click at [639, 211] on div "Interested in this opportunity? Suggest yourself directly to [PERSON_NAME] 💜 Le…" at bounding box center [811, 258] width 365 height 387
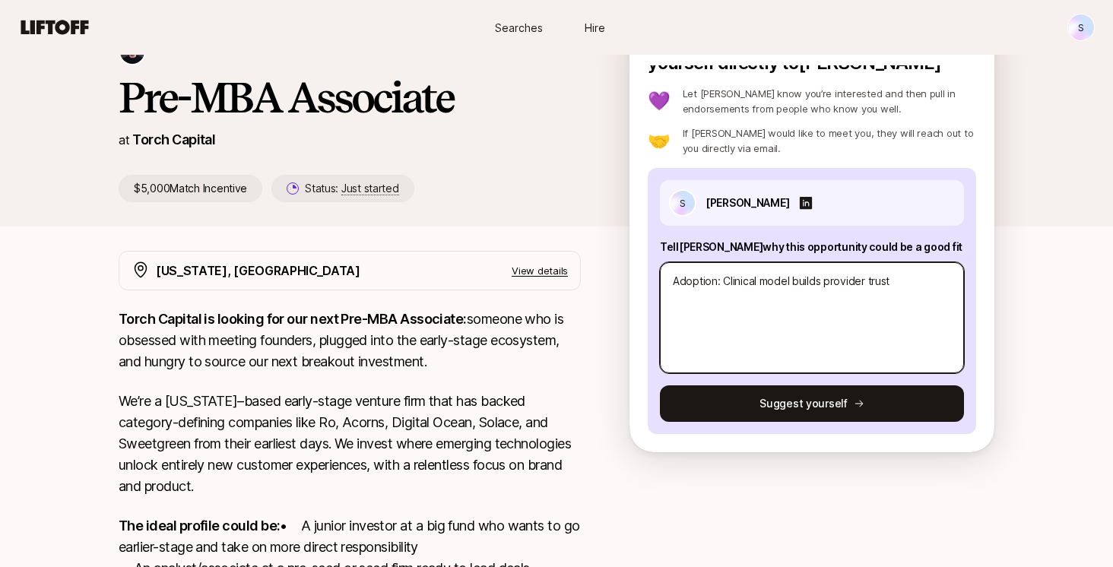
drag, startPoint x: 914, startPoint y: 304, endPoint x: 587, endPoint y: 246, distance: 332.8
click at [587, 246] on div "[PERSON_NAME] and [PERSON_NAME] are looking for Pre-MBA Associate at Torch Capi…" at bounding box center [556, 121] width 1113 height 258
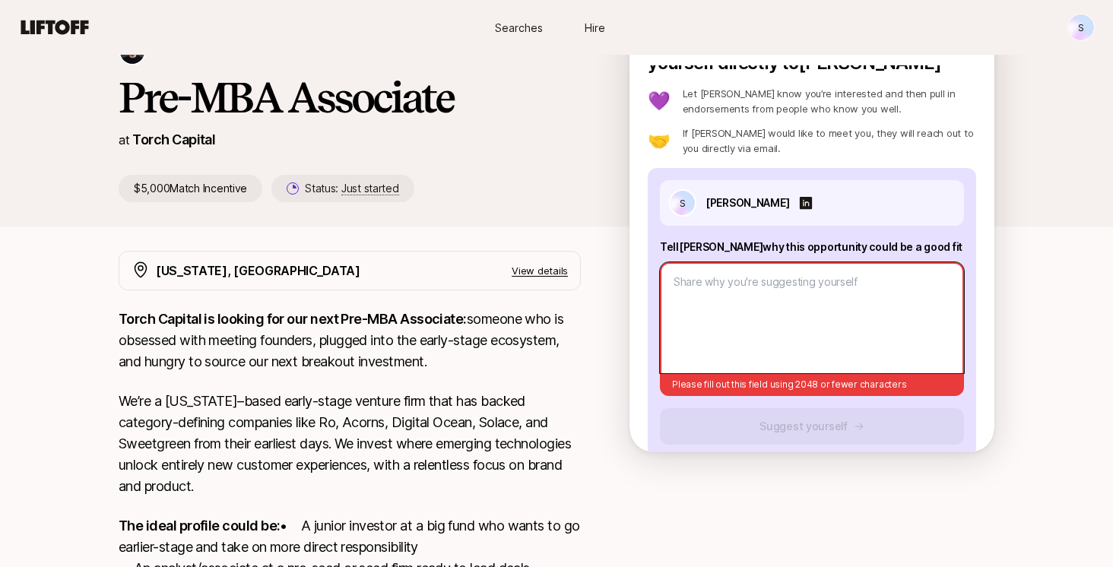
click at [771, 296] on textarea at bounding box center [812, 317] width 304 height 111
paste textarea "L’i dolorsi am conse adi eli Seddoeius temp in Utlab Etdolor. M aliqu e “Admin …"
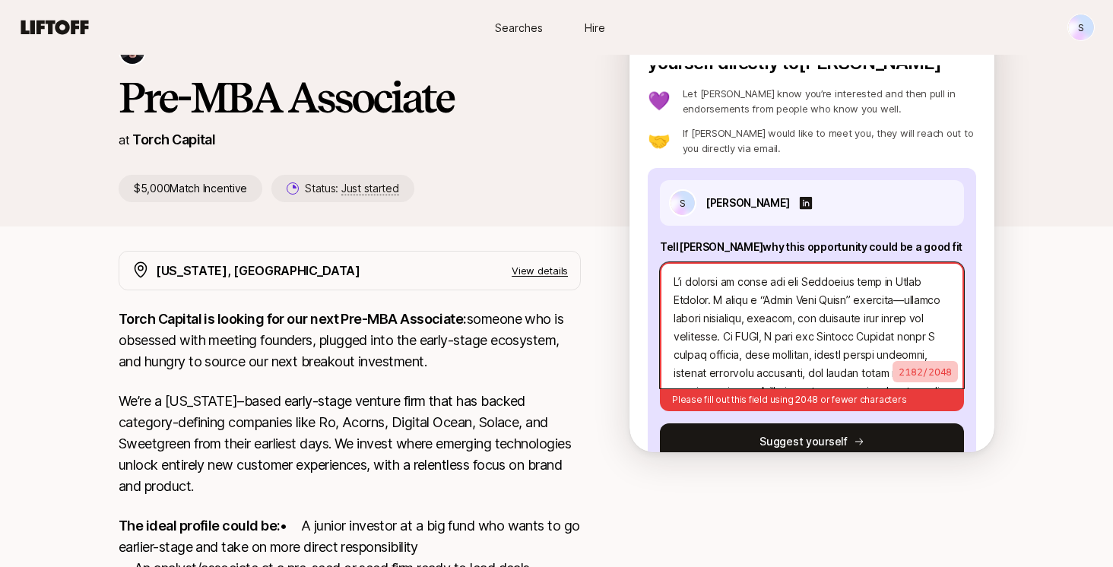
drag, startPoint x: 901, startPoint y: 355, endPoint x: 628, endPoint y: 179, distance: 324.9
click at [628, 179] on div "[PERSON_NAME] and [PERSON_NAME] are looking for Pre-MBA Associate at Torch Capi…" at bounding box center [557, 109] width 876 height 185
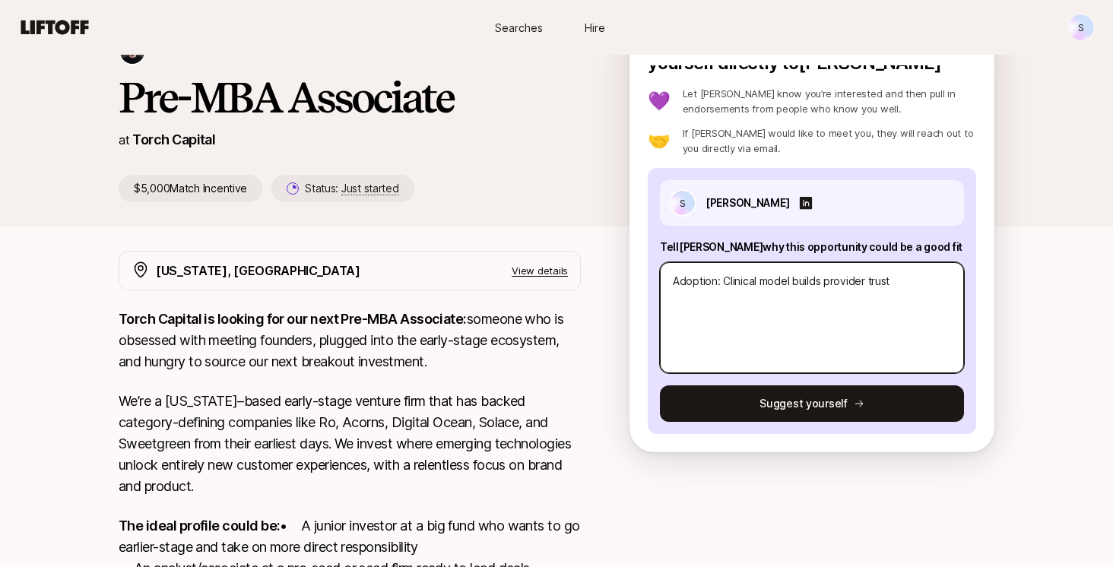
drag, startPoint x: 912, startPoint y: 299, endPoint x: 635, endPoint y: 246, distance: 282.5
click at [635, 246] on div "Interested in this opportunity? Suggest yourself directly to [PERSON_NAME] 💜 Le…" at bounding box center [811, 258] width 365 height 387
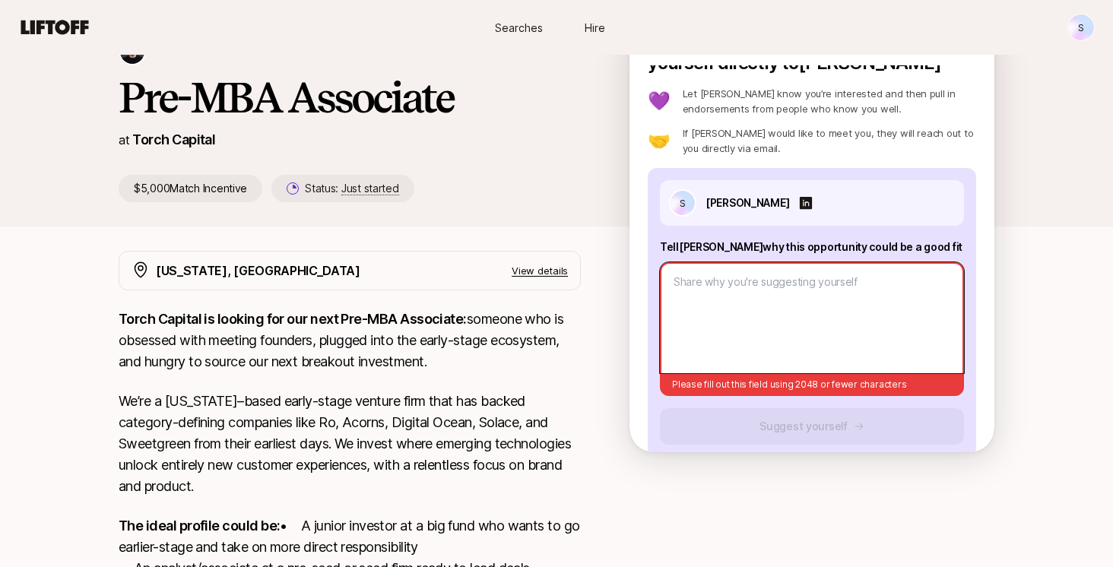
paste textarea "L’i dolorsi am conse adi eli Seddoeius temp in Utlab Etdolor. M aliqu e “Admin …"
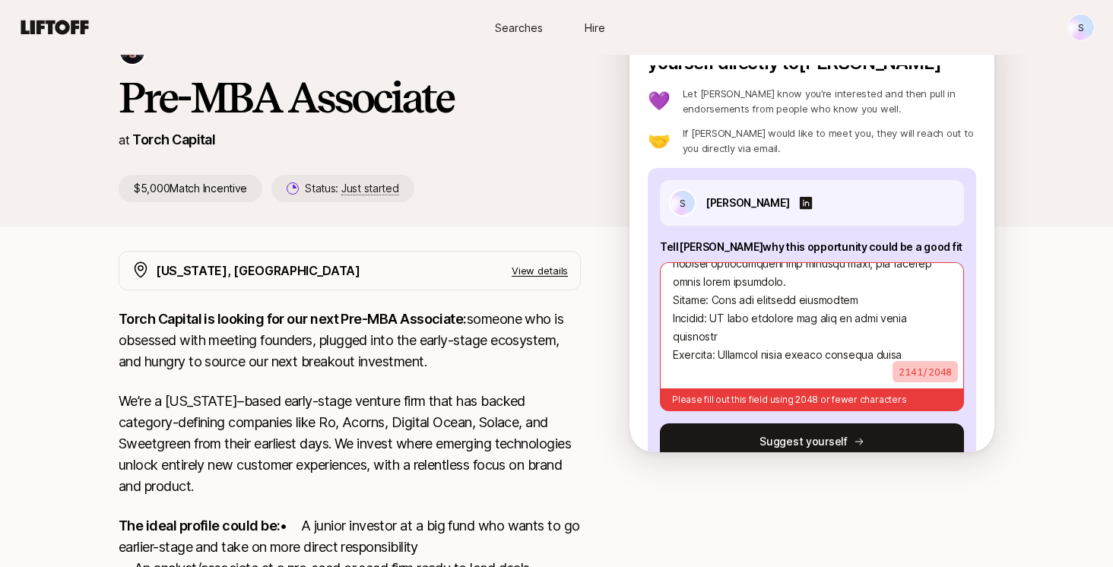
scroll to position [747, 0]
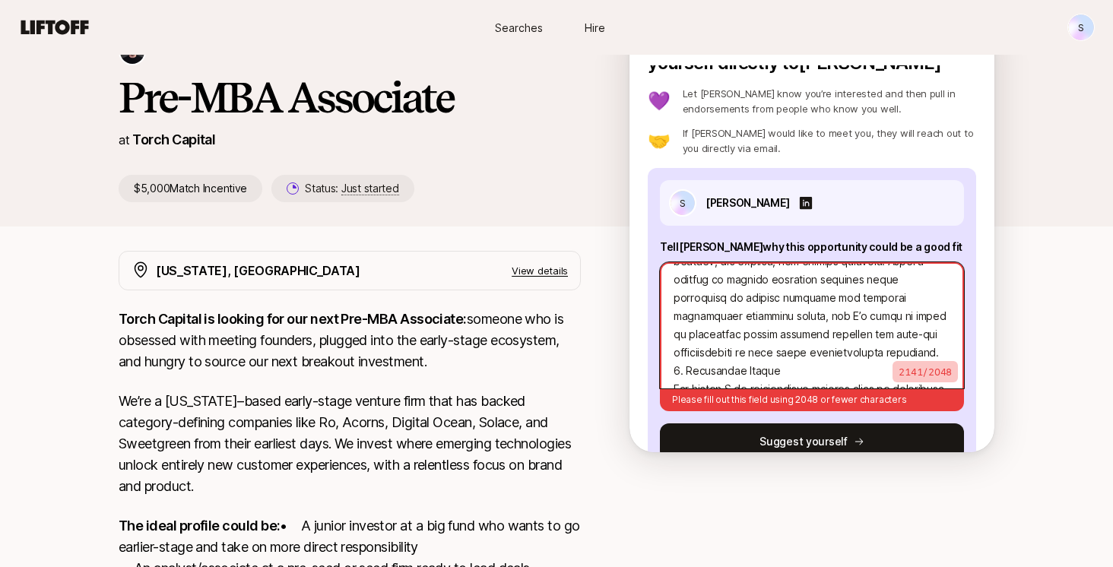
drag, startPoint x: 900, startPoint y: 357, endPoint x: 671, endPoint y: 196, distance: 279.8
click at [671, 196] on div "S [PERSON_NAME] Tell [PERSON_NAME] why this opportunity could be a good fit 214…" at bounding box center [812, 320] width 328 height 304
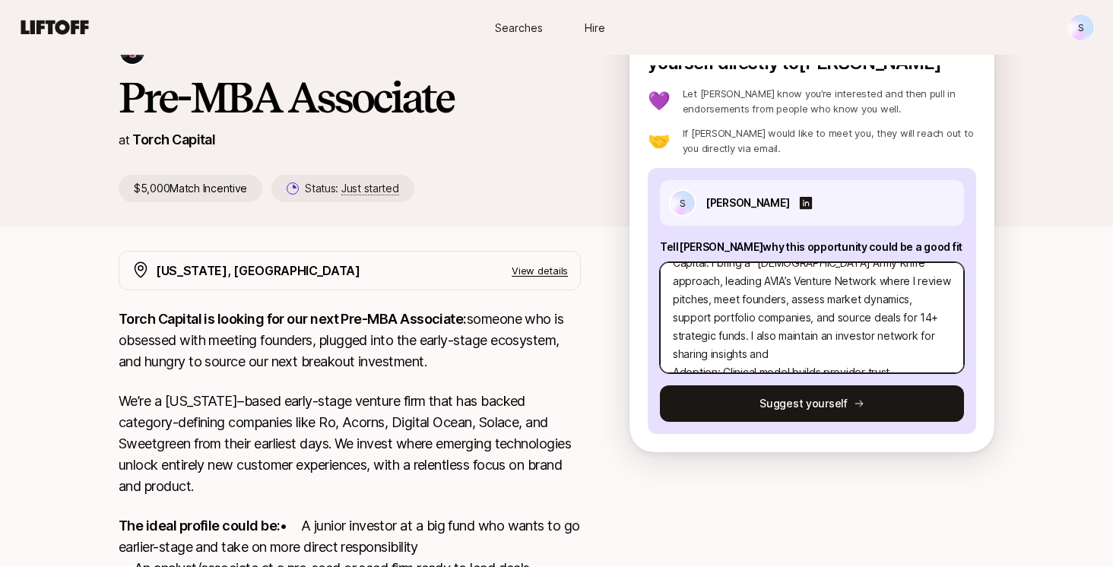
scroll to position [0, 0]
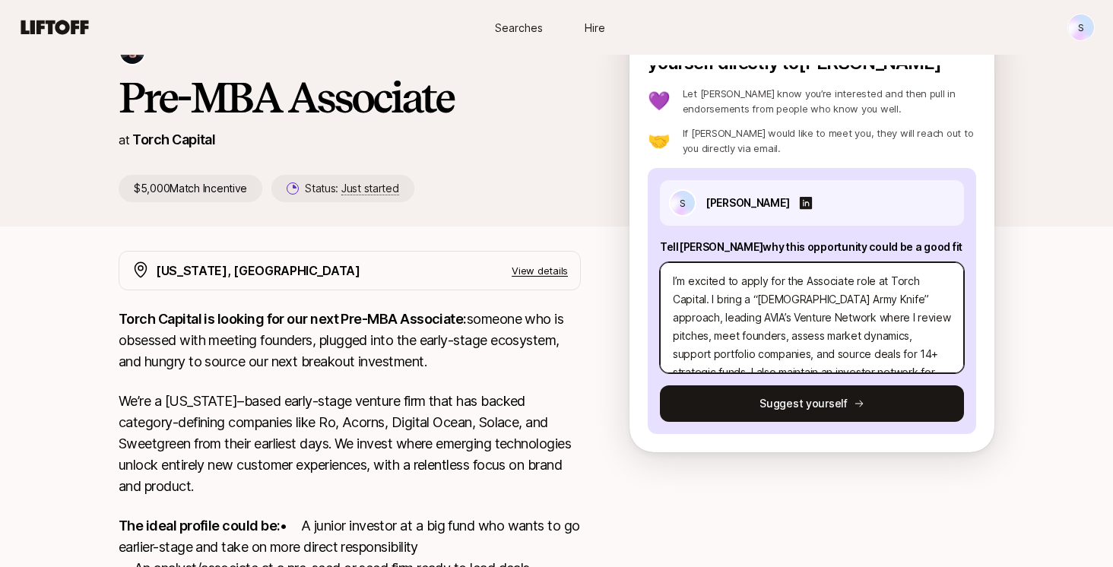
drag, startPoint x: 895, startPoint y: 353, endPoint x: 626, endPoint y: 168, distance: 326.2
click at [626, 168] on div "[PERSON_NAME] and [PERSON_NAME] are looking for Pre-MBA Associate at Torch Capi…" at bounding box center [557, 109] width 876 height 185
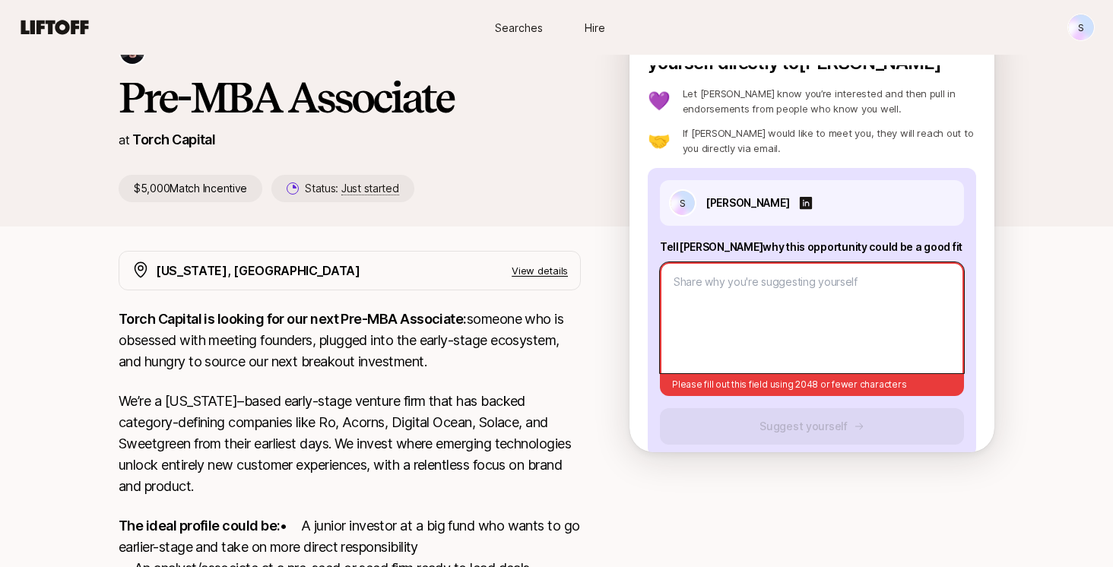
paste textarea "L ipsum d “Sitam Cons Adipi” elitsedd, eiusmod TEMP’i Utlabor Etdolor magna A e…"
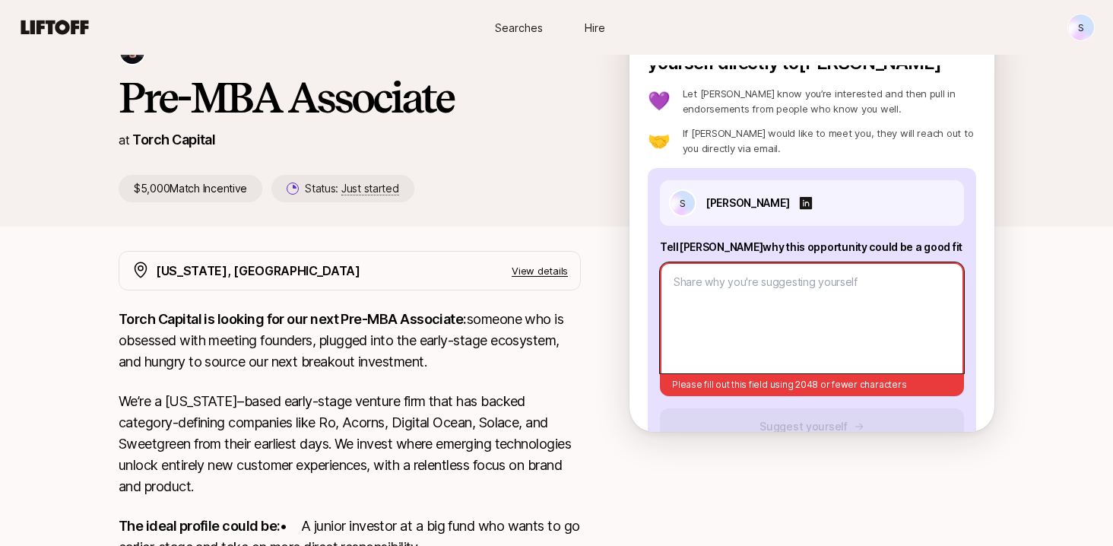
click at [763, 298] on textarea at bounding box center [812, 317] width 304 height 111
paste textarea "L ipsum d “Sitam Cons Adipi” elitsedd, eiusmod TEMP’i Utlabor Etdolor magna A e…"
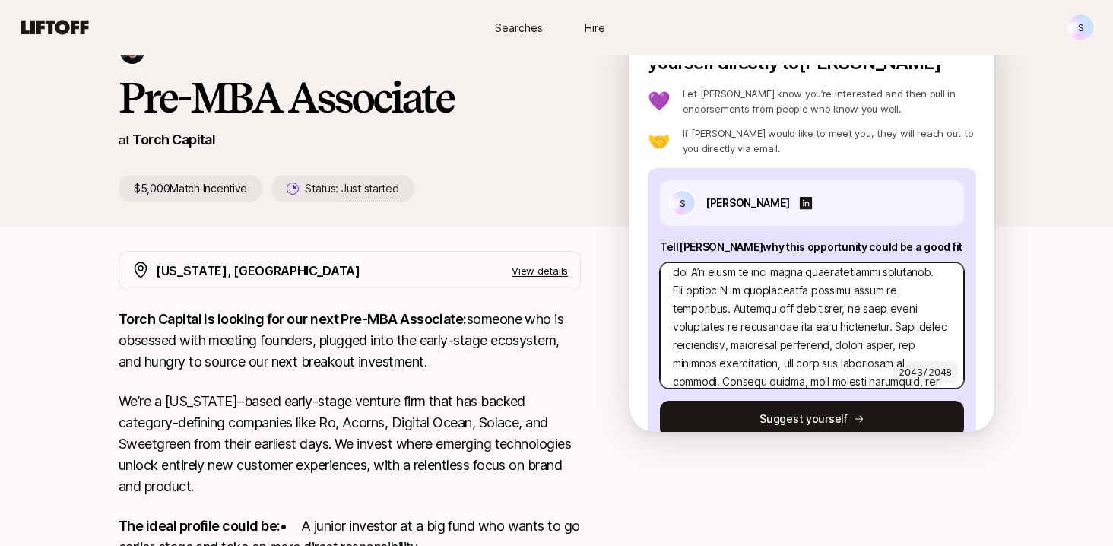
scroll to position [174, 0]
click at [939, 268] on textarea at bounding box center [812, 325] width 304 height 126
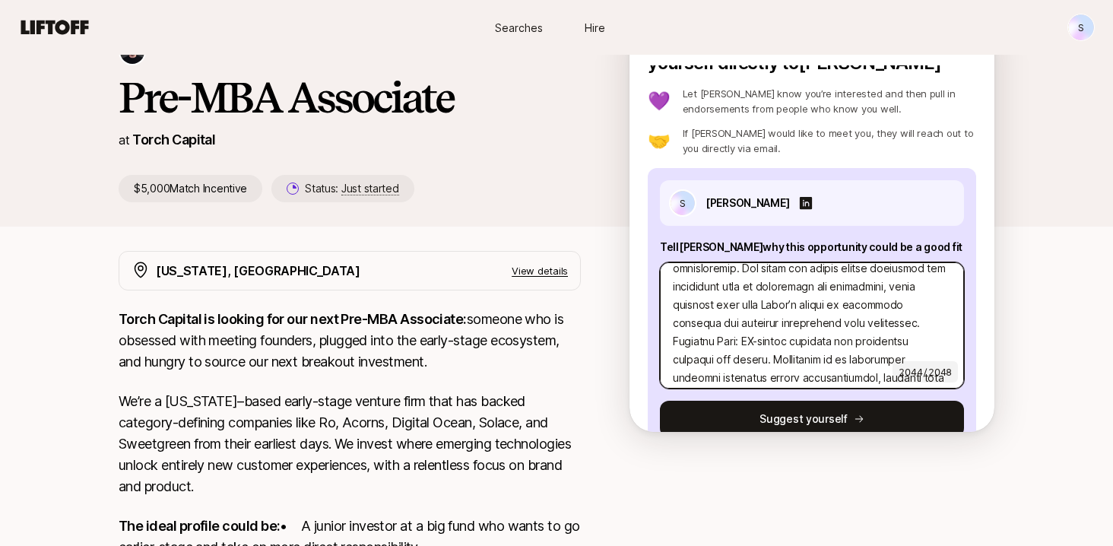
scroll to position [361, 0]
click at [800, 318] on textarea at bounding box center [812, 325] width 304 height 126
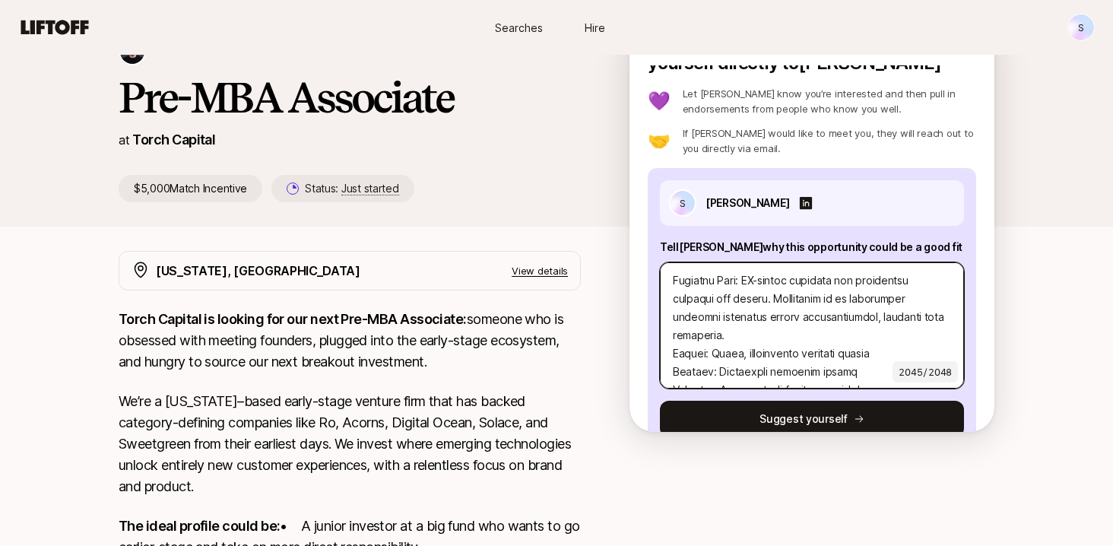
scroll to position [442, 0]
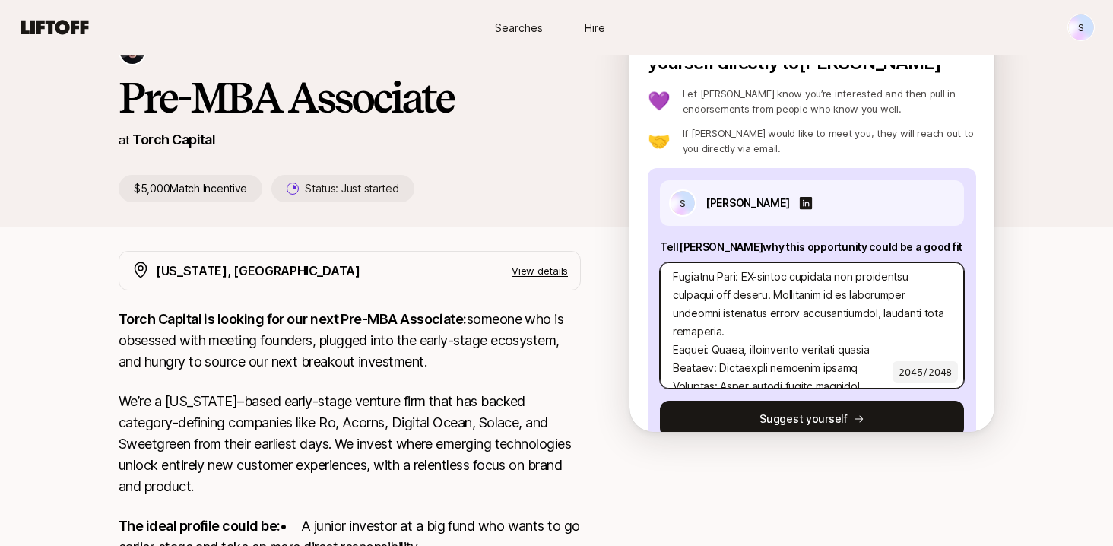
click at [673, 336] on textarea at bounding box center [812, 325] width 304 height 126
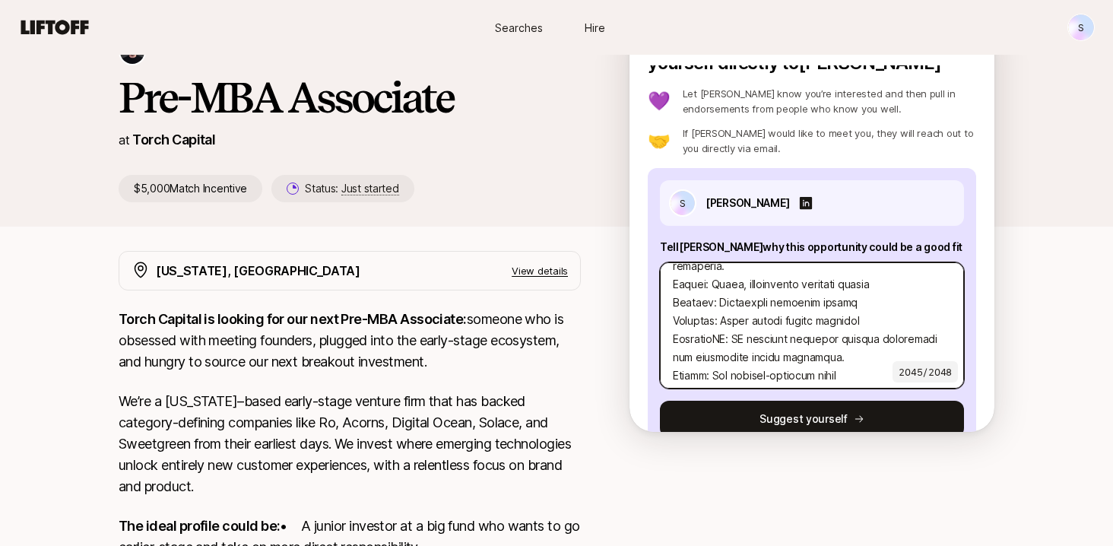
scroll to position [513, 0]
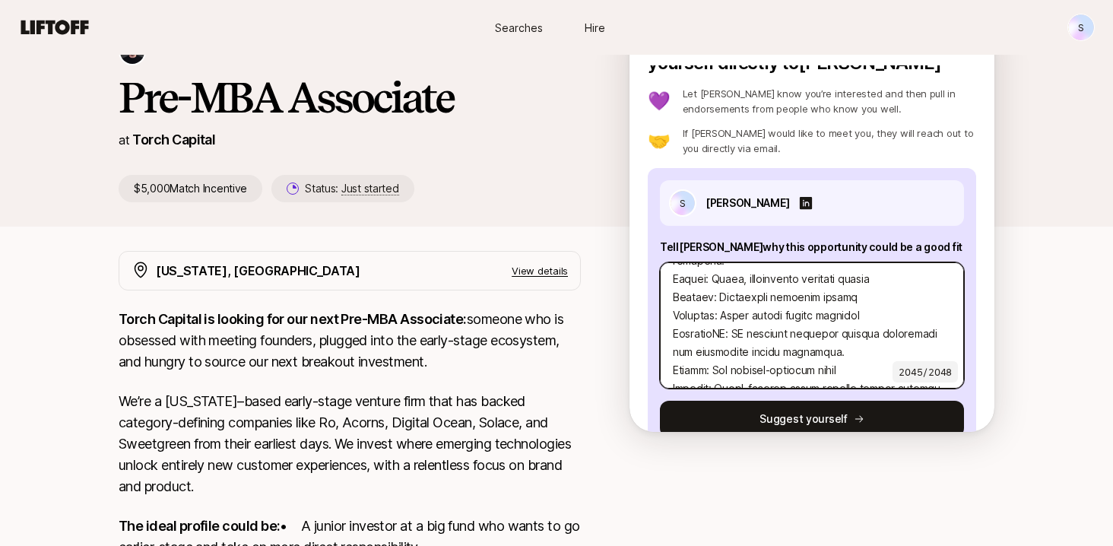
click at [673, 318] on textarea at bounding box center [812, 325] width 304 height 126
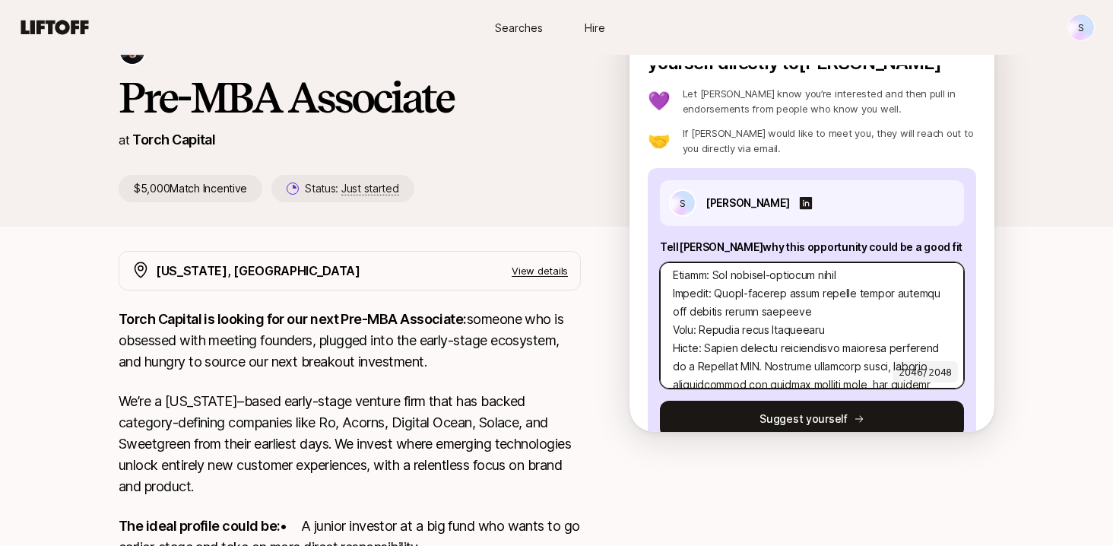
scroll to position [629, 0]
click at [673, 329] on textarea at bounding box center [812, 325] width 304 height 126
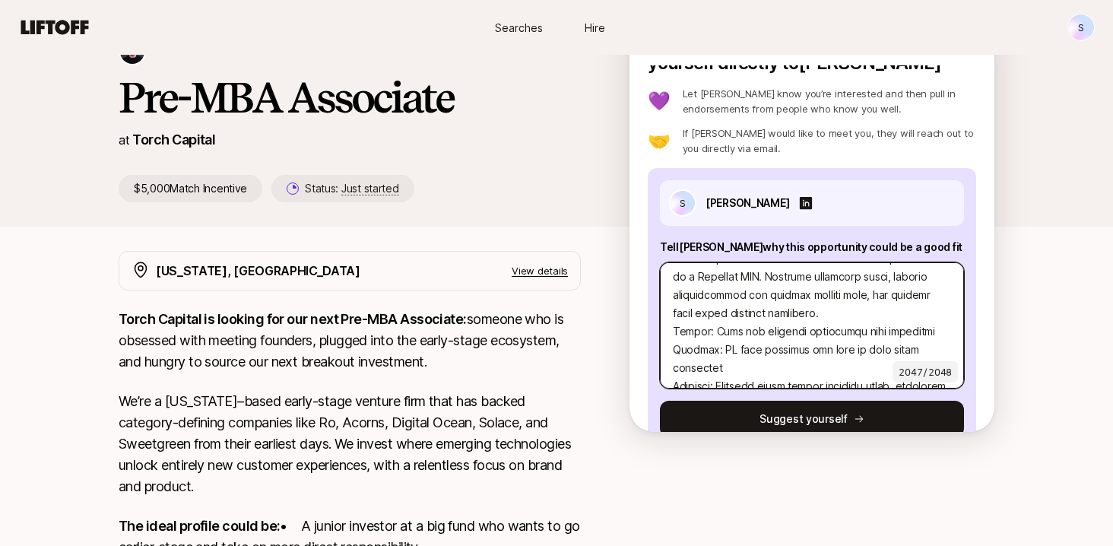
scroll to position [743, 0]
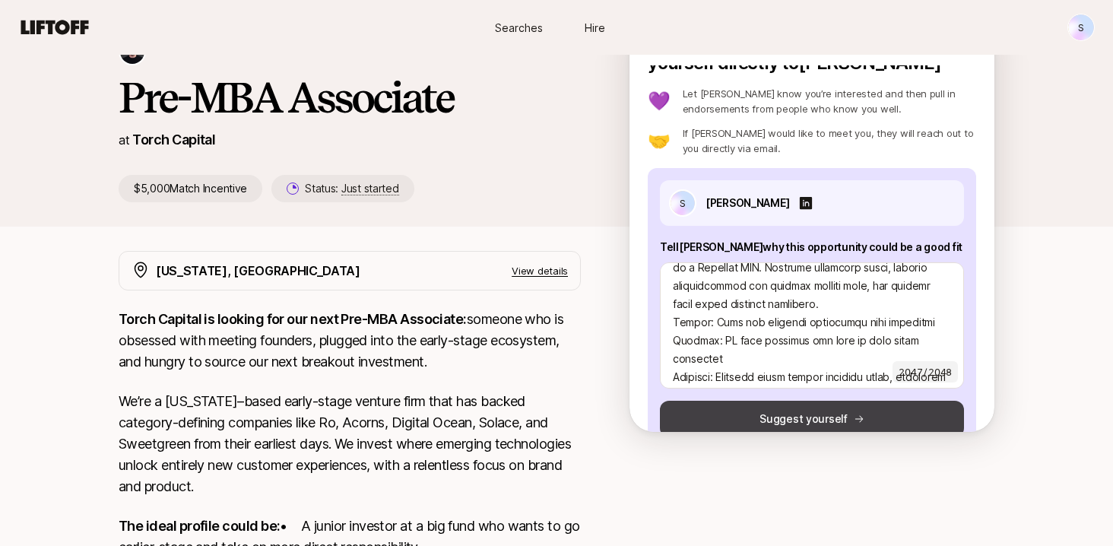
click at [758, 420] on button "Suggest yourself" at bounding box center [812, 419] width 304 height 36
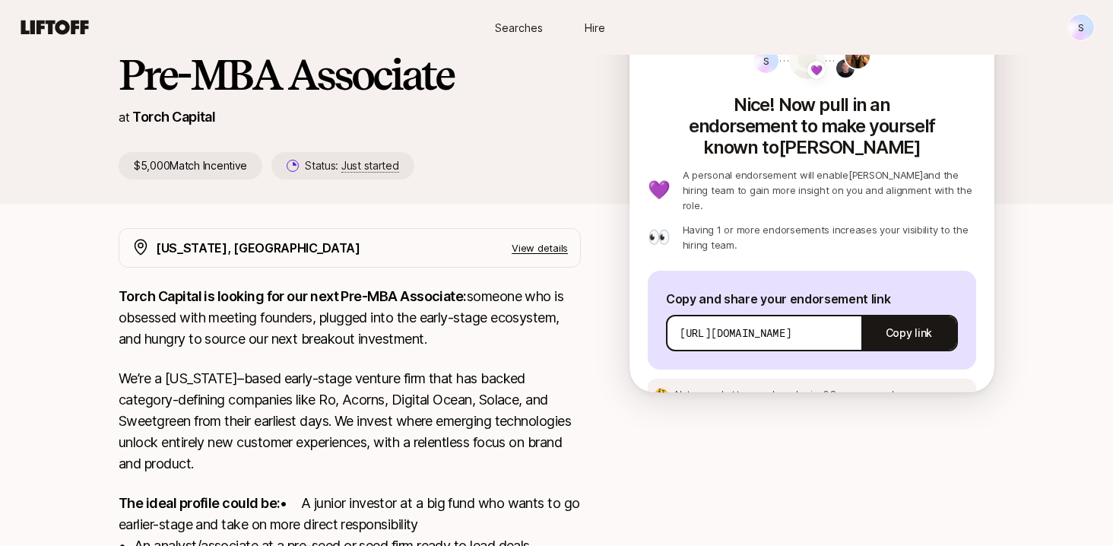
scroll to position [122, 0]
click at [909, 311] on button "Copy link" at bounding box center [908, 332] width 95 height 43
click at [908, 311] on button "Copy link" at bounding box center [908, 332] width 95 height 43
